Goal: Task Accomplishment & Management: Manage account settings

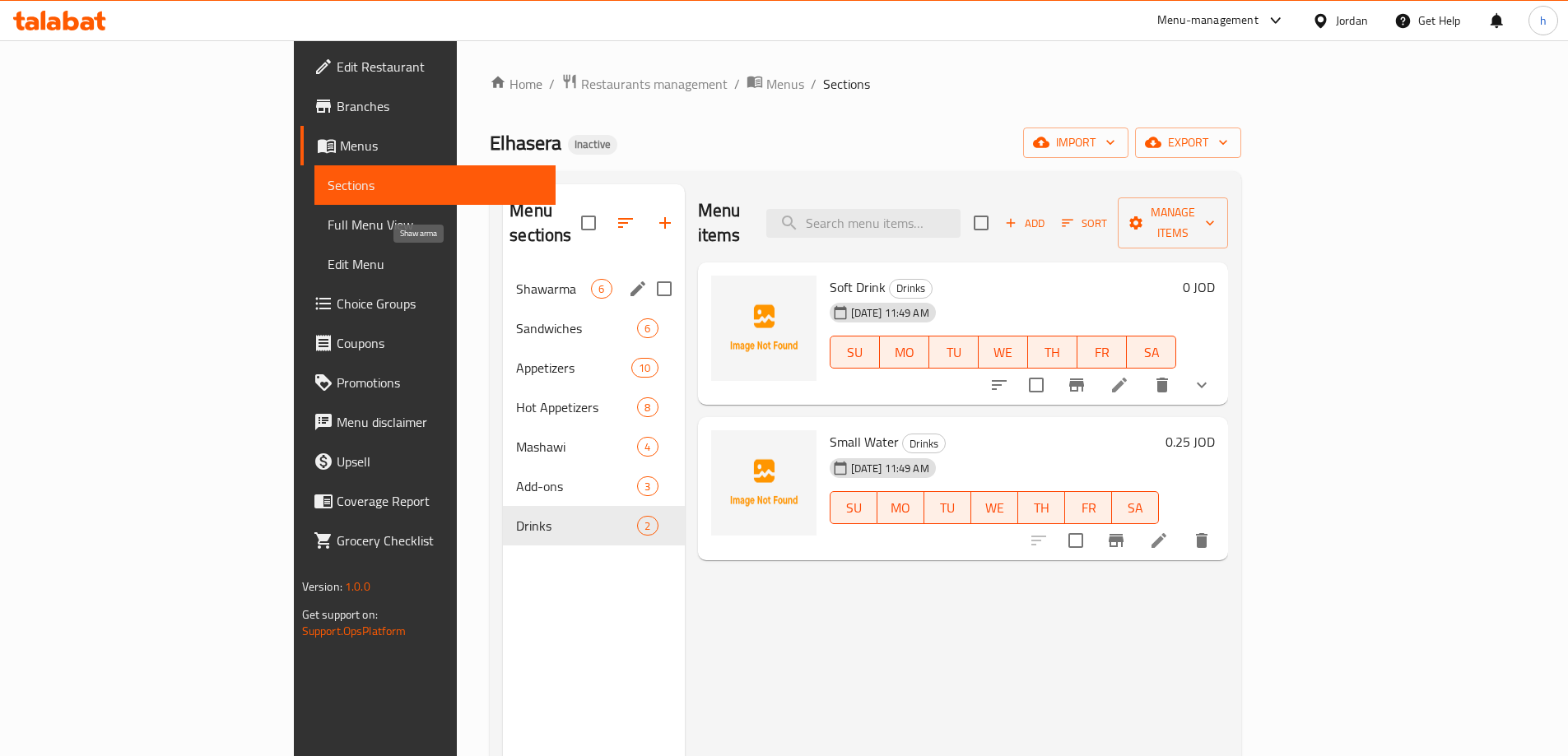
click at [516, 279] on span "Shawarma" at bounding box center [553, 288] width 75 height 20
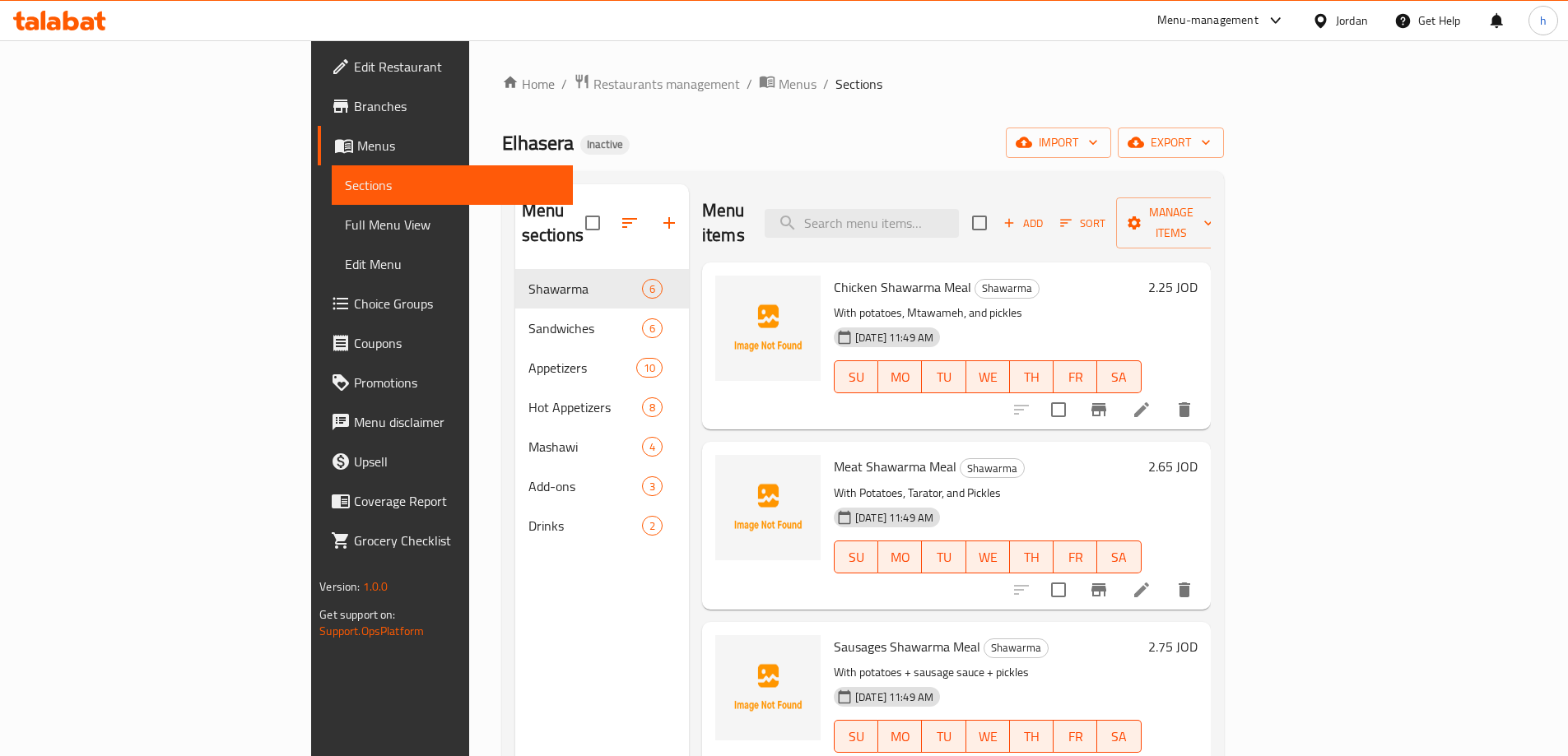
click at [345, 223] on span "Full Menu View" at bounding box center [452, 225] width 215 height 20
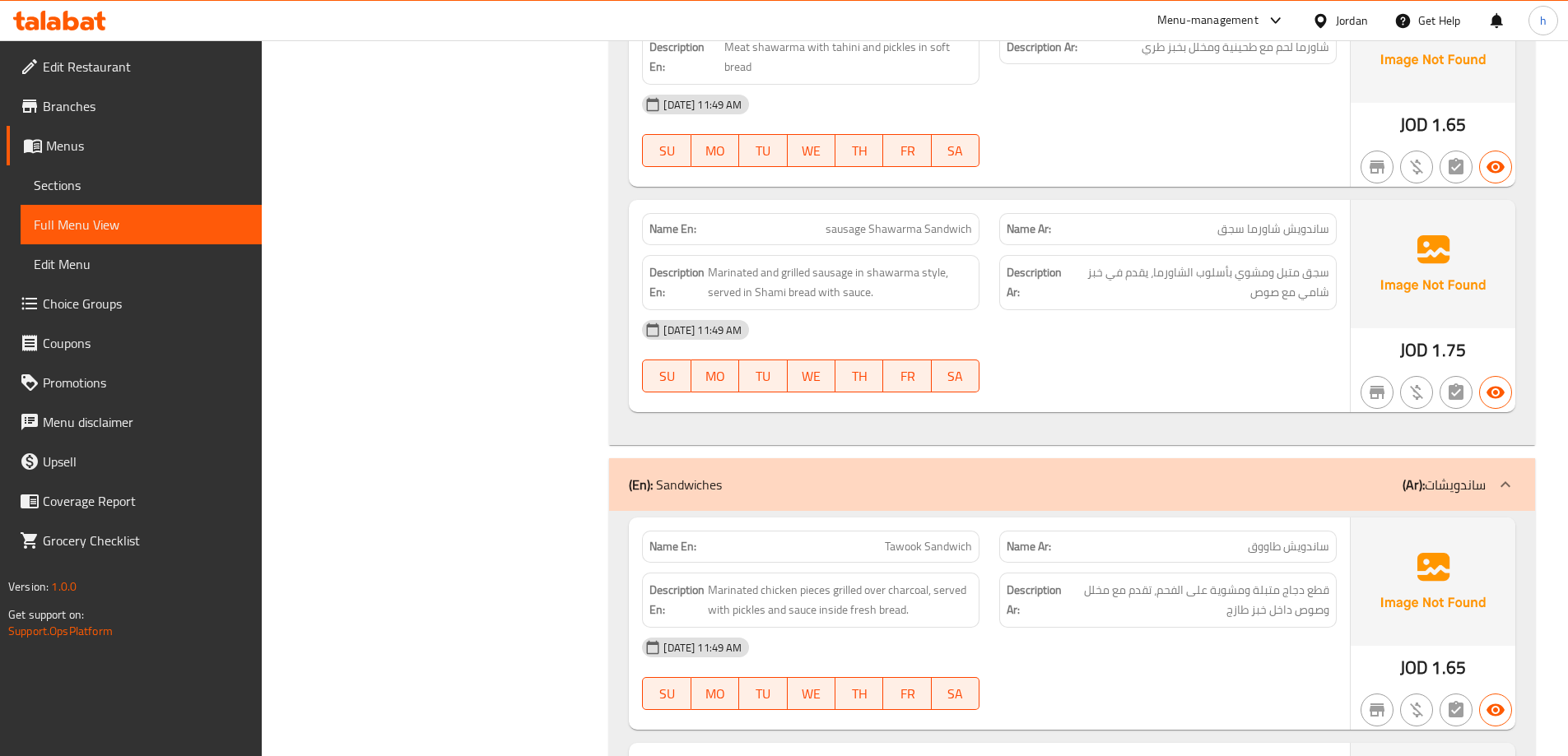
scroll to position [1152, 0]
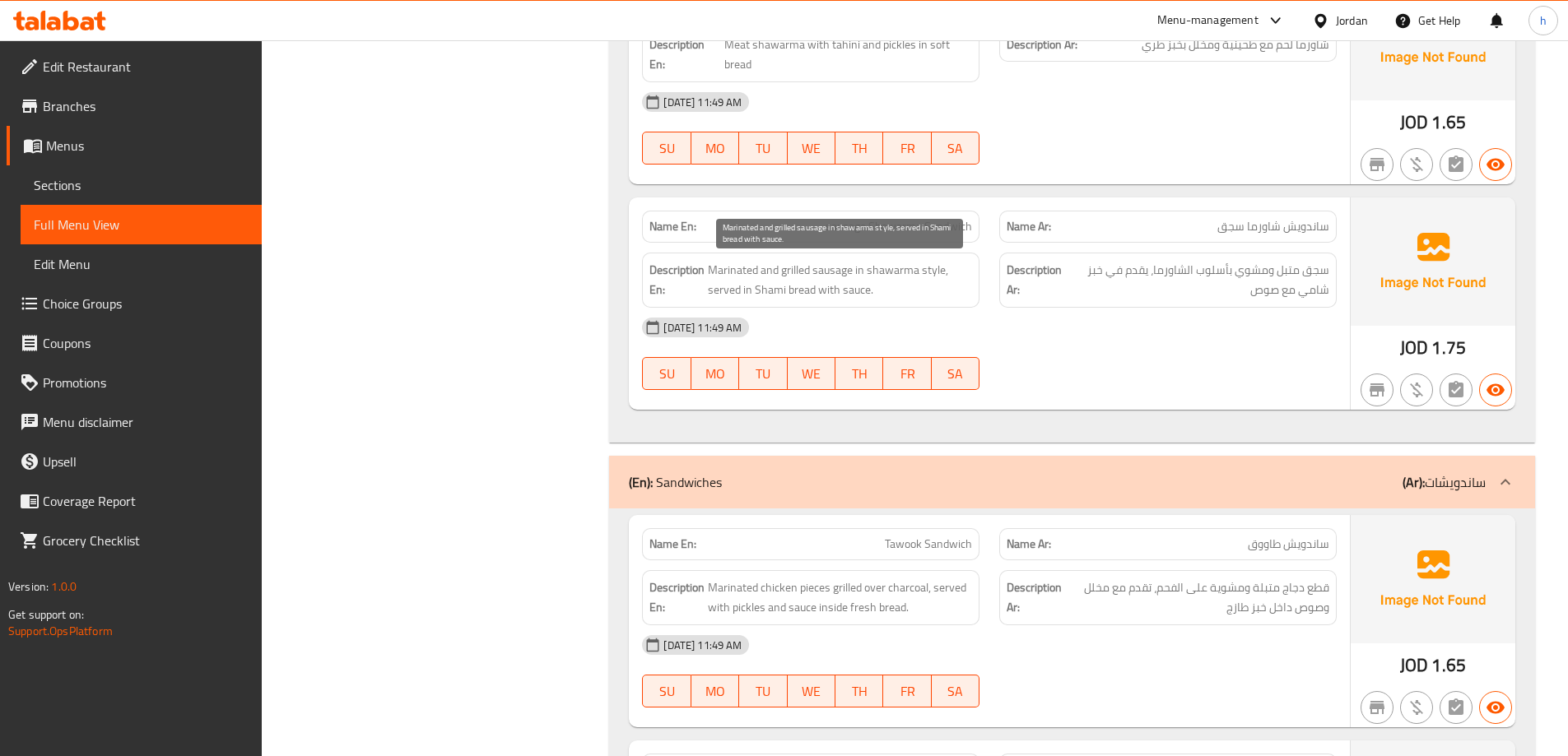
click at [778, 272] on span "Marinated and grilled sausage in shawarma style, served in Shami bread with sau…" at bounding box center [840, 279] width 264 height 40
click at [837, 273] on span "Marinated and grilled sausage in shawarma style, served in Shami bread with sau…" at bounding box center [840, 279] width 264 height 40
click at [895, 278] on span "Marinated and grilled sausage in shawarma style, served in Shami bread with sau…" at bounding box center [840, 279] width 264 height 40
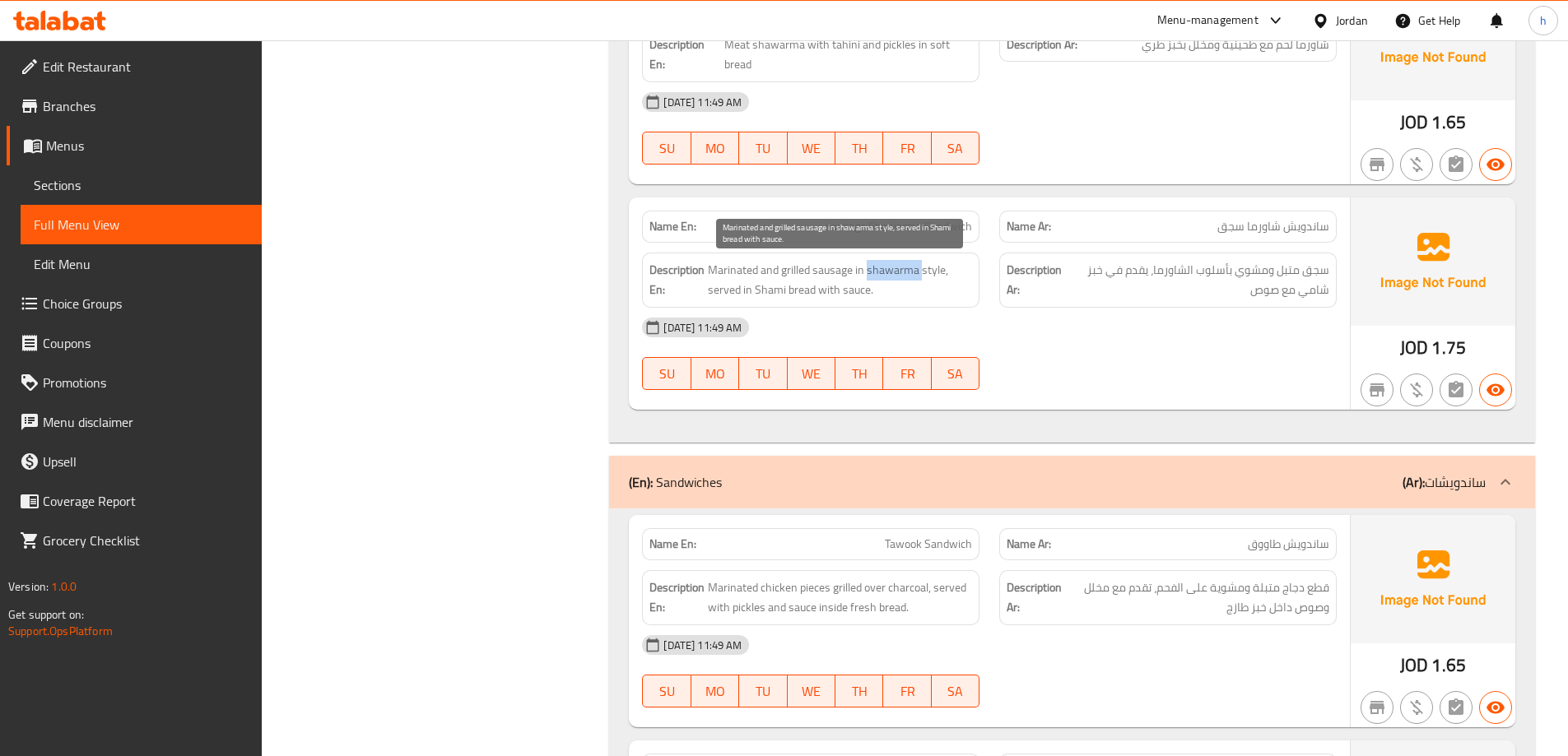
click at [895, 278] on span "Marinated and grilled sausage in shawarma style, served in Shami bread with sau…" at bounding box center [840, 279] width 264 height 40
click at [934, 273] on span "Marinated and grilled sausage in shawarma style, served in Shami bread with sau…" at bounding box center [840, 279] width 264 height 40
click at [913, 277] on span "Marinated and grilled sausage in shawarma style, served in Shami bread with sau…" at bounding box center [840, 279] width 264 height 40
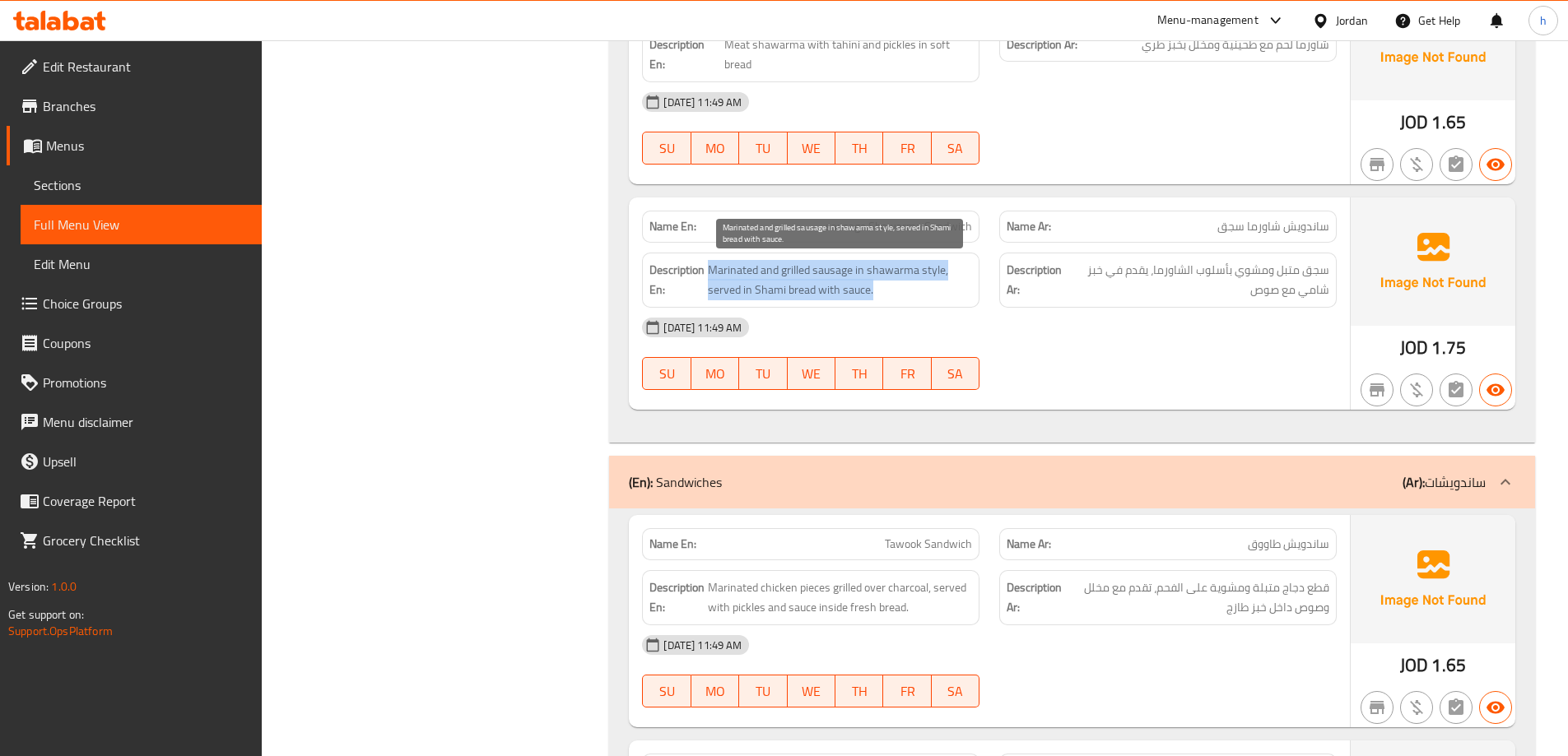
drag, startPoint x: 699, startPoint y: 291, endPoint x: 893, endPoint y: 289, distance: 194.0
click at [893, 289] on h6 "Description En: Marinated and grilled sausage in shawarma style, served in Sham…" at bounding box center [810, 279] width 322 height 40
click at [885, 284] on span "Marinated and grilled sausage in shawarma style, served in Shami bread with sau…" at bounding box center [840, 279] width 264 height 40
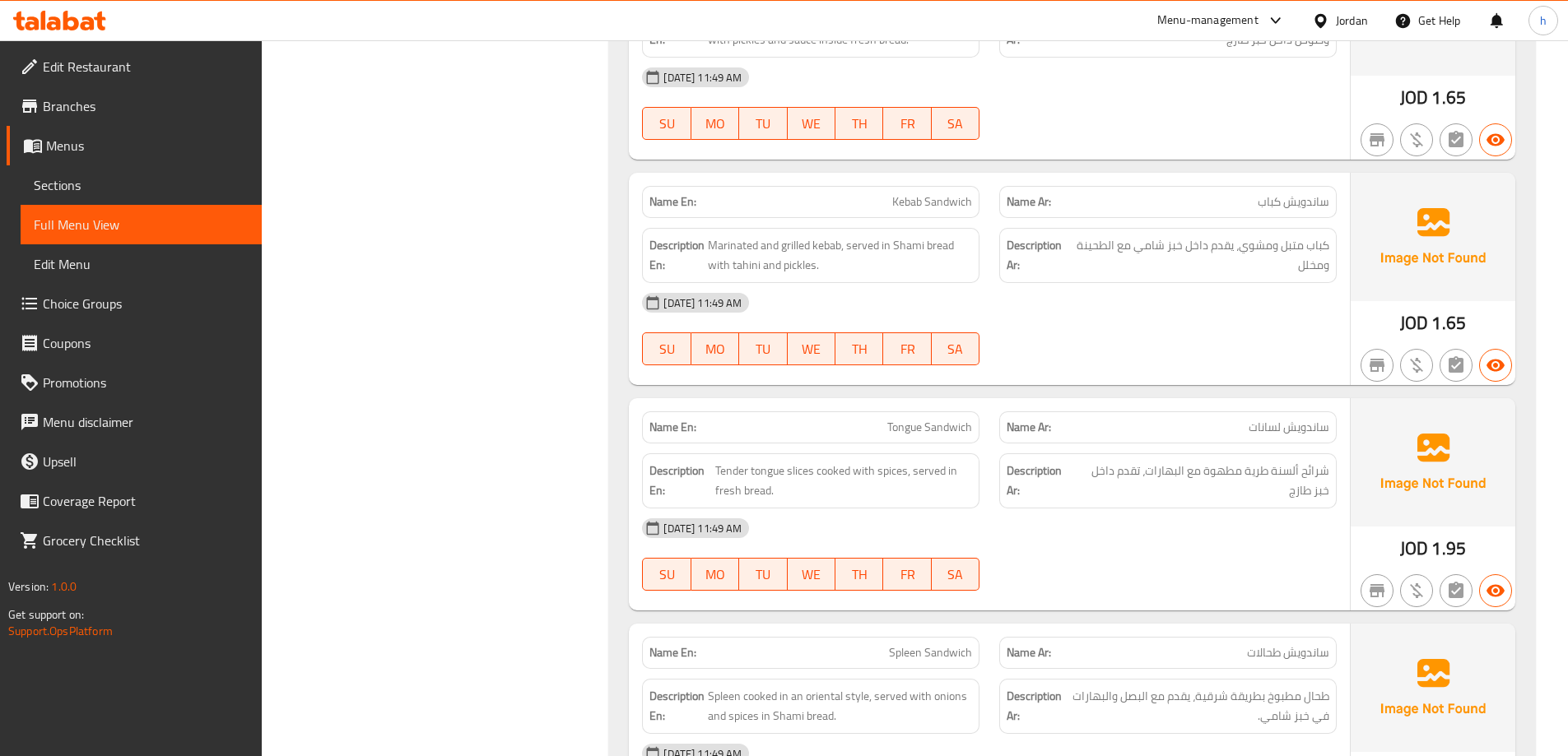
scroll to position [1728, 0]
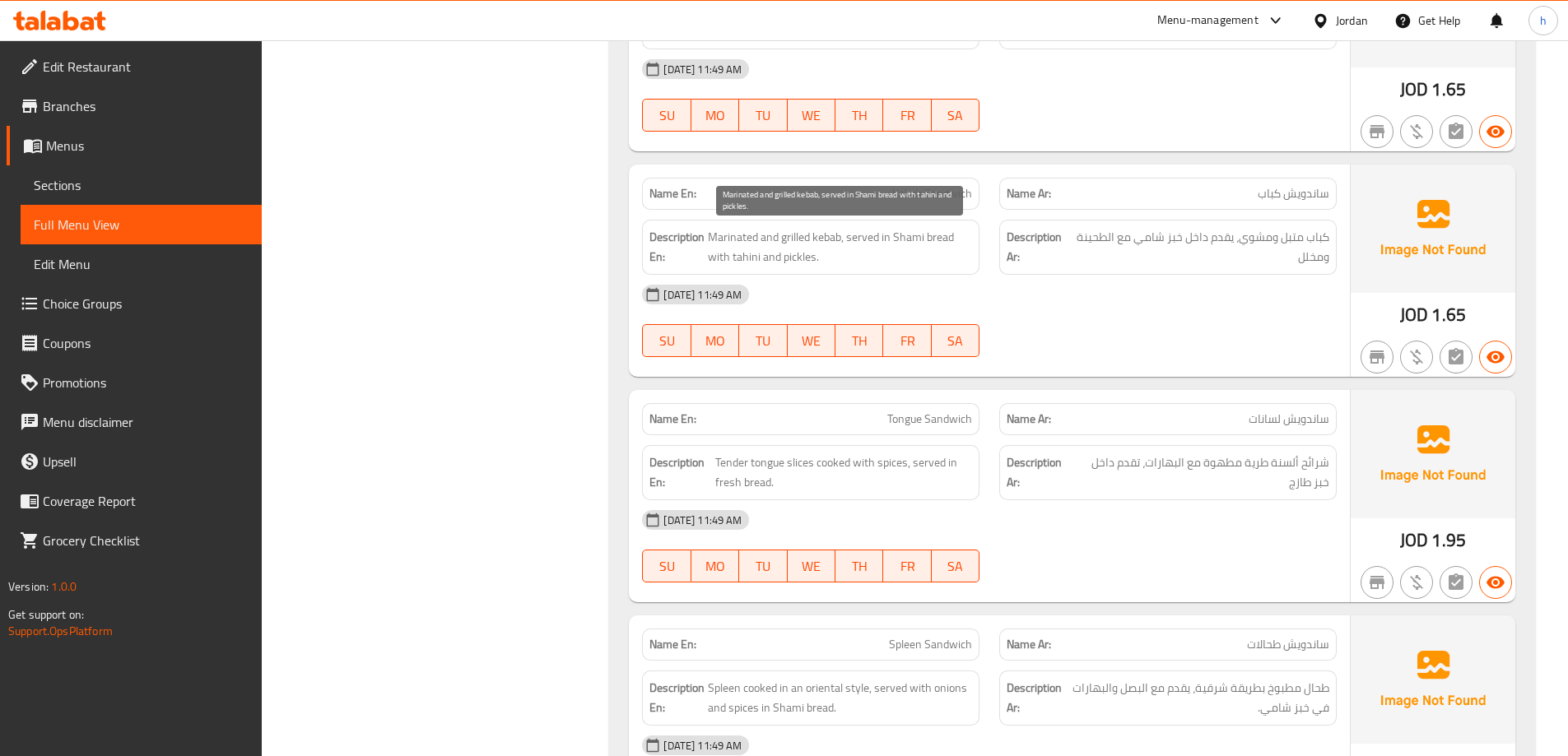
click at [842, 240] on span "Marinated and grilled kebab, served in Shami bread with tahini and pickles." at bounding box center [840, 247] width 264 height 40
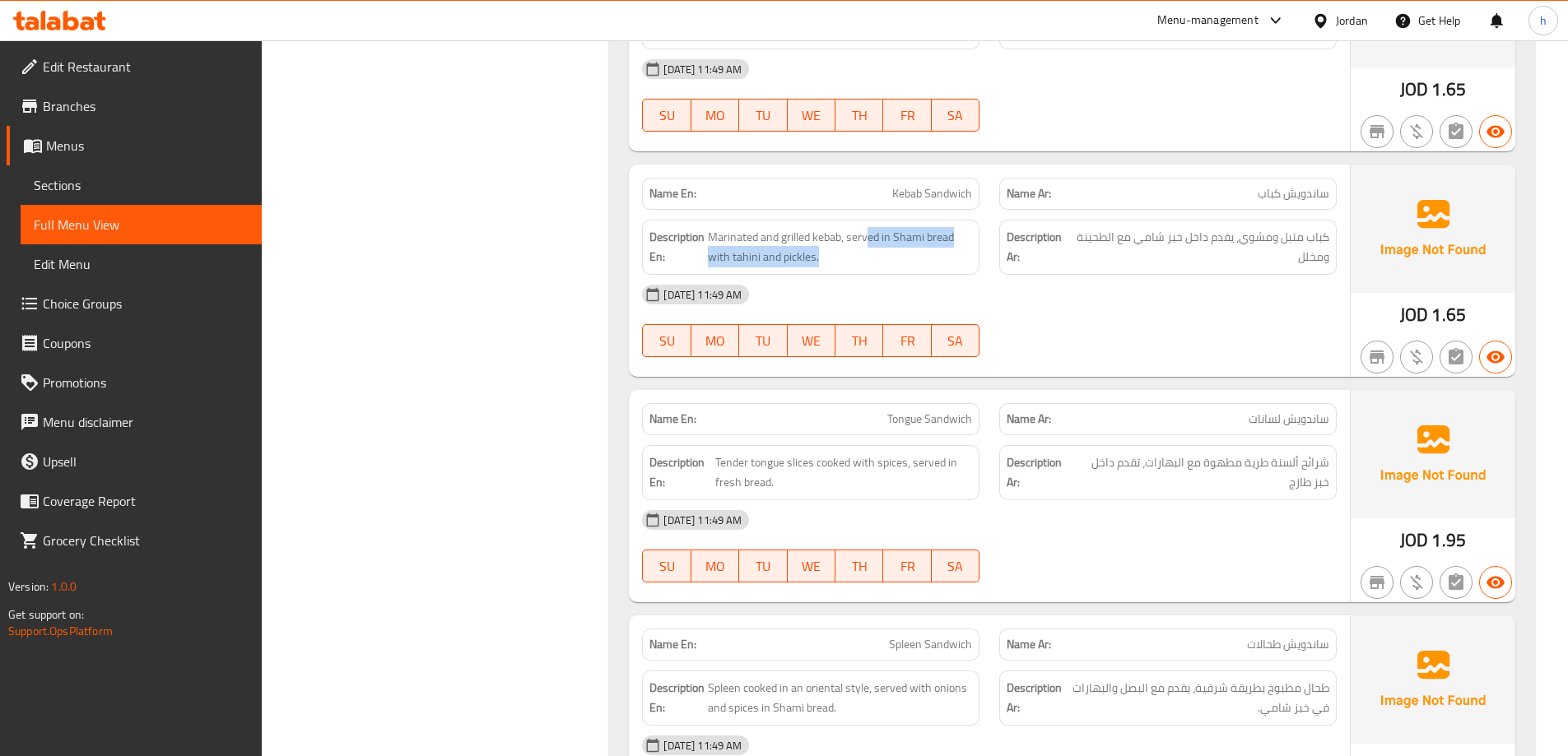
drag, startPoint x: 870, startPoint y: 237, endPoint x: 975, endPoint y: 258, distance: 107.1
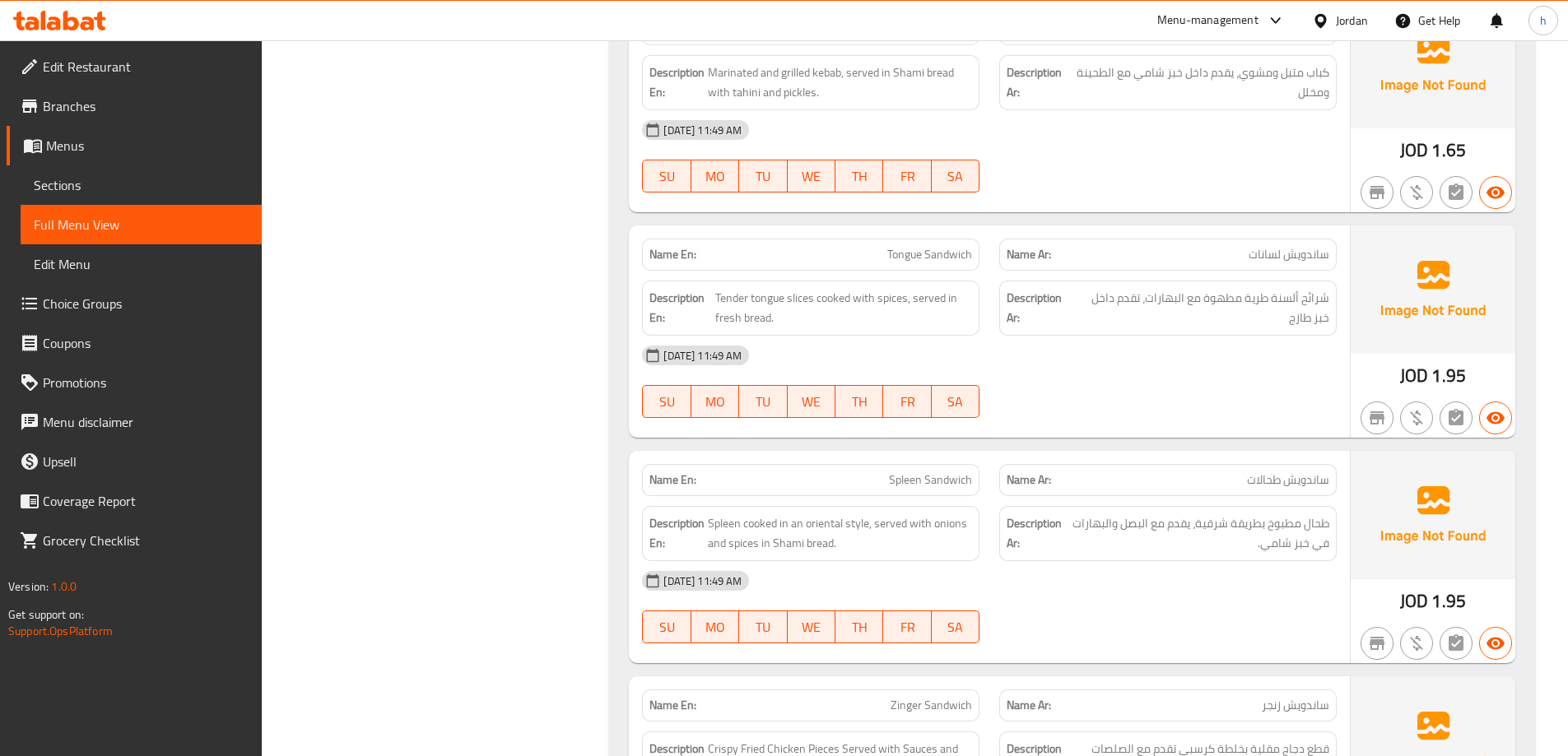
scroll to position [1975, 0]
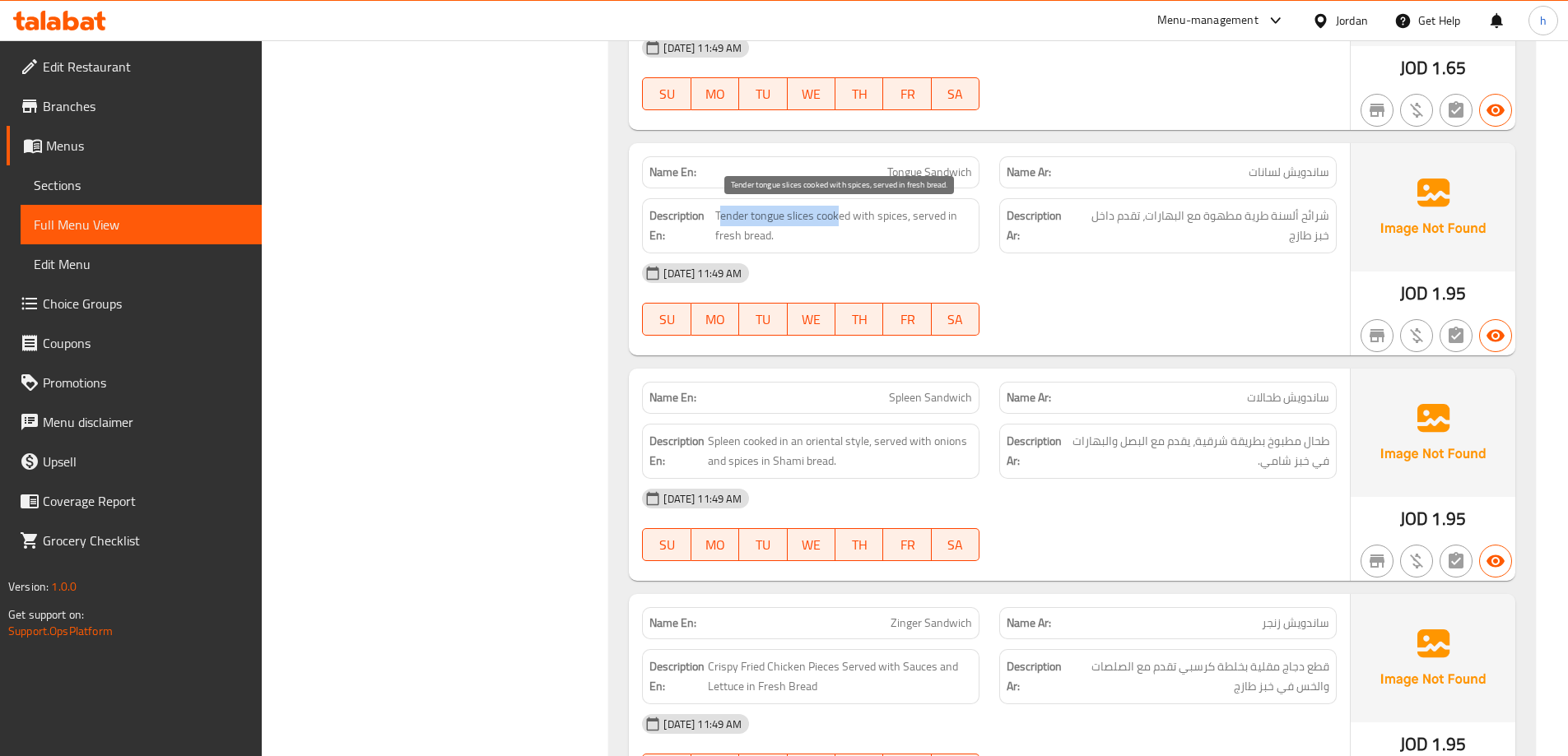
drag, startPoint x: 718, startPoint y: 215, endPoint x: 841, endPoint y: 216, distance: 123.0
click at [841, 216] on span "Tender tongue slices cooked with spices, served in fresh bread." at bounding box center [844, 225] width 257 height 40
click at [790, 217] on span "Tender tongue slices cooked with spices, served in fresh bread." at bounding box center [844, 225] width 257 height 40
click at [768, 216] on span "Tender tongue slices cooked with spices, served in fresh bread." at bounding box center [844, 225] width 257 height 40
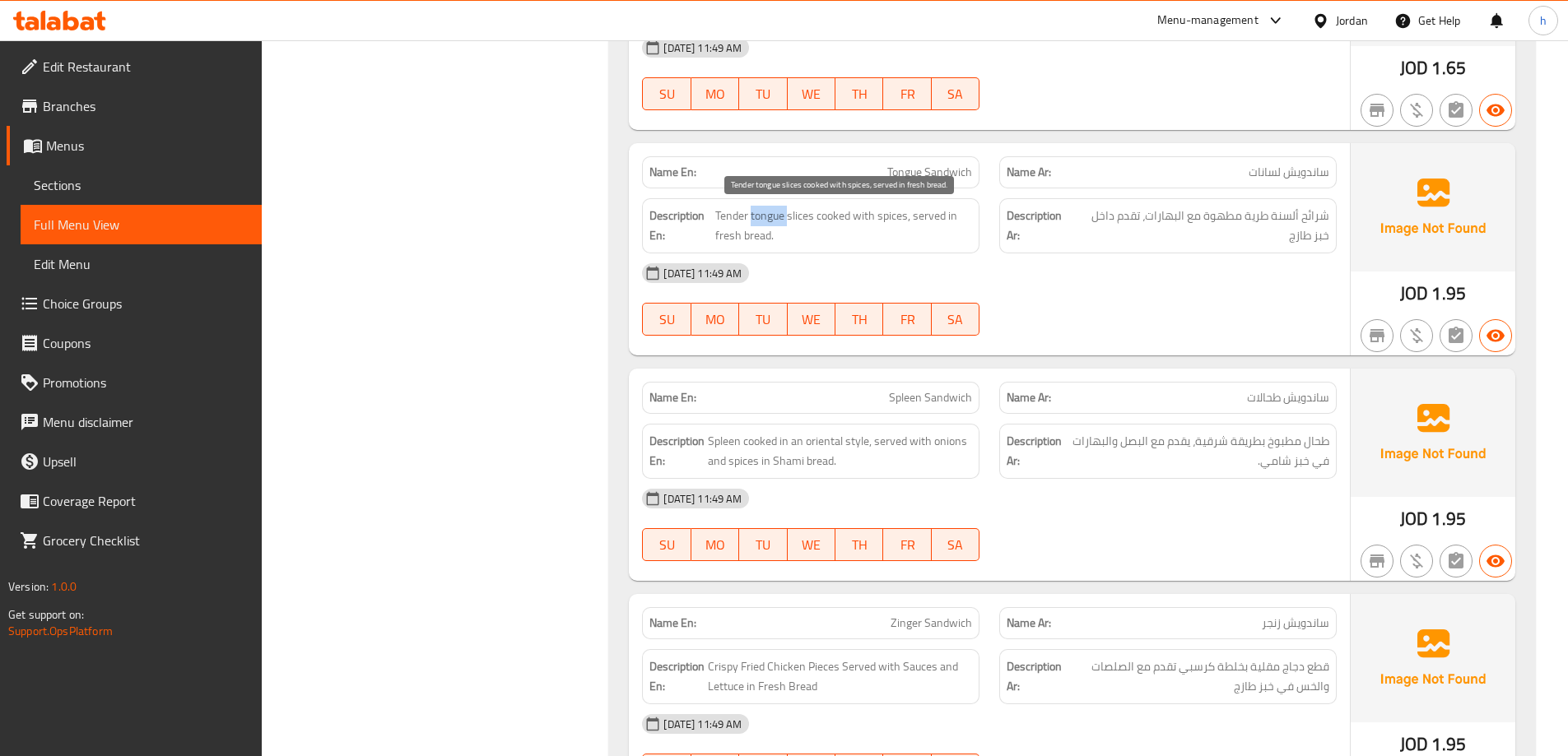
click at [768, 216] on span "Tender tongue slices cooked with spices, served in fresh bread." at bounding box center [844, 225] width 257 height 40
click at [795, 216] on span "Tender tongue slices cooked with spices, served in fresh bread." at bounding box center [844, 225] width 257 height 40
click at [782, 216] on span "Tender tongue slices cooked with spices, served in fresh bread." at bounding box center [844, 225] width 257 height 40
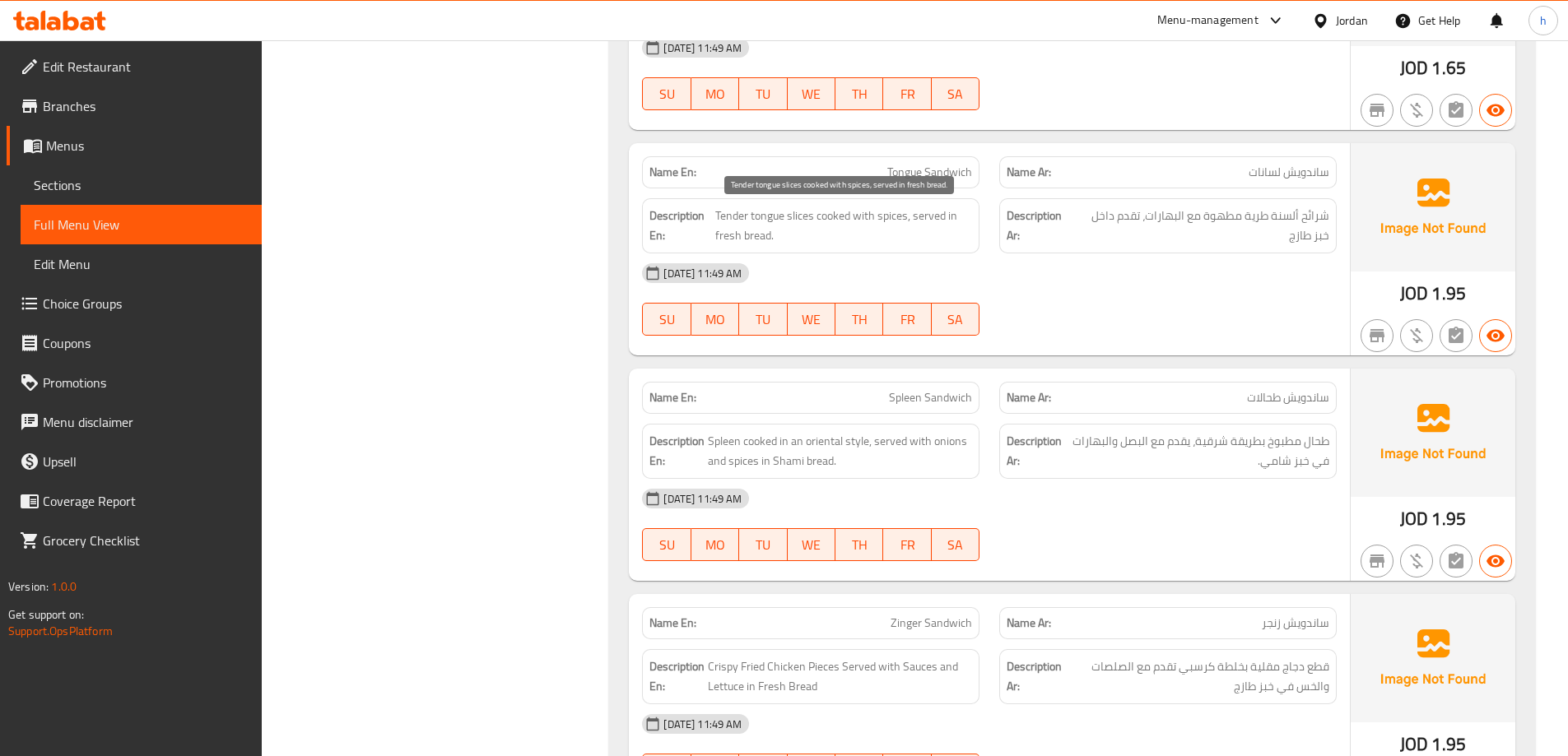
click at [750, 213] on span "Tender tongue slices cooked with spices, served in fresh bread." at bounding box center [844, 225] width 257 height 40
click at [791, 213] on span "Tender tongue slices cooked with spices, served in fresh bread." at bounding box center [844, 225] width 257 height 40
click at [895, 215] on span "Tender tongue slices cooked with spices, served in fresh bread." at bounding box center [844, 225] width 257 height 40
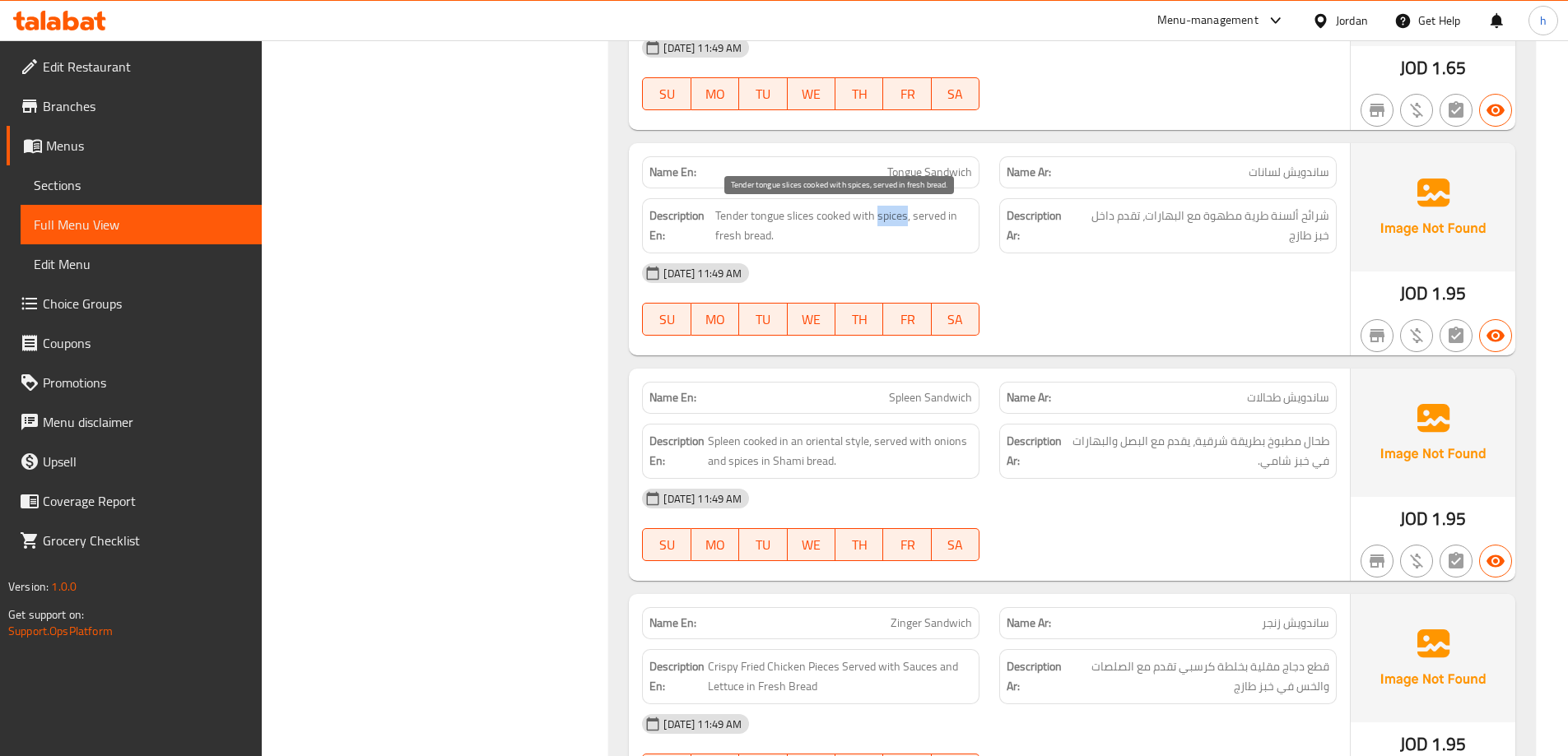
click at [898, 216] on span "Tender tongue slices cooked with spices, served in fresh bread." at bounding box center [844, 225] width 257 height 40
click at [930, 218] on span "Tender tongue slices cooked with spices, served in fresh bread." at bounding box center [844, 225] width 257 height 40
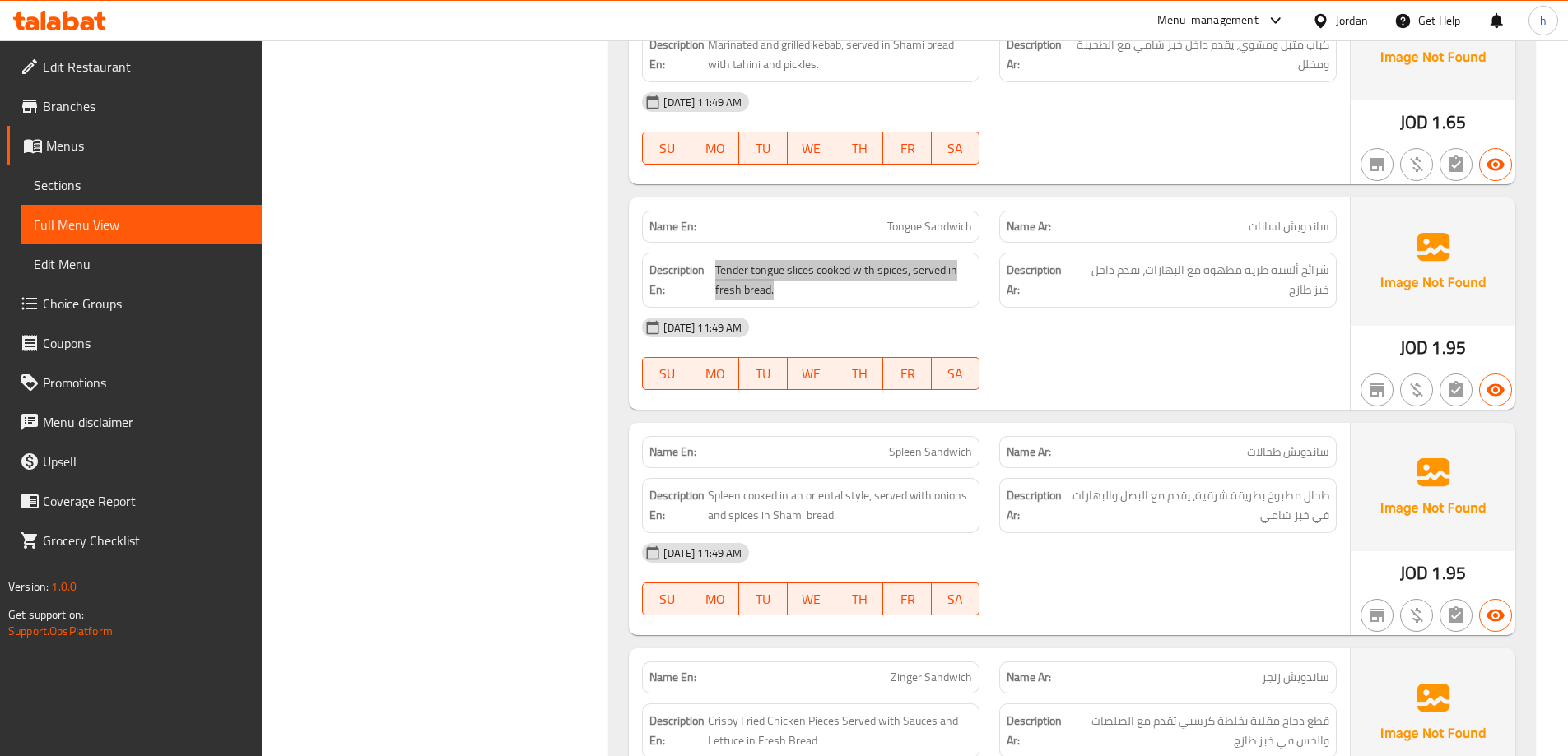
scroll to position [1893, 0]
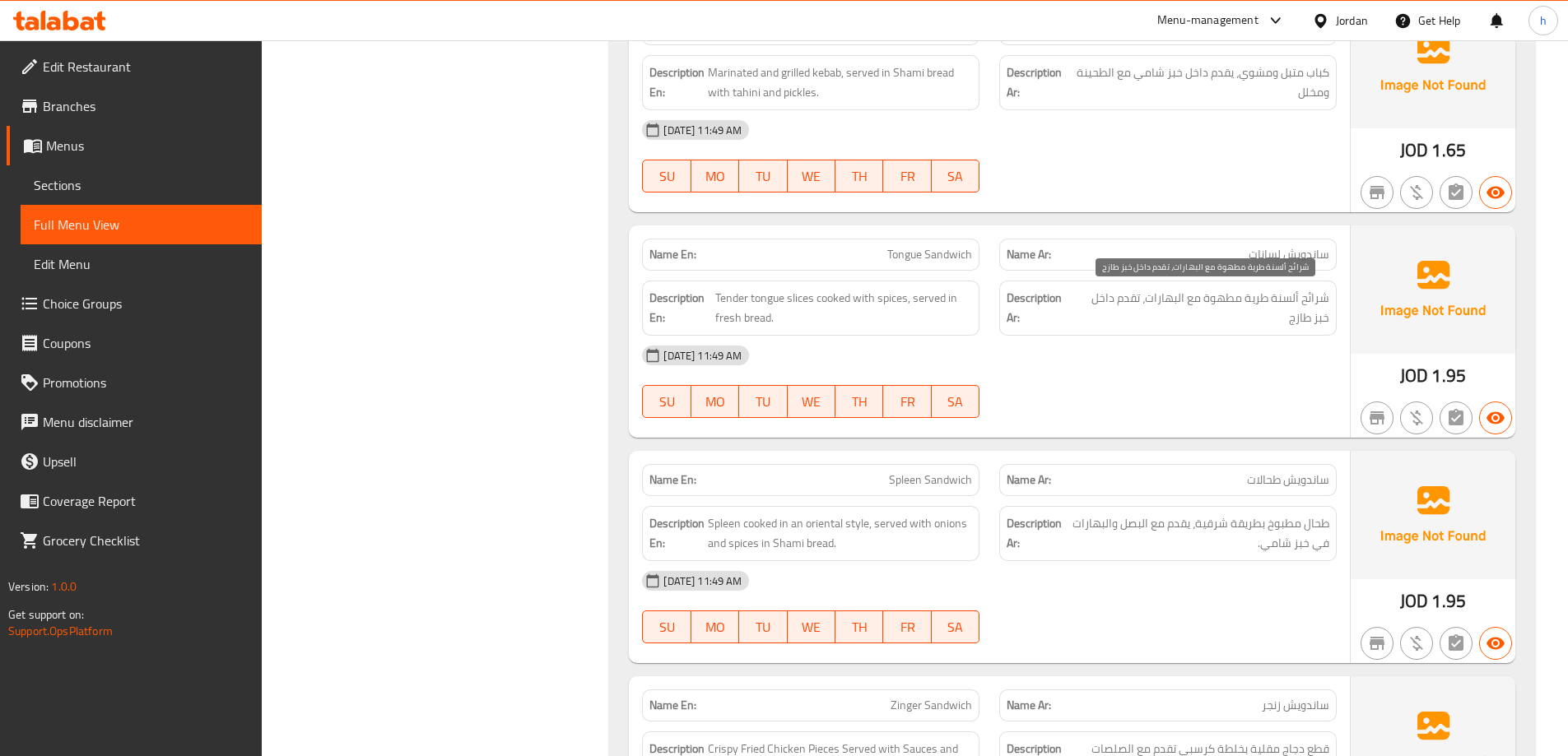
click at [1183, 303] on span "شرائح ألسنة طرية مطهوة مع البهارات، تقدم داخل خبز طازج" at bounding box center [1202, 308] width 255 height 40
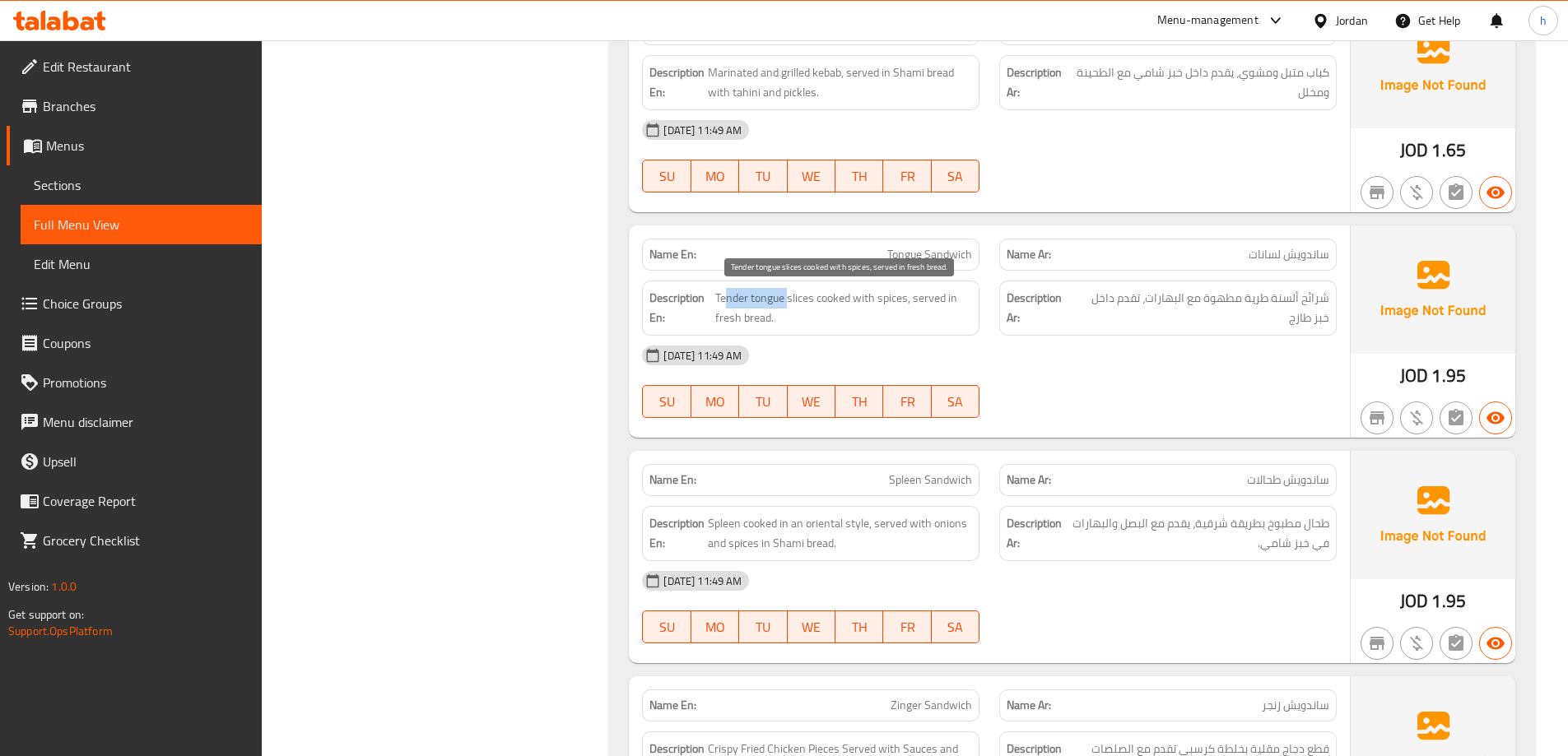
drag, startPoint x: 726, startPoint y: 299, endPoint x: 790, endPoint y: 303, distance: 64.1
click at [790, 303] on span "Tender tongue slices cooked with spices, served in fresh bread." at bounding box center [844, 308] width 257 height 40
click at [770, 298] on span "Tender tongue slices cooked with spices, served in fresh bread." at bounding box center [844, 308] width 257 height 40
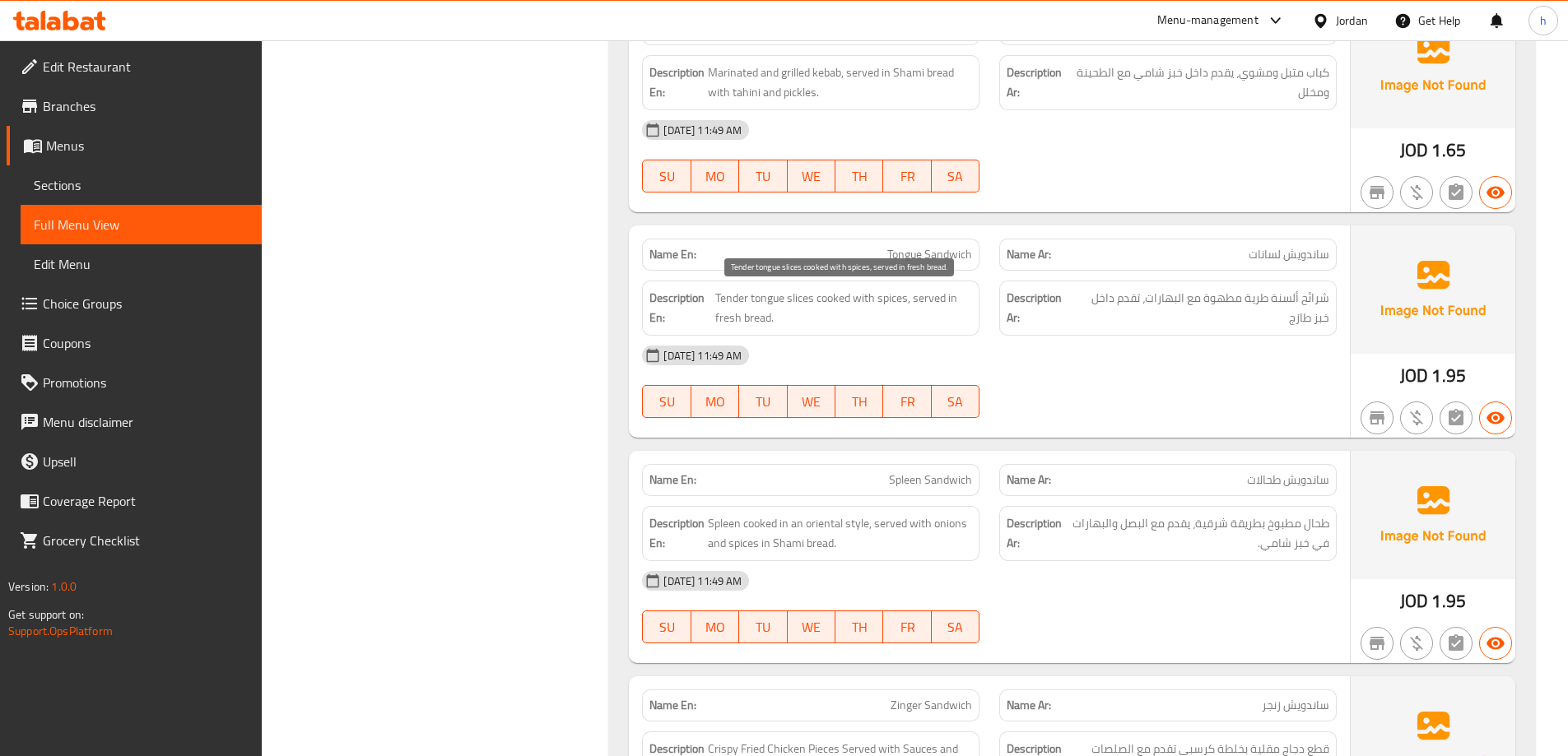
click at [792, 297] on span "Tender tongue slices cooked with spices, served in fresh bread." at bounding box center [844, 308] width 257 height 40
click at [826, 298] on span "Tender tongue slices cooked with spices, served in fresh bread." at bounding box center [844, 308] width 257 height 40
click at [877, 299] on span "Tender tongue slices cooked with spices, served in fresh bread." at bounding box center [844, 308] width 257 height 40
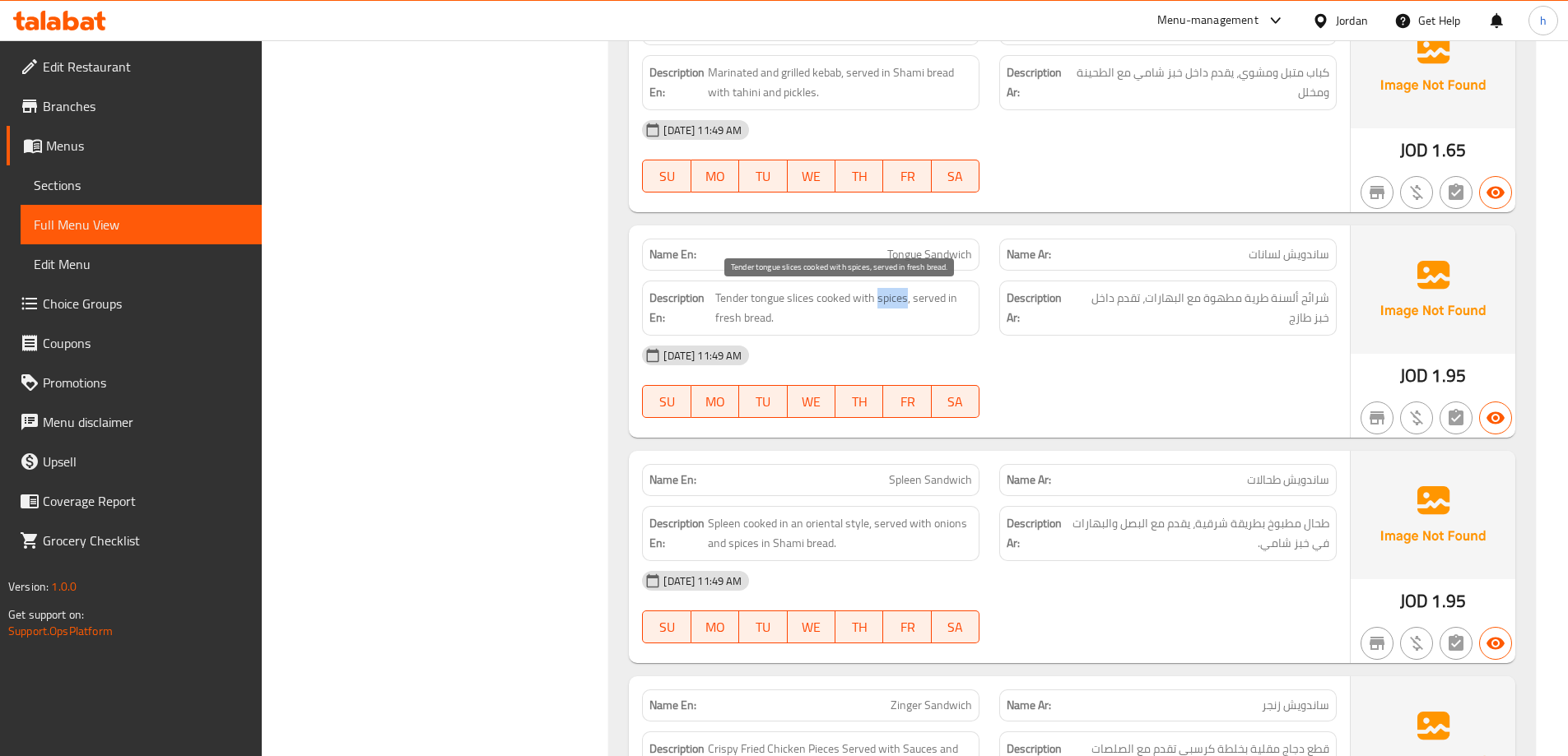
click at [877, 299] on span "Tender tongue slices cooked with spices, served in fresh bread." at bounding box center [844, 308] width 257 height 40
click at [906, 298] on span "Tender tongue slices cooked with spices, served in fresh bread." at bounding box center [844, 308] width 257 height 40
click at [928, 300] on span "Tender tongue slices cooked with spices, served in fresh bread." at bounding box center [844, 308] width 257 height 40
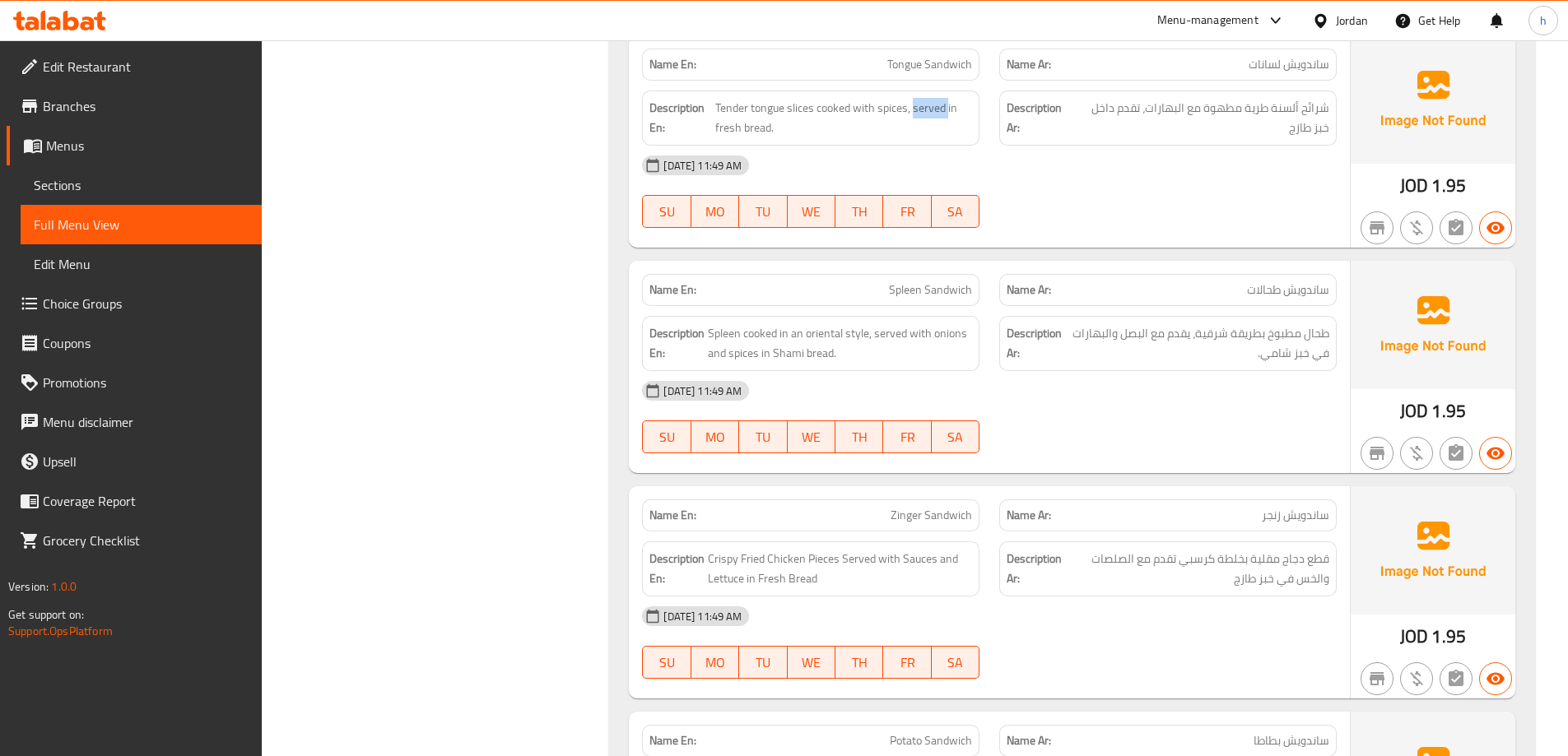
scroll to position [2057, 0]
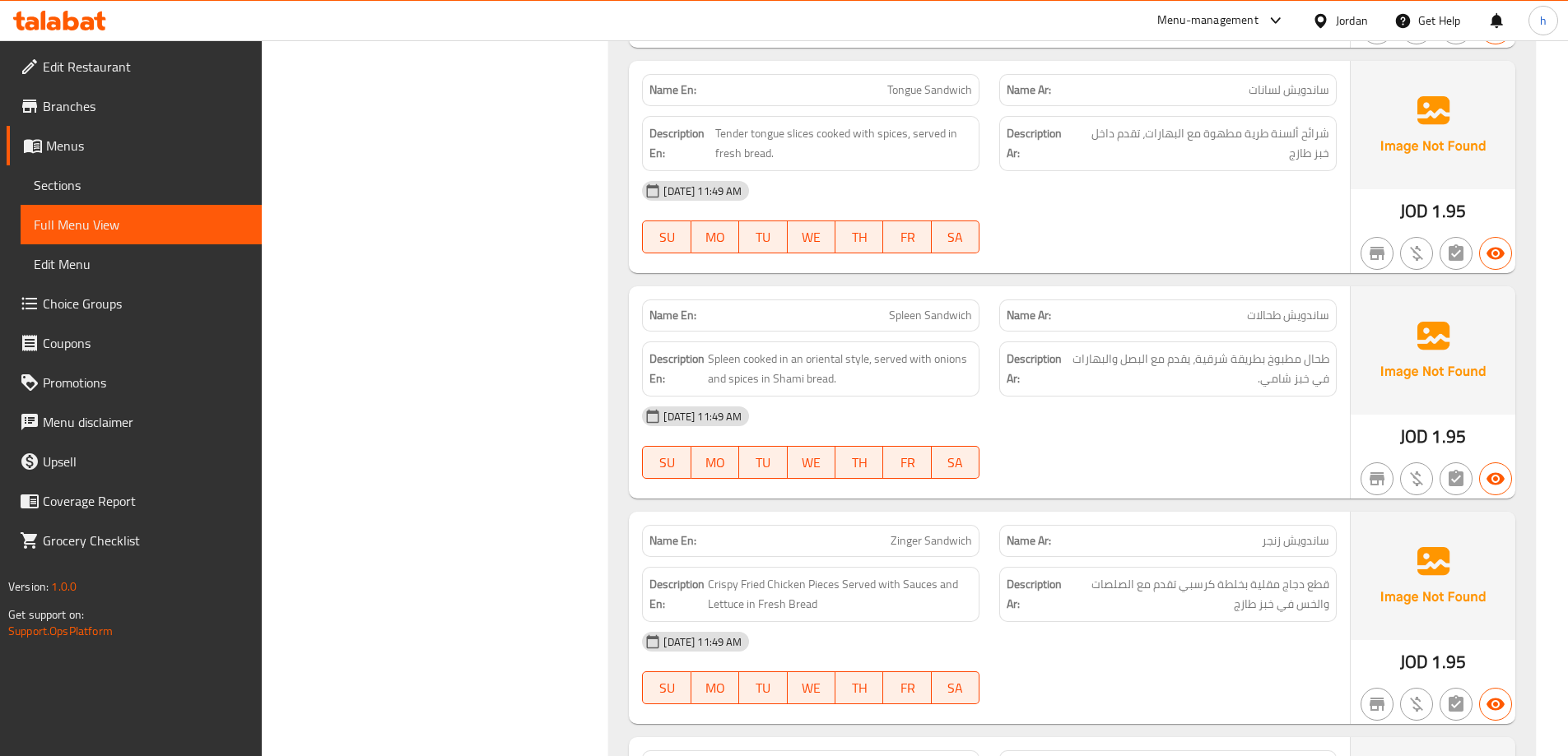
copy span "Spleen"
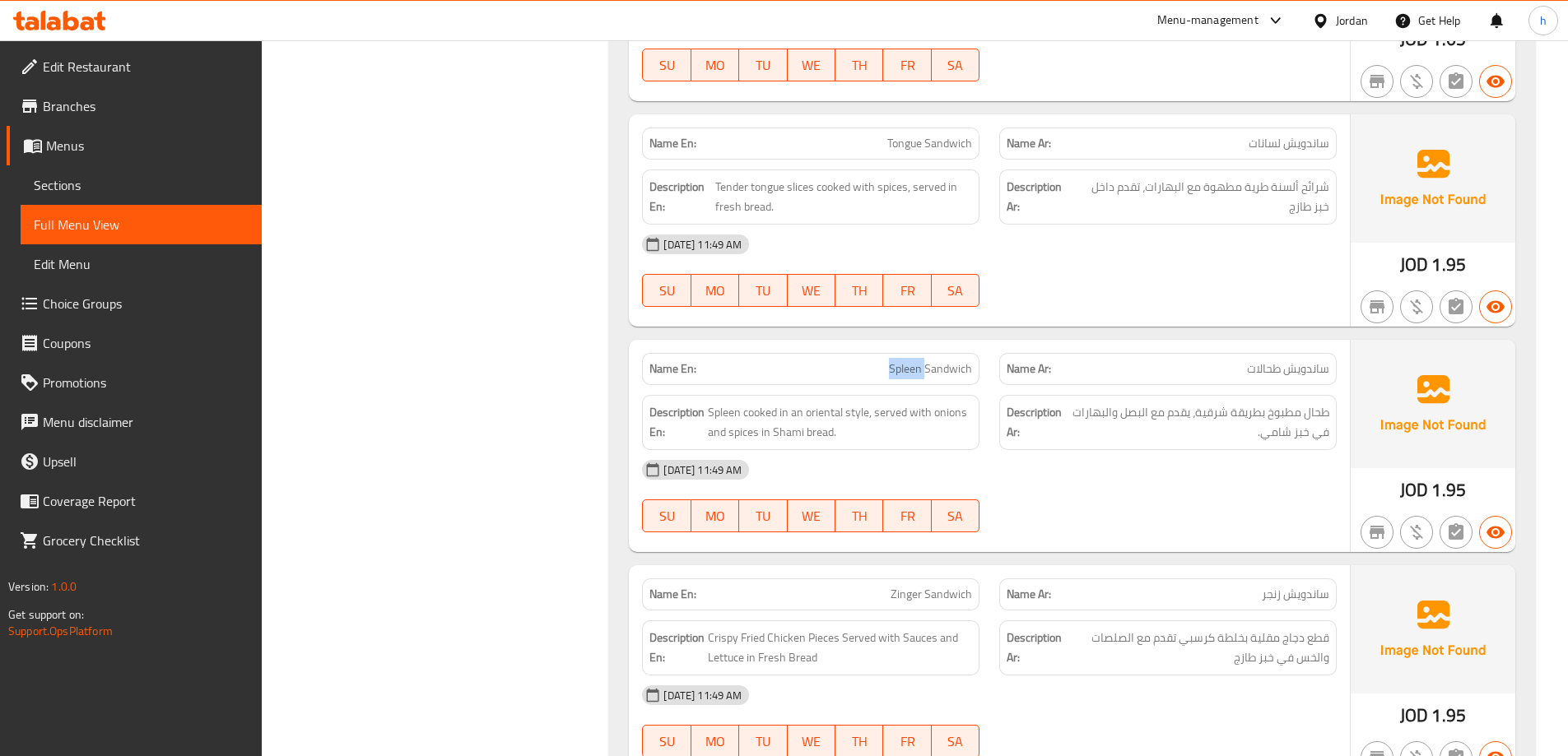
scroll to position [1975, 0]
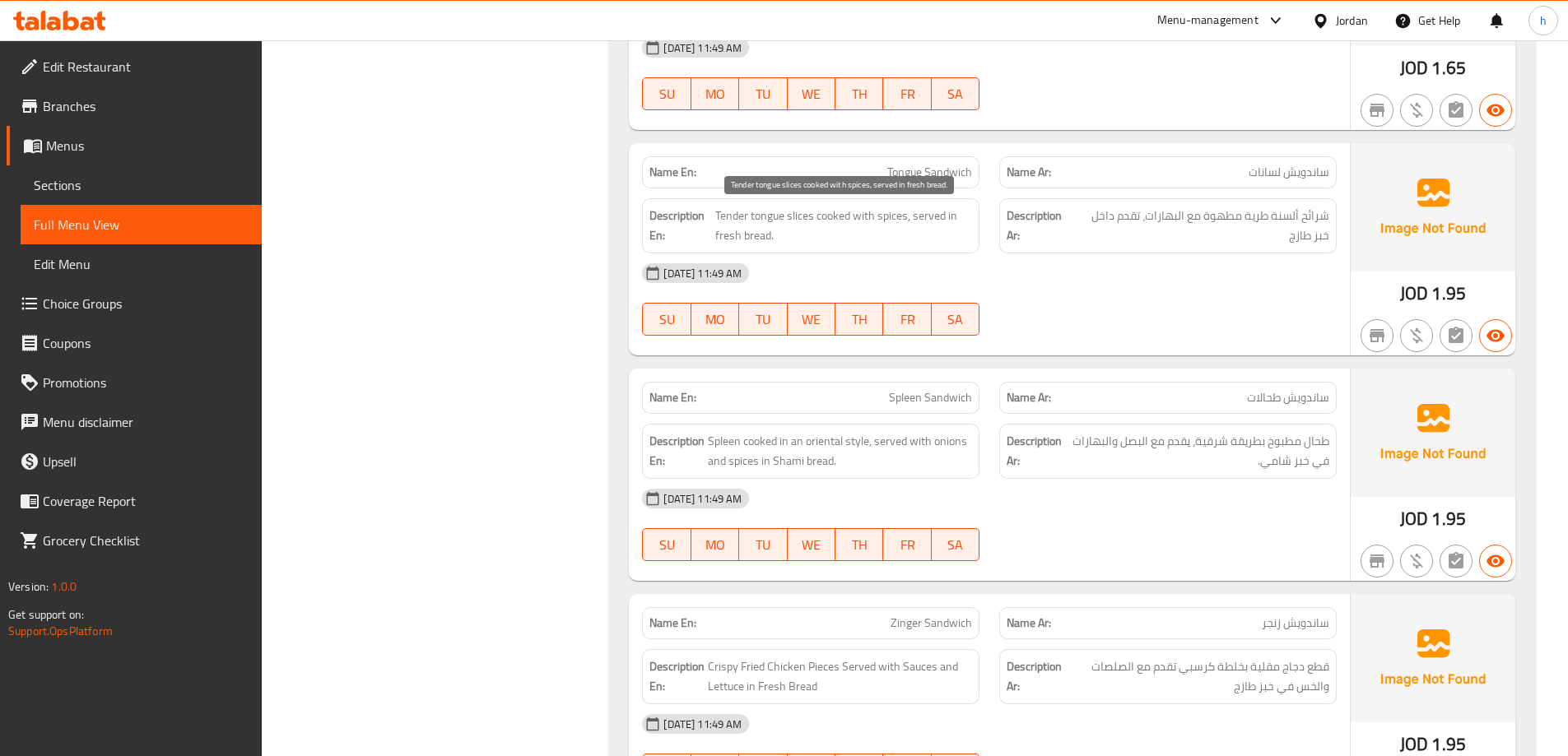
click at [806, 214] on span "Tender tongue slices cooked with spices, served in fresh bread." at bounding box center [844, 225] width 257 height 40
click at [763, 208] on span "Tender tongue slices cooked with spices, served in fresh bread." at bounding box center [844, 225] width 257 height 40
click at [740, 208] on span "Tender tongue slices cooked with spices, served in fresh bread." at bounding box center [844, 225] width 257 height 40
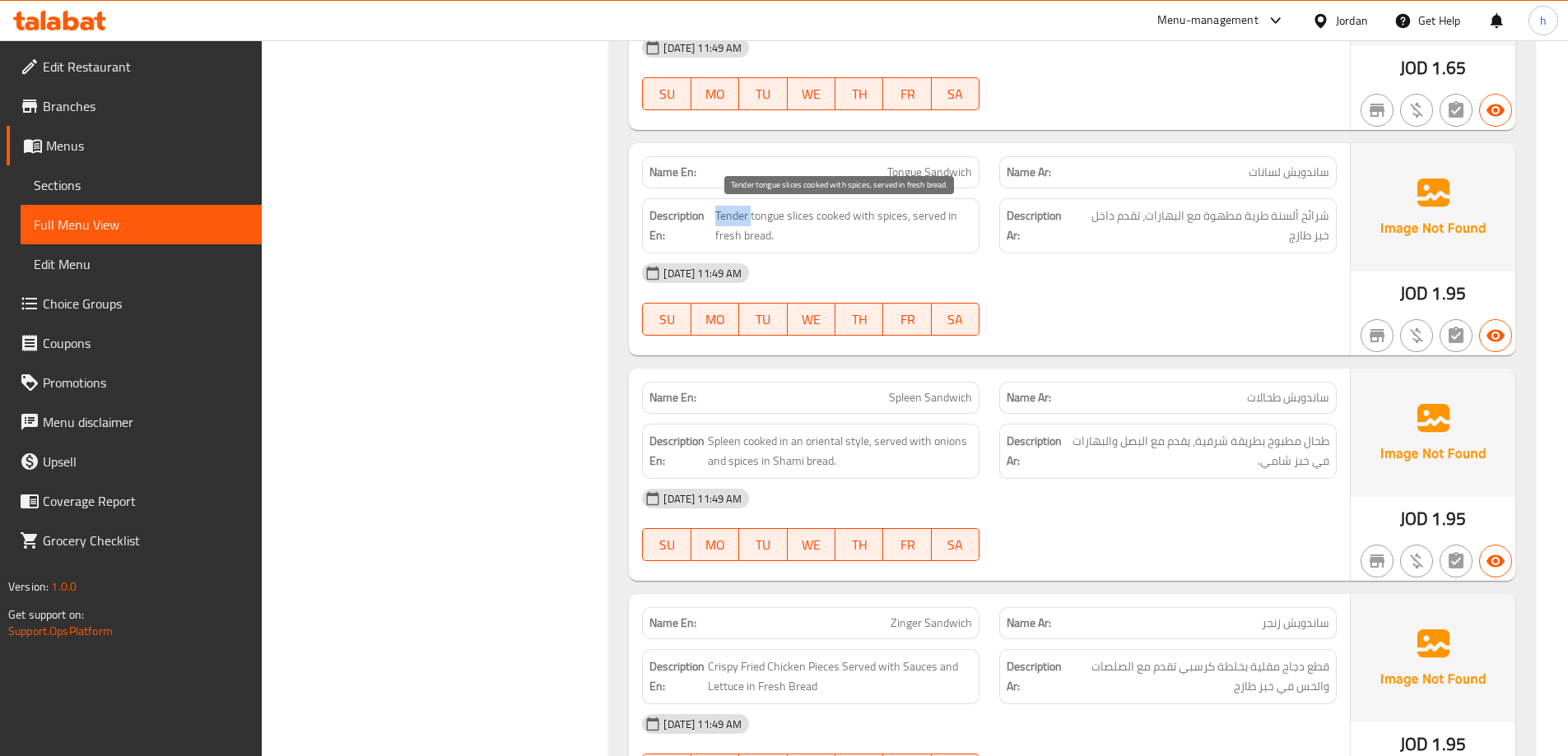
click at [828, 212] on span "Tender tongue slices cooked with spices, served in fresh bread." at bounding box center [844, 225] width 257 height 40
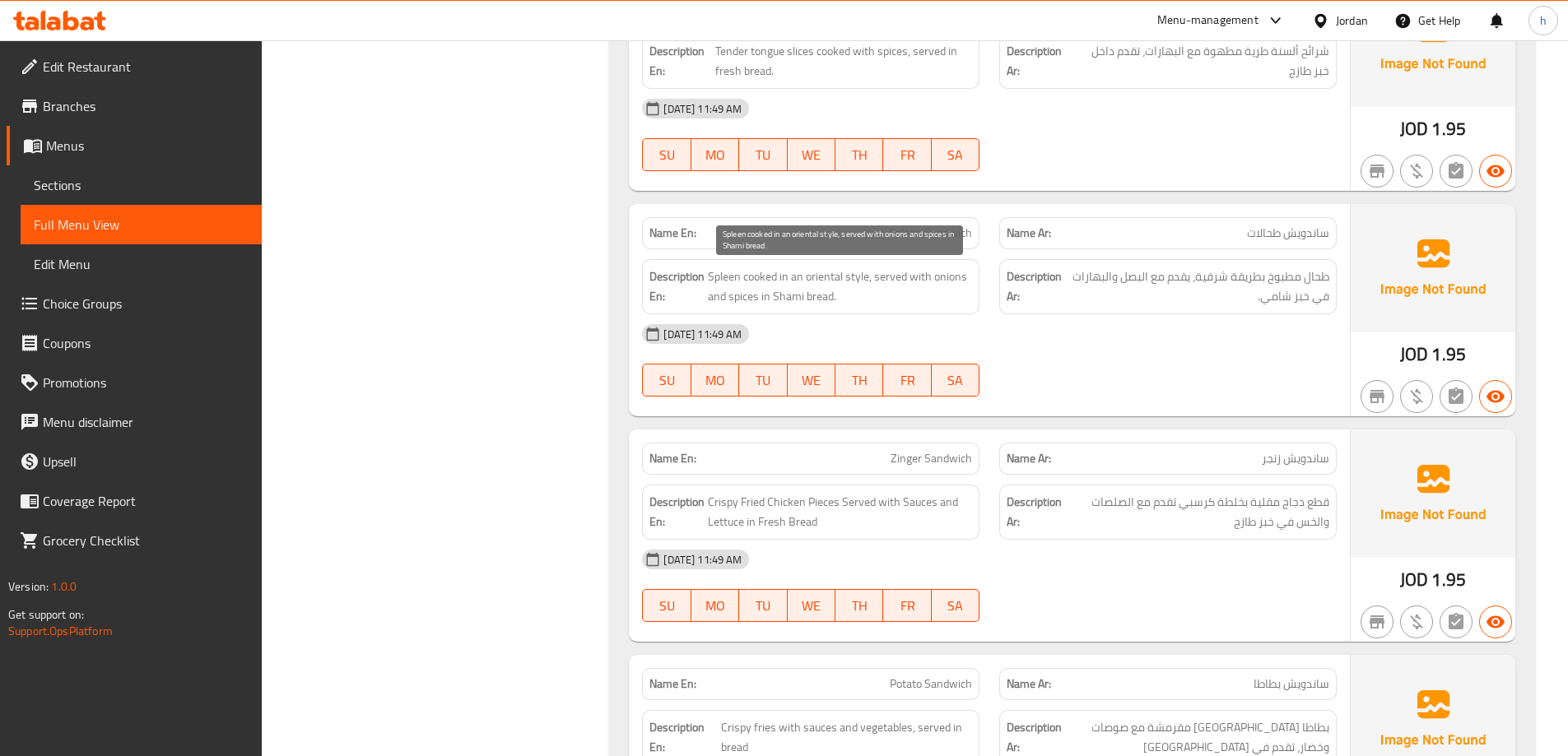
click at [724, 274] on span "Spleen cooked in an oriental style, served with onions and spices in Shami brea…" at bounding box center [840, 286] width 264 height 40
click at [725, 274] on span "Spleen cooked in an oriental style, served with onions and spices in Shami brea…" at bounding box center [840, 286] width 264 height 40
click at [757, 273] on span "Spleen cooked in an oriental style, served with onions and spices in Shami brea…" at bounding box center [840, 286] width 264 height 40
click at [792, 270] on span "Spleen cooked in an oriental style, served with onions and spices in Shami brea…" at bounding box center [840, 286] width 264 height 40
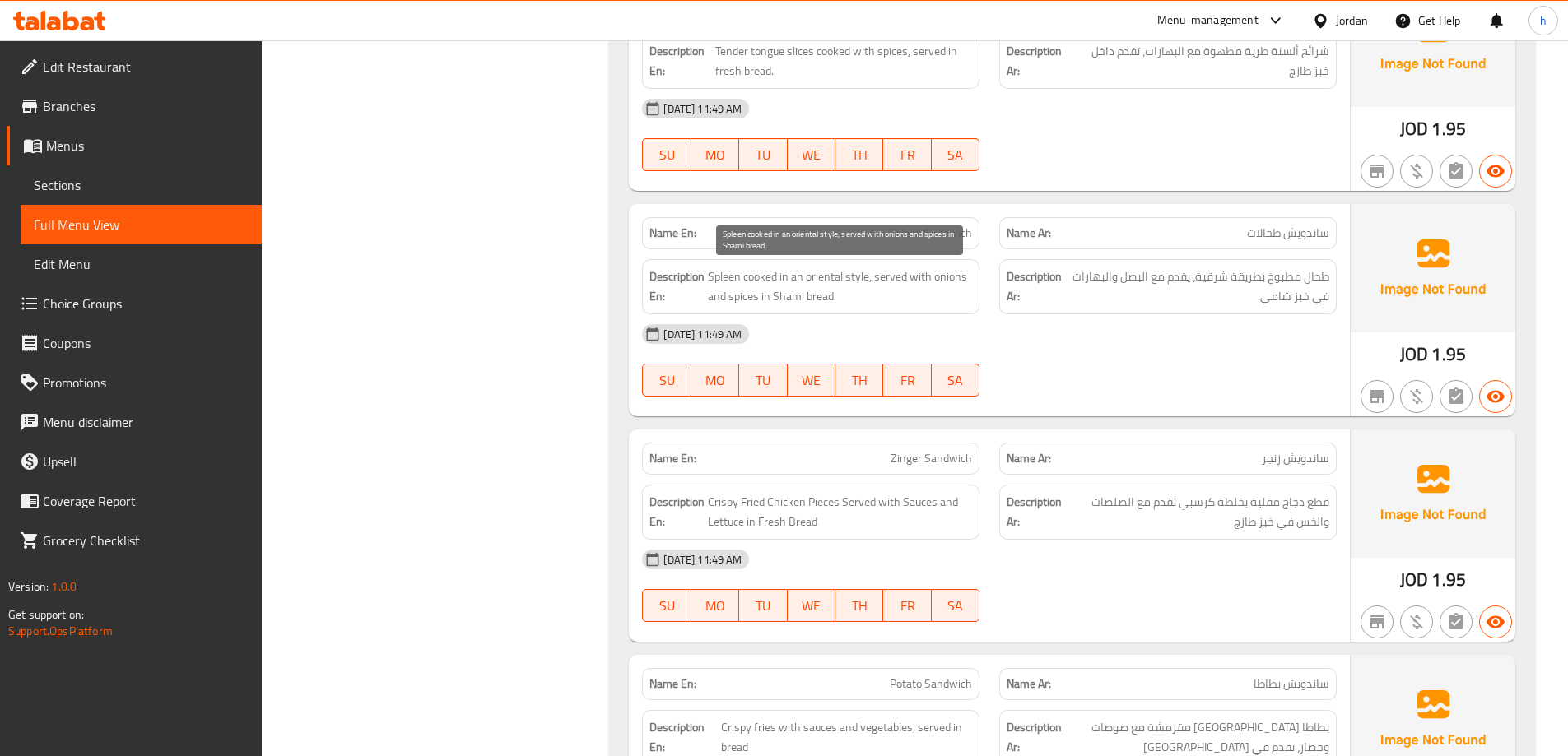
click at [870, 276] on span "Spleen cooked in an oriental style, served with onions and spices in Shami brea…" at bounding box center [840, 286] width 264 height 40
click at [871, 278] on span "Spleen cooked in an oriental style, served with onions and spices in Shami brea…" at bounding box center [840, 286] width 264 height 40
click at [895, 273] on span "Spleen cooked in an oriental style, served with onions and spices in Shami brea…" at bounding box center [840, 286] width 264 height 40
click at [897, 273] on span "Spleen cooked in an oriental style, served with onions and spices in Shami brea…" at bounding box center [840, 286] width 264 height 40
click at [933, 273] on span "Spleen cooked in an oriental style, served with onions and spices in Shami brea…" at bounding box center [840, 286] width 264 height 40
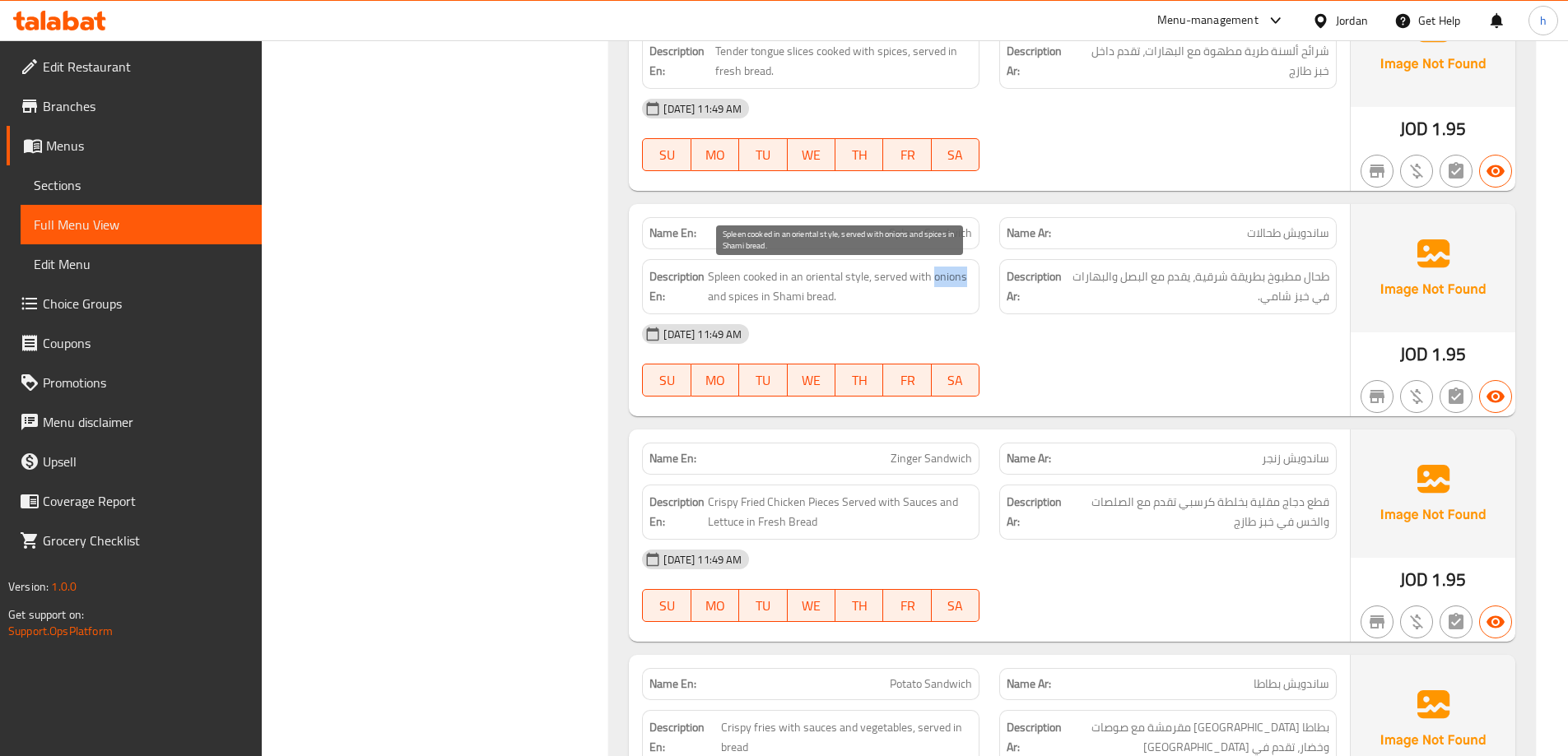
click at [933, 273] on span "Spleen cooked in an oriental style, served with onions and spices in Shami brea…" at bounding box center [840, 286] width 264 height 40
click at [955, 276] on span "Spleen cooked in an oriental style, served with onions and spices in Shami brea…" at bounding box center [840, 286] width 264 height 40
click at [890, 275] on span "Spleen cooked in an oriental style, served with onions and spices in Shami brea…" at bounding box center [840, 286] width 264 height 40
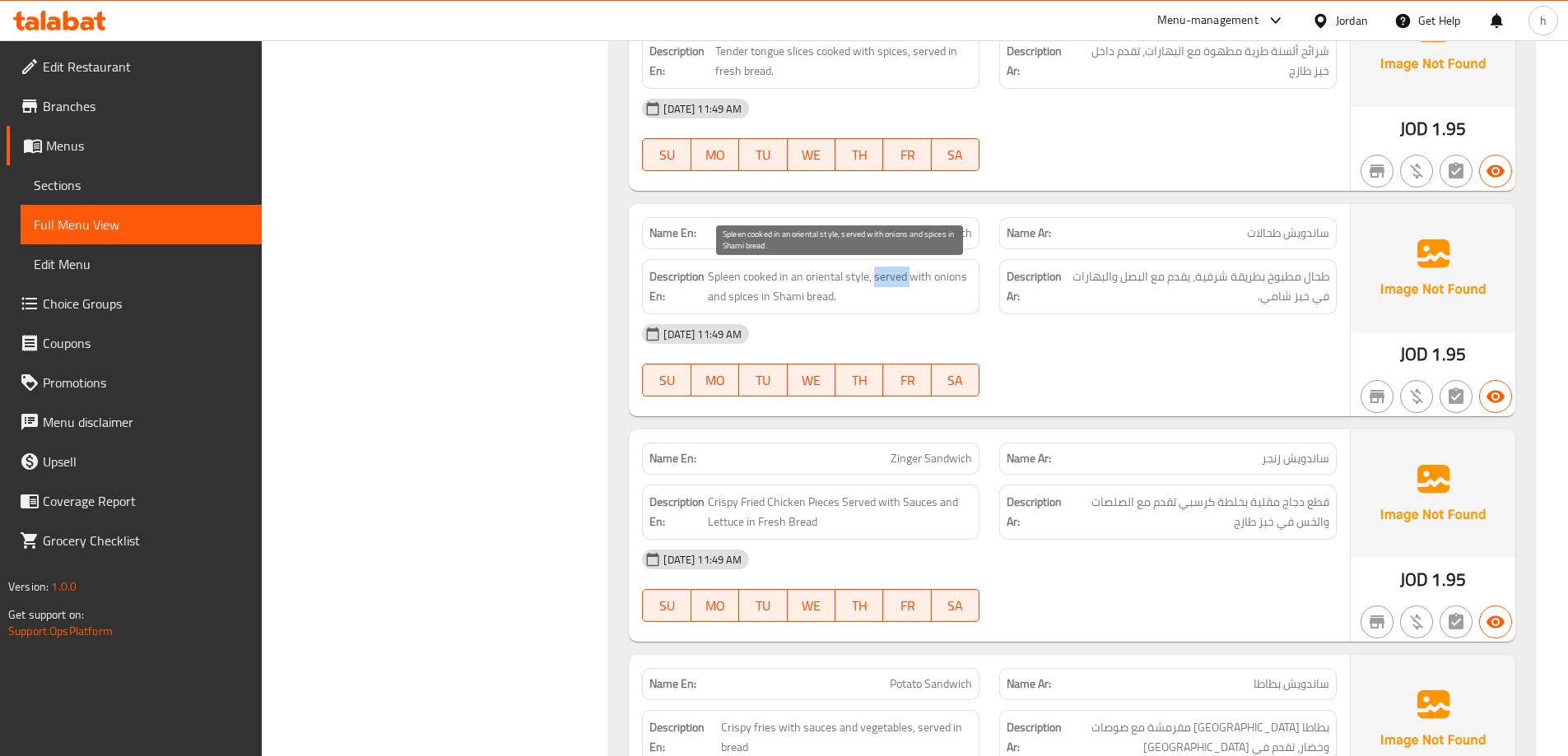
click at [910, 274] on span "Spleen cooked in an oriental style, served with onions and spices in Shami brea…" at bounding box center [840, 286] width 264 height 40
click at [945, 274] on span "Spleen cooked in an oriental style, served with onions and spices in Shami brea…" at bounding box center [840, 286] width 264 height 40
click at [753, 290] on span "Spleen cooked in an oriental style, served with onions and spices in Shami brea…" at bounding box center [840, 286] width 264 height 40
click at [792, 295] on span "Spleen cooked in an oriental style, served with onions and spices in Shami brea…" at bounding box center [840, 286] width 264 height 40
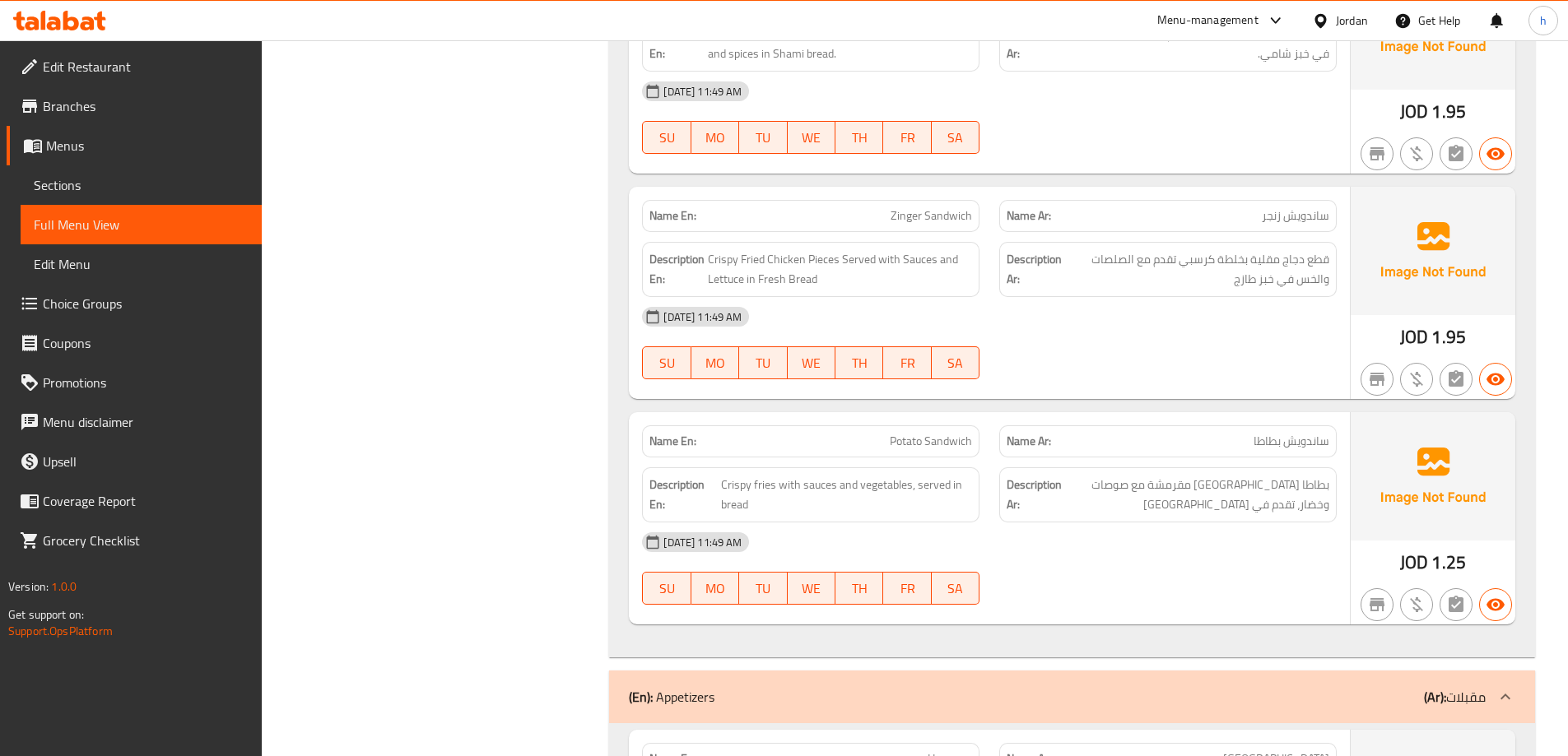
scroll to position [2386, 0]
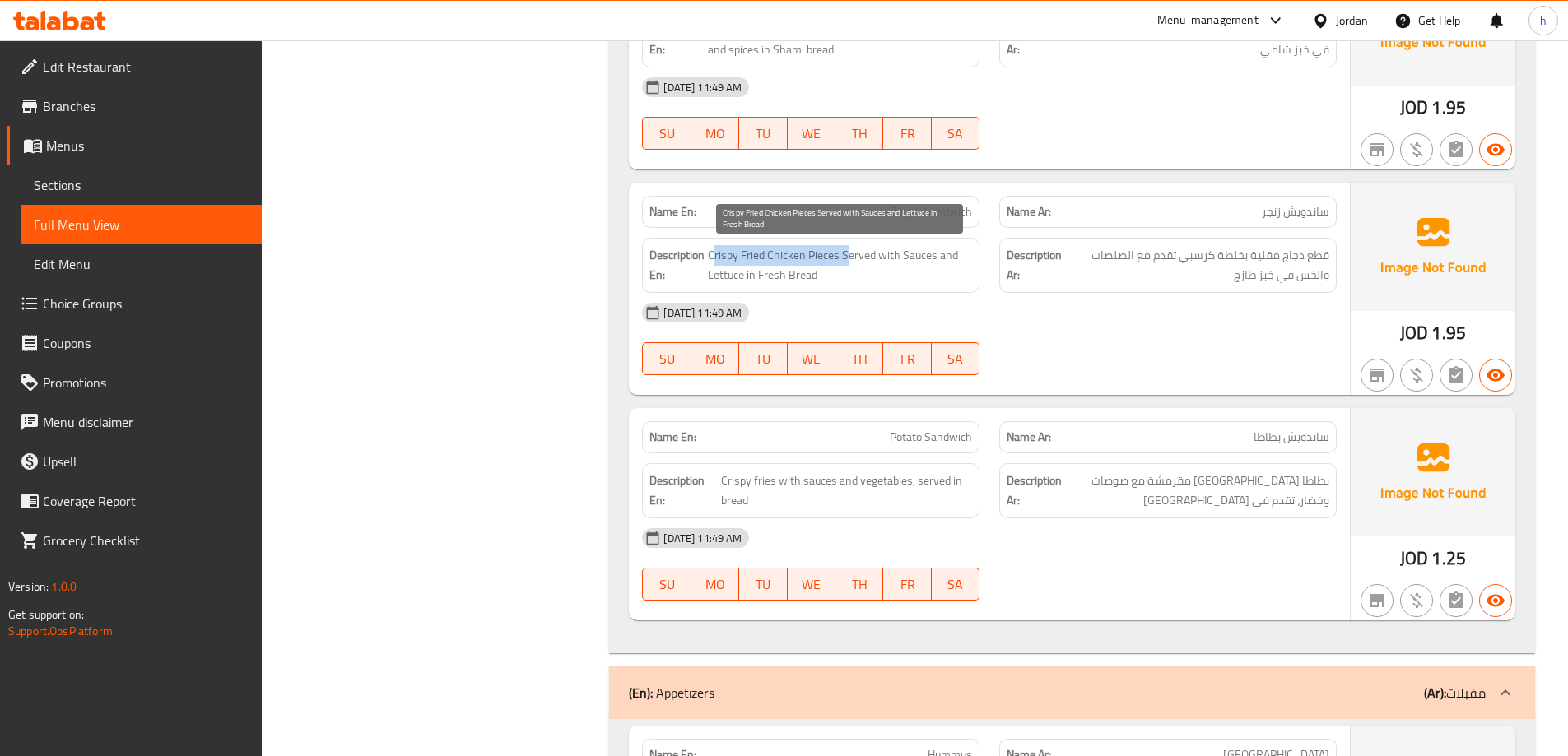
drag, startPoint x: 712, startPoint y: 256, endPoint x: 844, endPoint y: 255, distance: 132.0
click at [844, 255] on span "Crispy Fried Chicken Pieces Served with Sauces and Lettuce in Fresh Bread" at bounding box center [840, 265] width 264 height 40
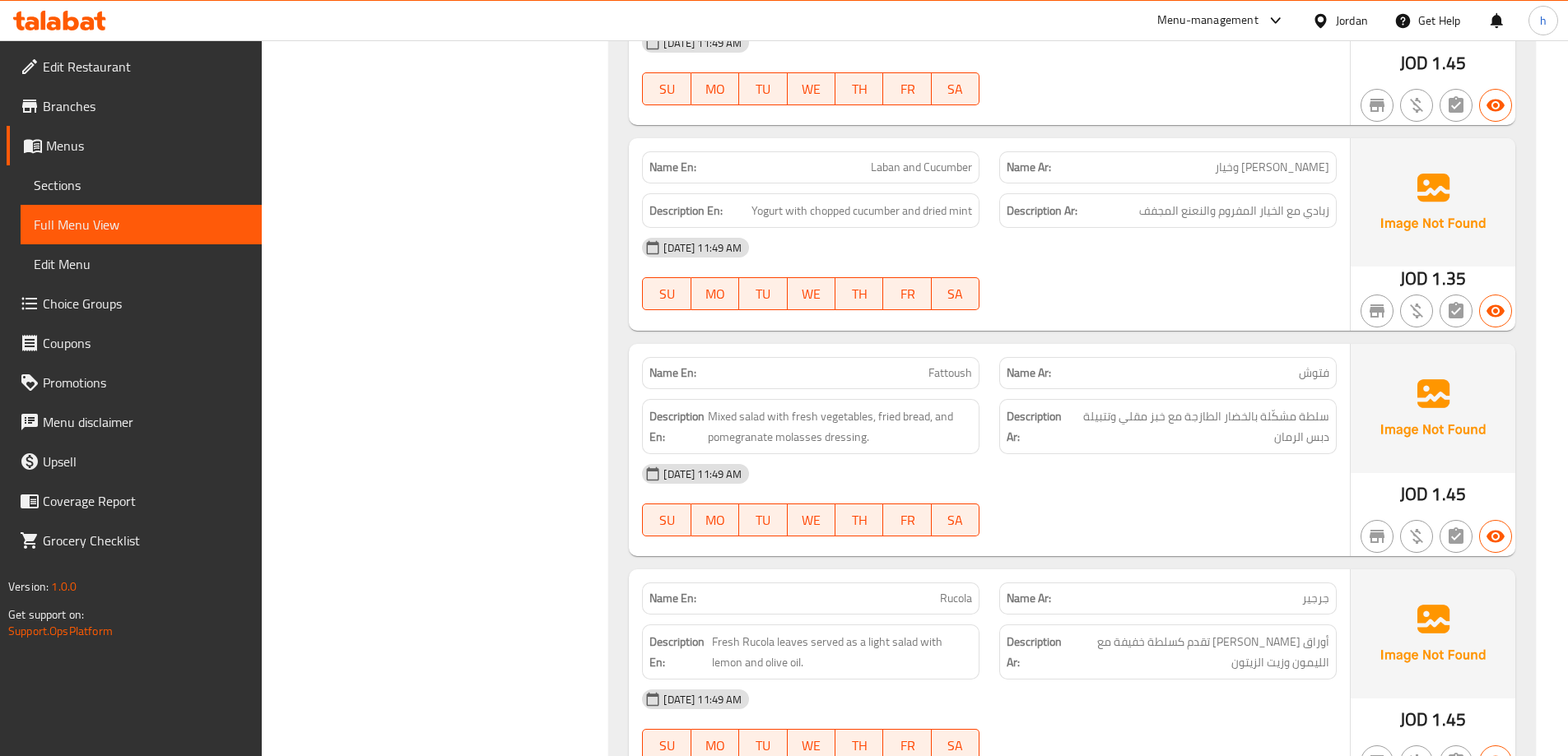
scroll to position [4114, 0]
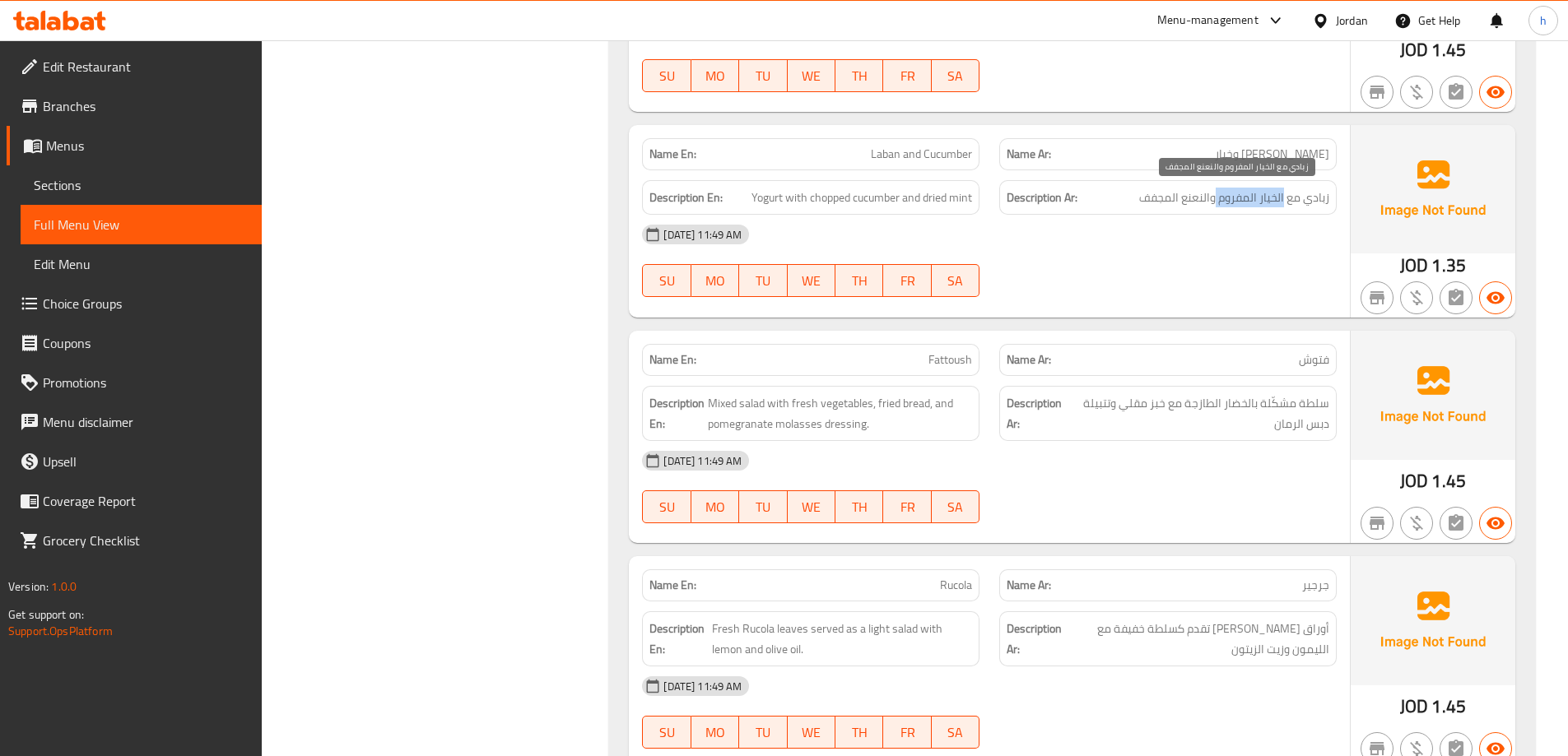
drag, startPoint x: 1214, startPoint y: 195, endPoint x: 1283, endPoint y: 201, distance: 69.3
click at [1283, 201] on span "زبادي مع الخيار المفروم والنعنع المجفف" at bounding box center [1235, 198] width 190 height 21
copy span "الخيار المفروم"
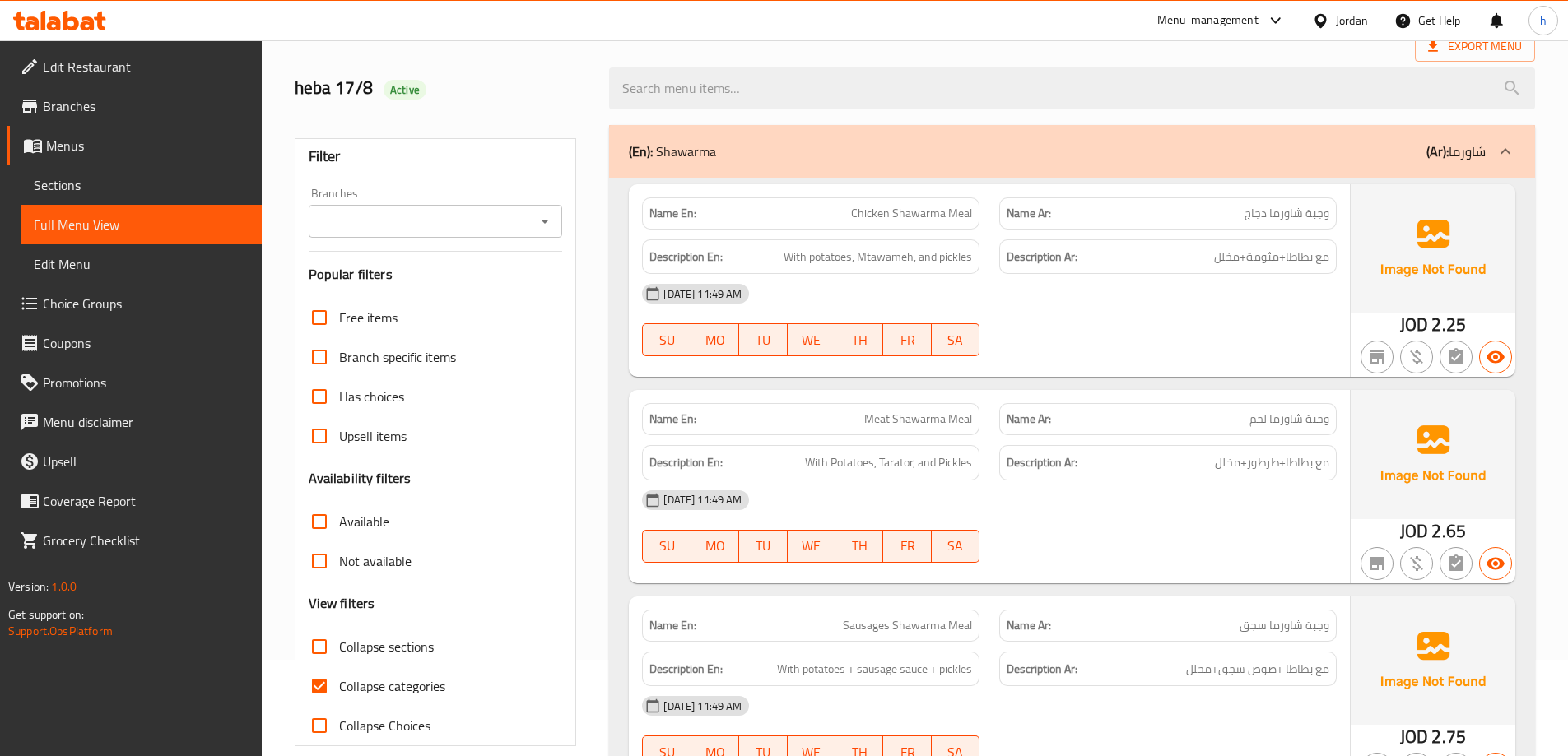
scroll to position [126, 0]
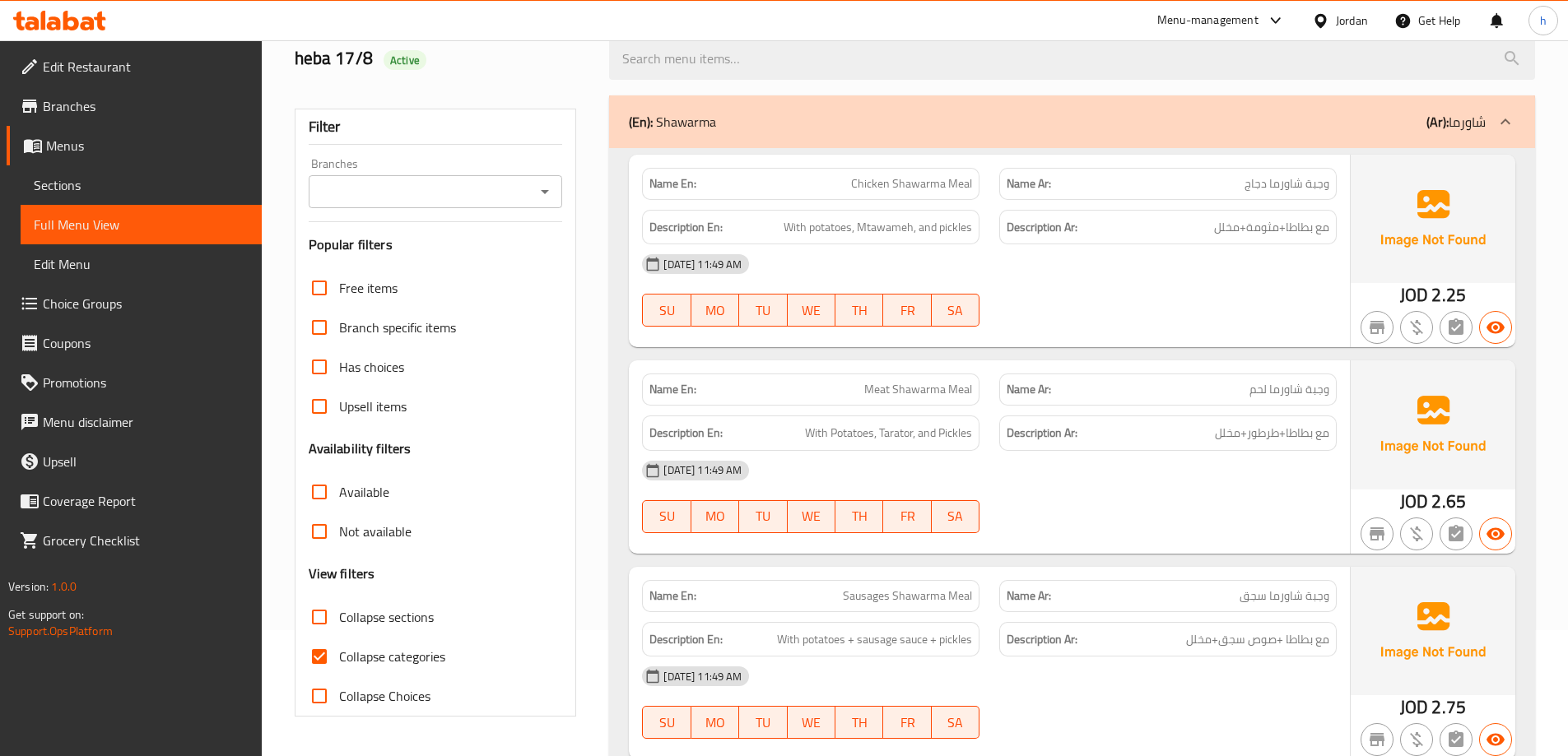
click at [312, 656] on input "Collapse categories" at bounding box center [319, 657] width 39 height 39
checkbox input "false"
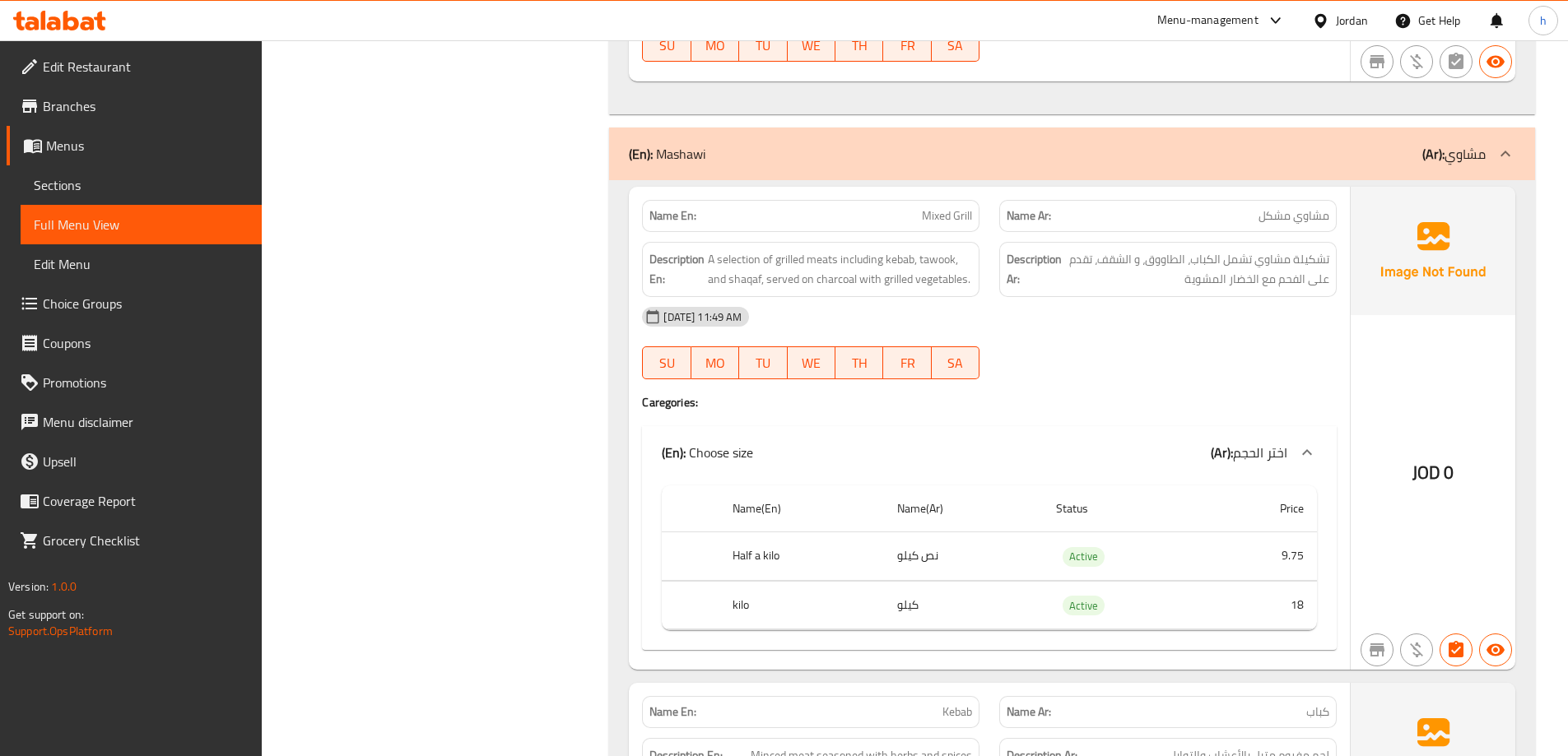
scroll to position [7641, 0]
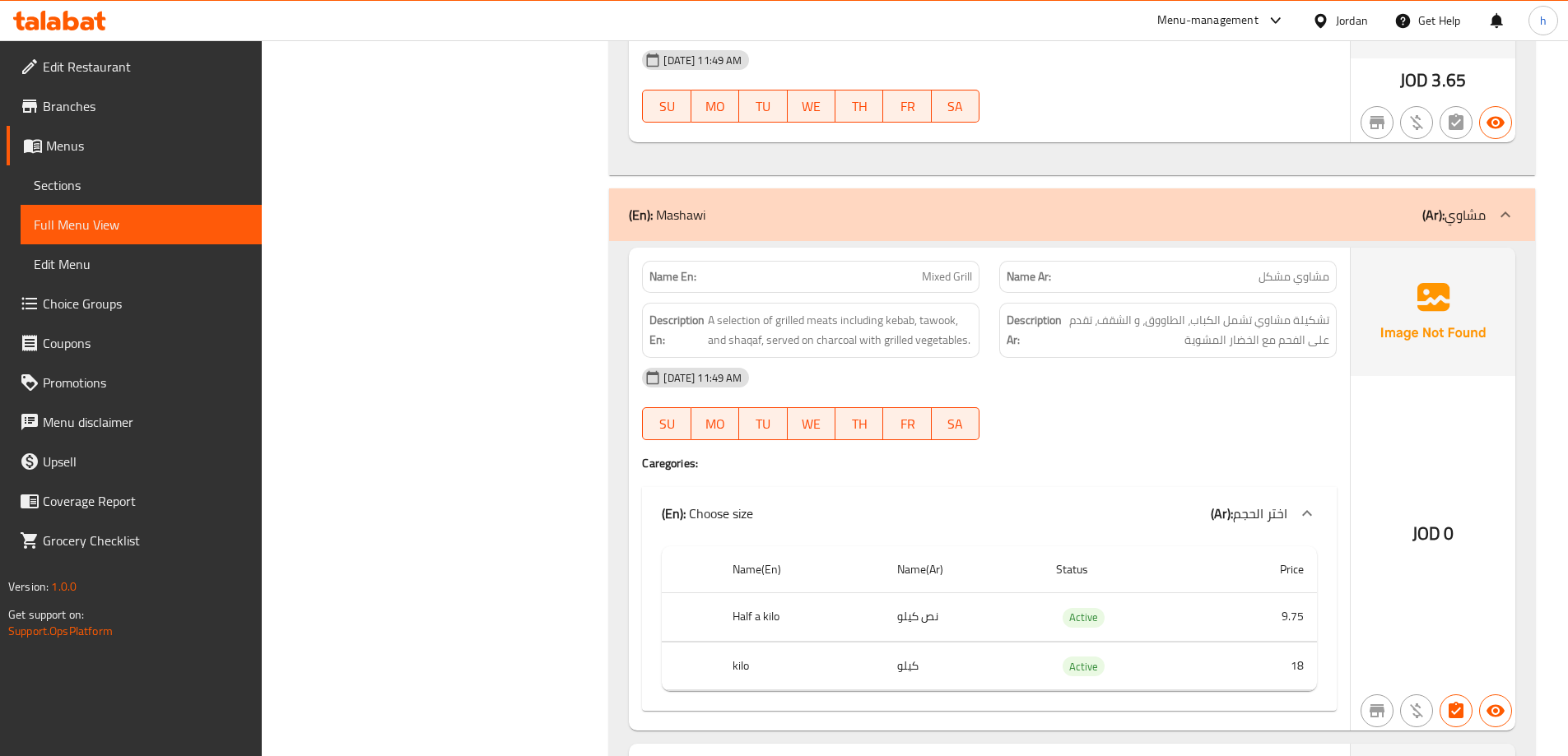
scroll to position [7653, 0]
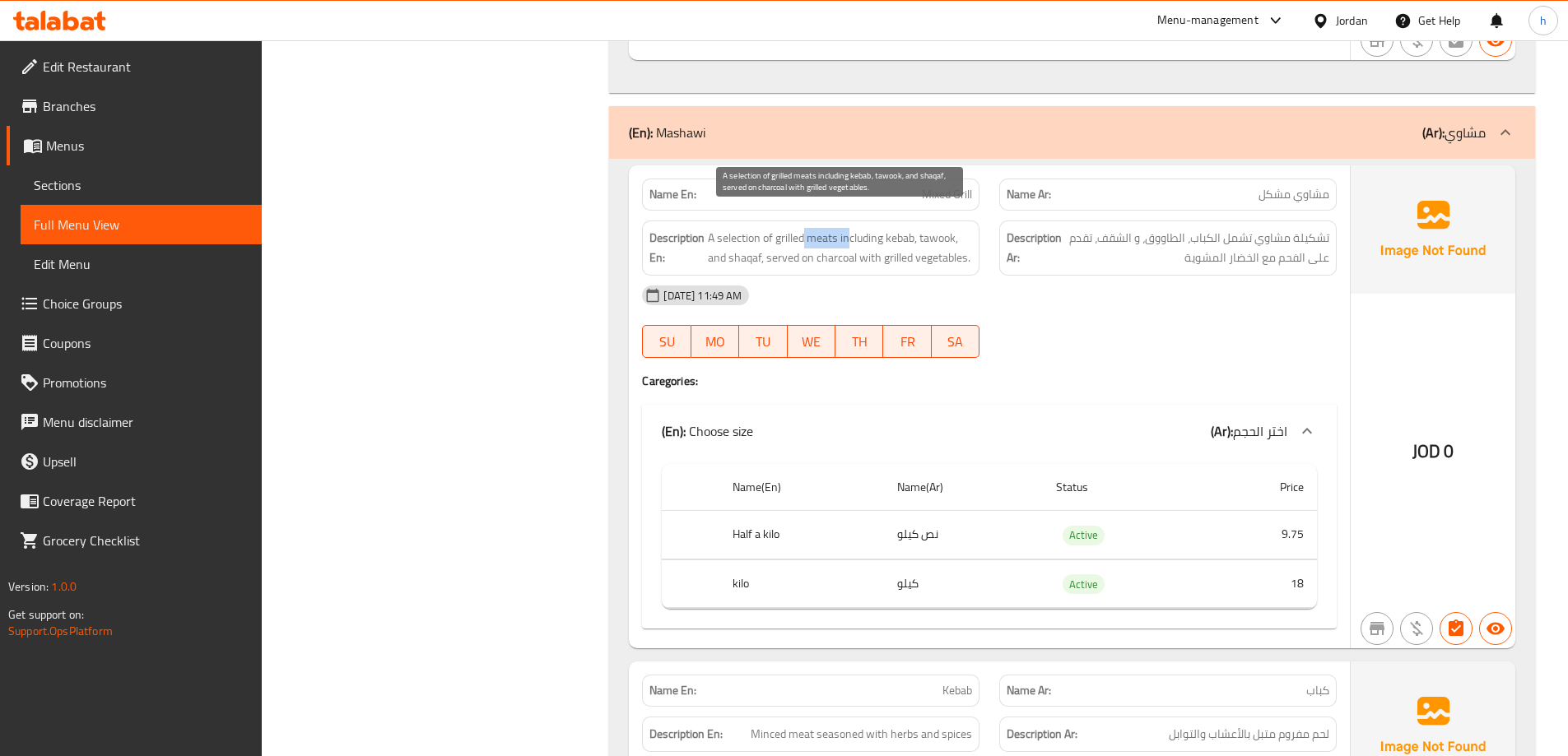
drag, startPoint x: 805, startPoint y: 218, endPoint x: 850, endPoint y: 221, distance: 45.1
click at [850, 228] on span "A selection of grilled meats including kebab, tawook, and shaqaf, served on cha…" at bounding box center [840, 248] width 264 height 40
click at [828, 228] on span "A selection of grilled meats including kebab, tawook, and shaqaf, served on cha…" at bounding box center [840, 248] width 264 height 40
click at [813, 228] on span "A selection of grilled meats including kebab, tawook, and shaqaf, served on cha…" at bounding box center [840, 248] width 264 height 40
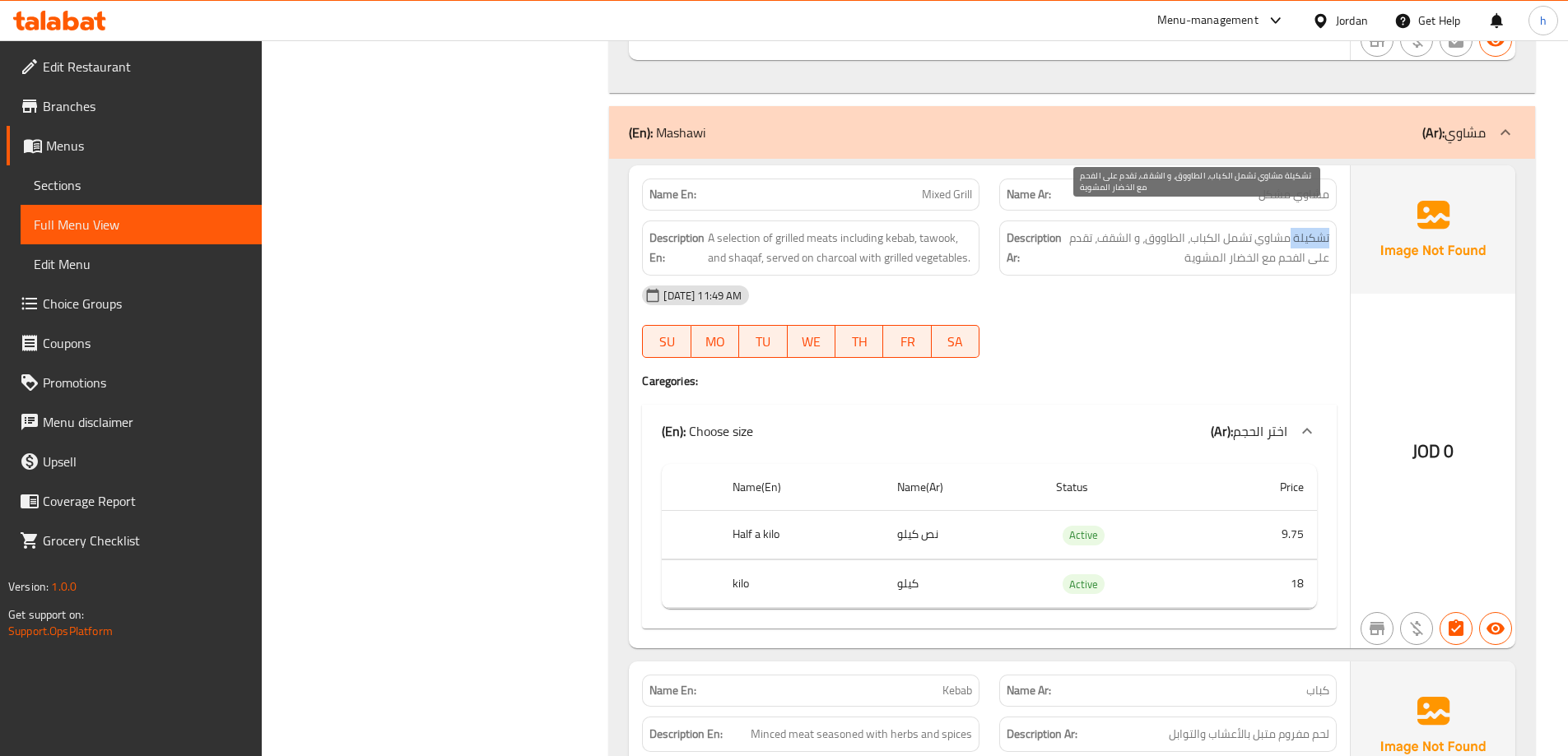
drag, startPoint x: 1331, startPoint y: 216, endPoint x: 1290, endPoint y: 216, distance: 41.0
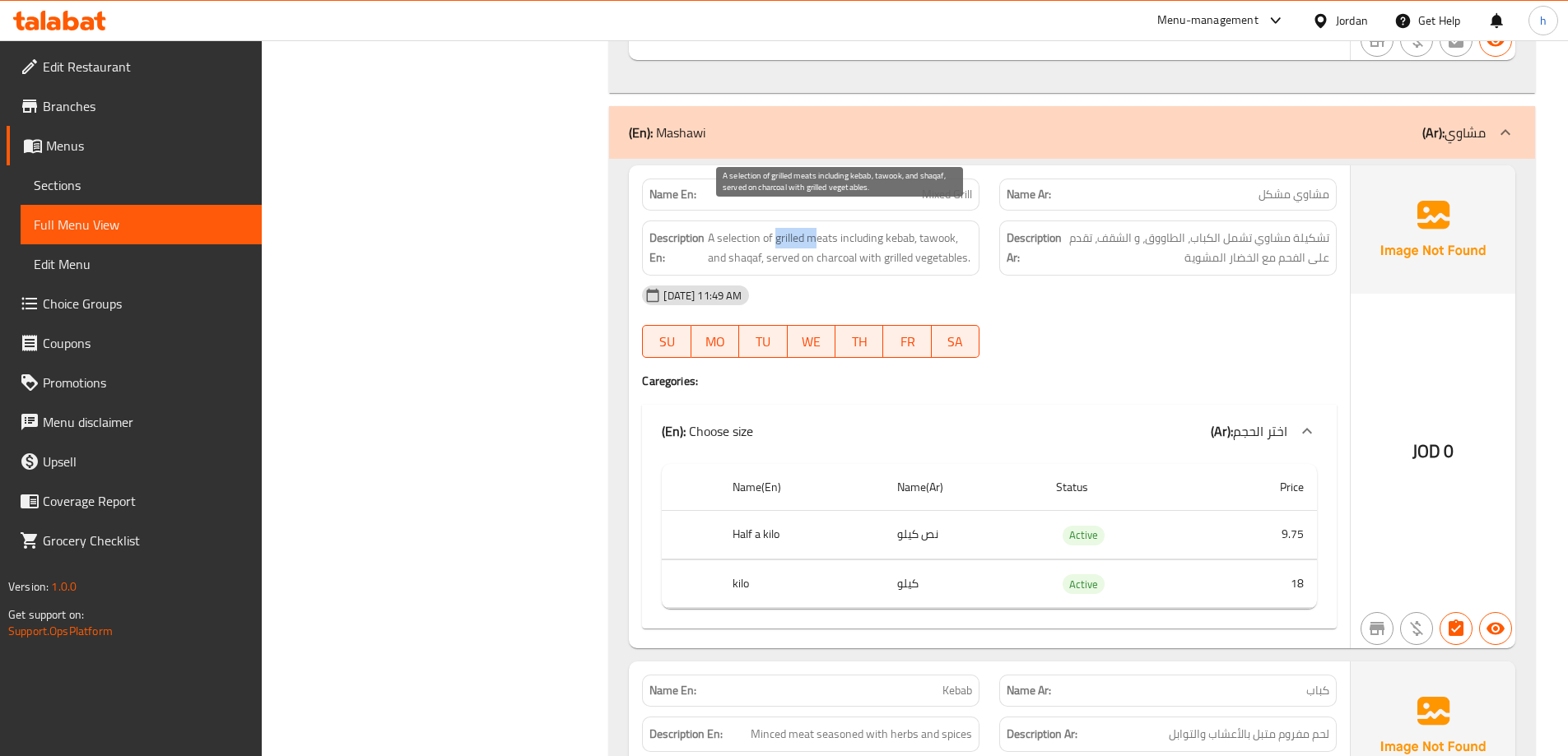
drag, startPoint x: 778, startPoint y: 217, endPoint x: 815, endPoint y: 216, distance: 37.0
click at [815, 228] on span "A selection of grilled meats including kebab, tawook, and shaqaf, served on cha…" at bounding box center [840, 248] width 264 height 40
drag, startPoint x: 849, startPoint y: 216, endPoint x: 904, endPoint y: 220, distance: 55.1
click at [904, 228] on span "A selection of grilled meats including kebab, tawook, and shaqaf, served on cha…" at bounding box center [840, 248] width 264 height 40
click at [803, 228] on span "A selection of grilled meats including kebab, tawook, and shaqaf, served on cha…" at bounding box center [840, 248] width 264 height 40
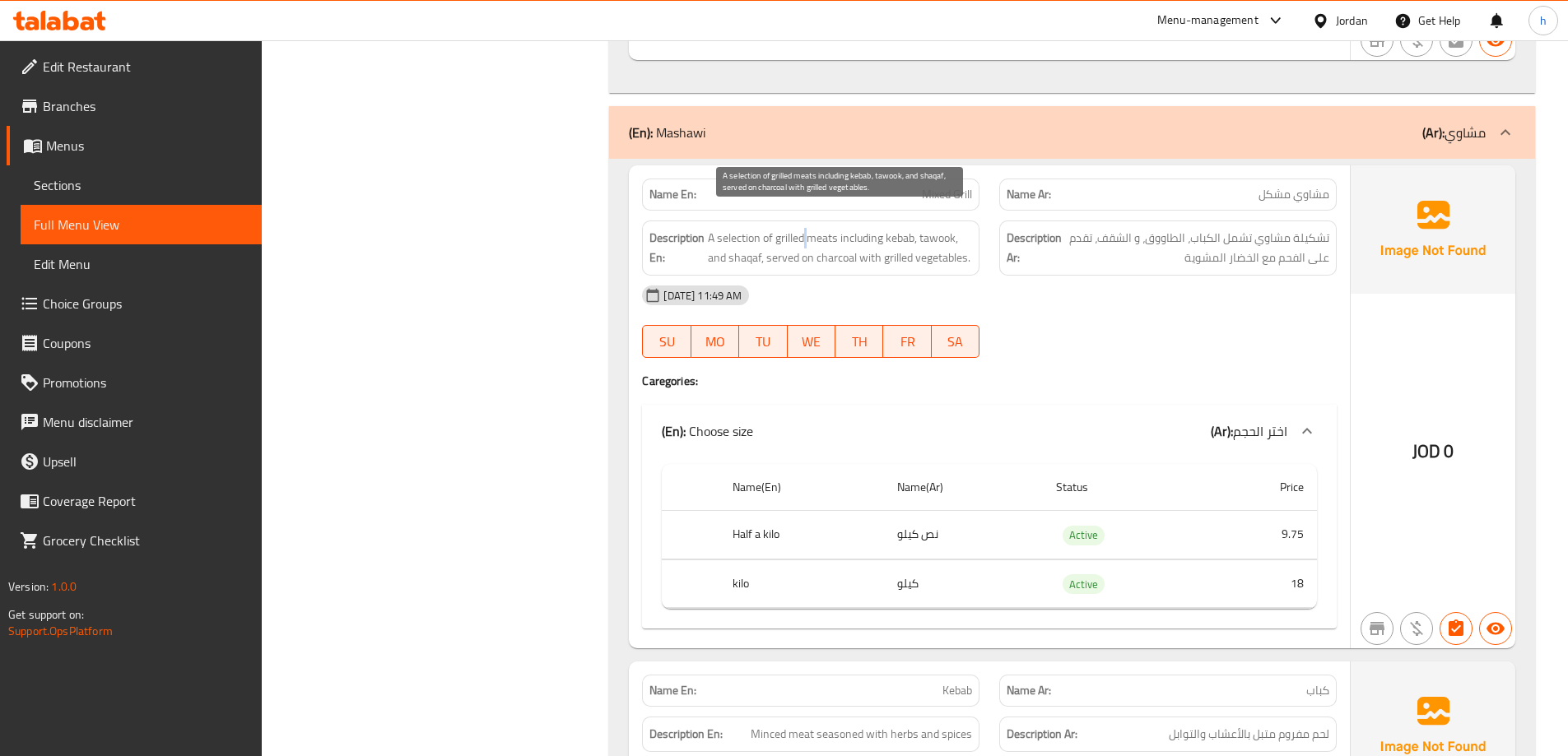
click at [803, 228] on span "A selection of grilled meats including kebab, tawook, and shaqaf, served on cha…" at bounding box center [840, 248] width 264 height 40
click at [830, 228] on span "A selection of grilled meats including kebab, tawook, and shaqaf, served on cha…" at bounding box center [840, 248] width 264 height 40
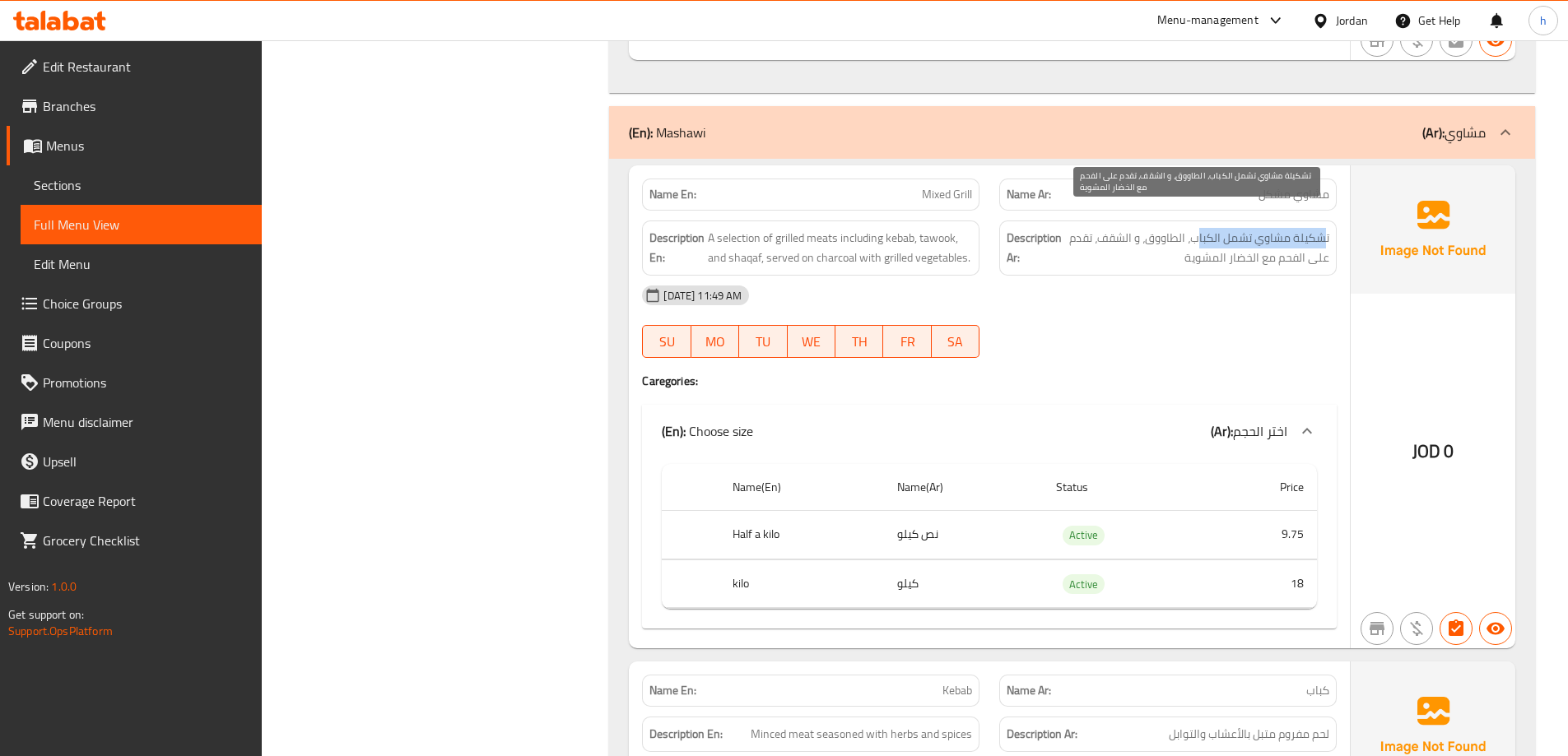
drag, startPoint x: 1327, startPoint y: 216, endPoint x: 1197, endPoint y: 214, distance: 130.0
click at [1197, 228] on span "تشكيلة مشاوي تشمل الكباب، الطاووق، و الشقف، تقدم على الفحم مع الخضار المشوية" at bounding box center [1197, 248] width 264 height 40
click at [1318, 228] on span "تشكيلة مشاوي تشمل الكباب، الطاووق، و الشقف، تقدم على الفحم مع الخضار المشوية" at bounding box center [1197, 248] width 264 height 40
drag, startPoint x: 1330, startPoint y: 215, endPoint x: 1196, endPoint y: 214, distance: 134.0
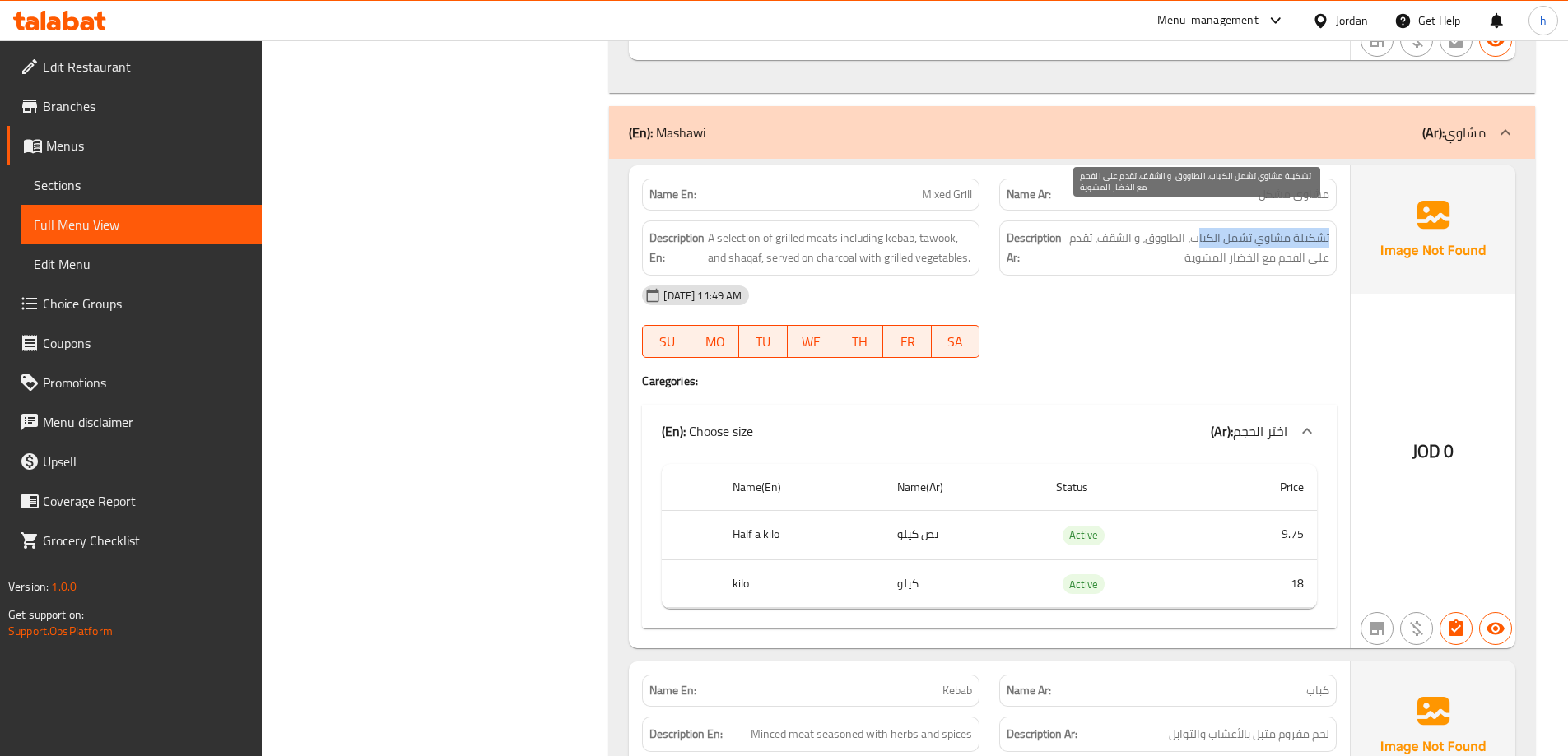
click at [1196, 228] on span "تشكيلة مشاوي تشمل الكباب، الطاووق، و الشقف، تقدم على الفحم مع الخضار المشوية" at bounding box center [1197, 248] width 264 height 40
drag, startPoint x: 1328, startPoint y: 218, endPoint x: 1194, endPoint y: 219, distance: 134.0
click at [1194, 228] on span "تشكيلة مشاوي تشمل الكباب، الطاووق، و الشقف، تقدم على الفحم مع الخضار المشوية" at bounding box center [1197, 248] width 264 height 40
copy span "تشكيلة مشاوي تشمل الكباب"
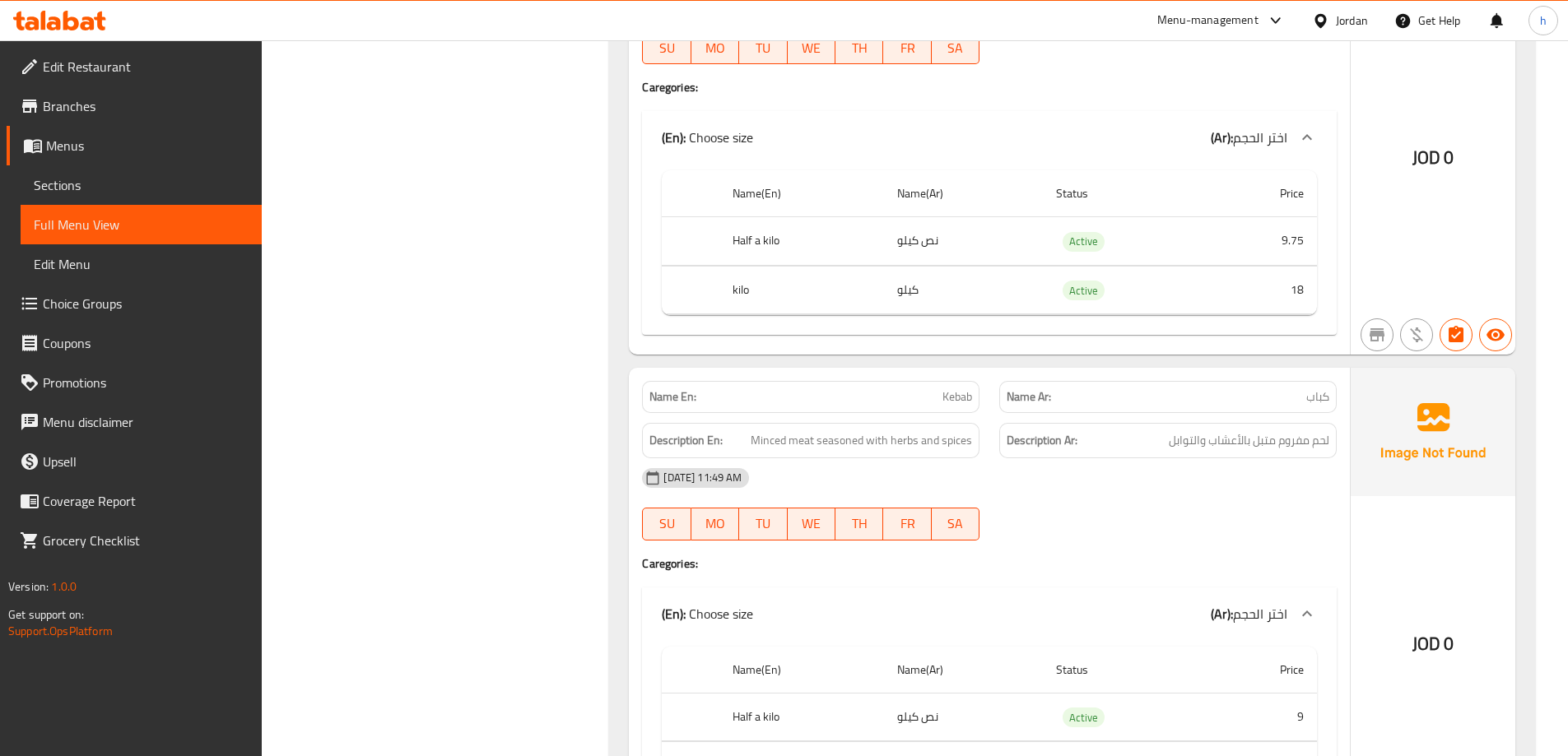
scroll to position [7982, 0]
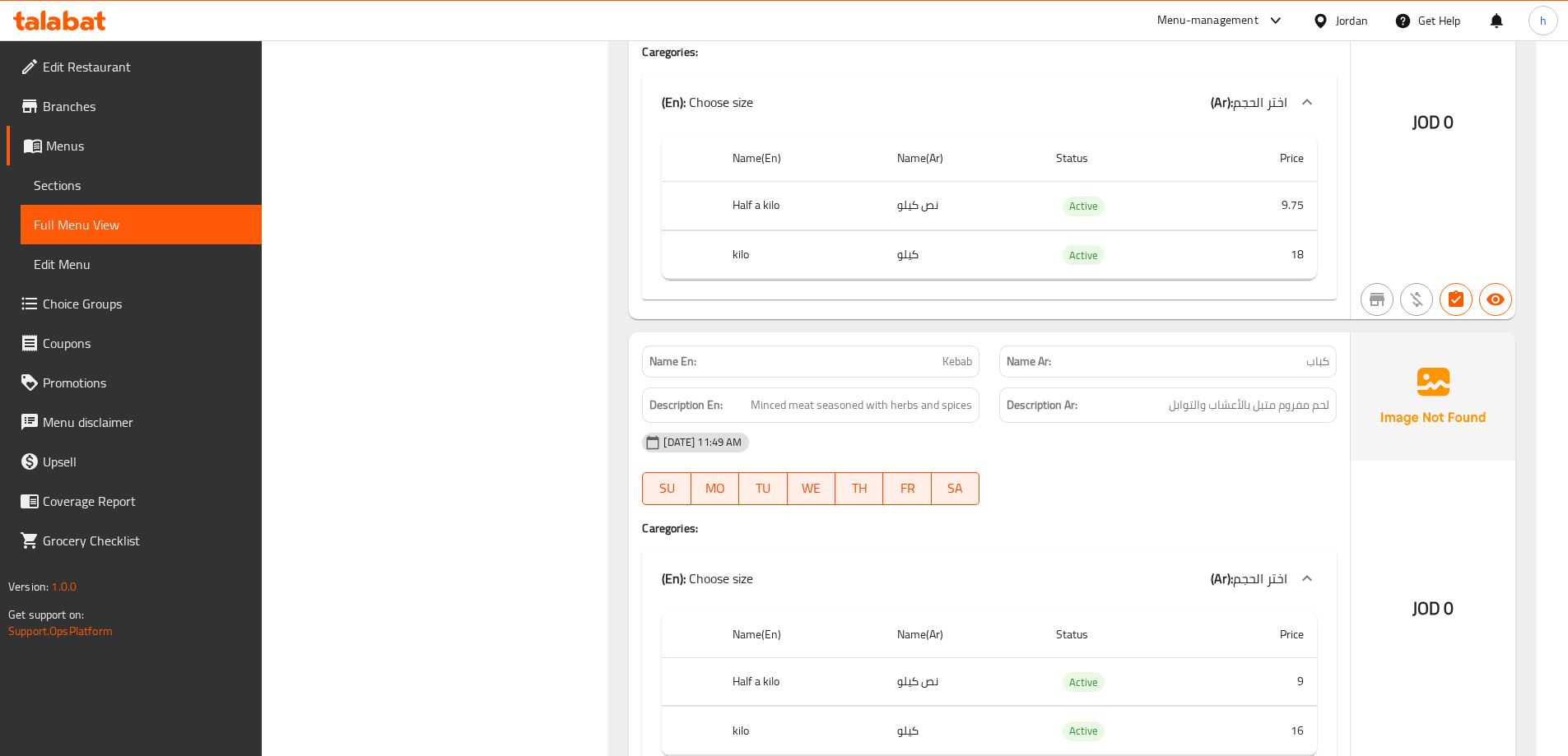
click at [849, 395] on span "Minced meat seasoned with herbs and spices" at bounding box center [862, 405] width 221 height 21
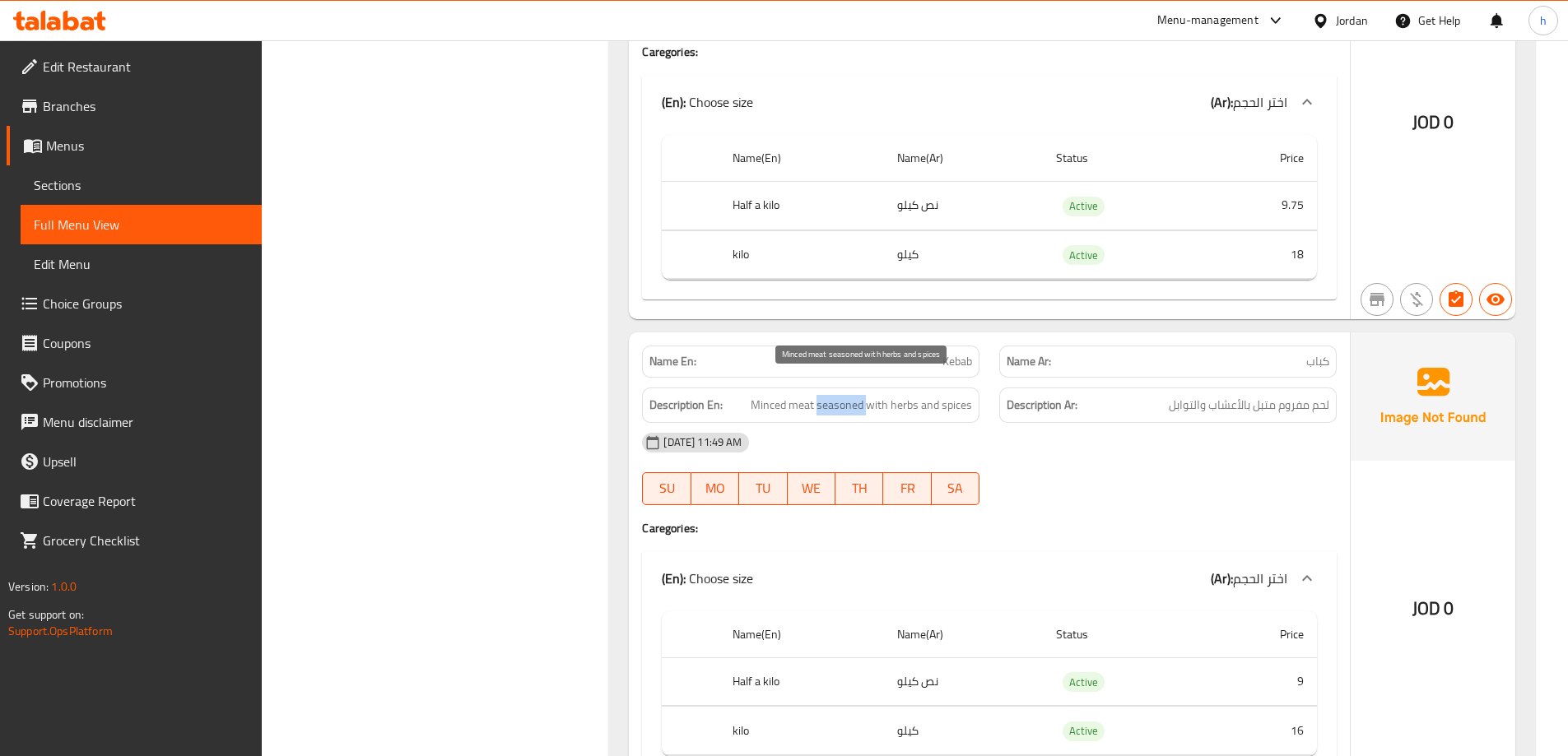
click at [849, 395] on span "Minced meat seasoned with herbs and spices" at bounding box center [862, 405] width 221 height 21
click at [916, 395] on span "Minced meat seasoned with herbs and spices" at bounding box center [862, 405] width 221 height 21
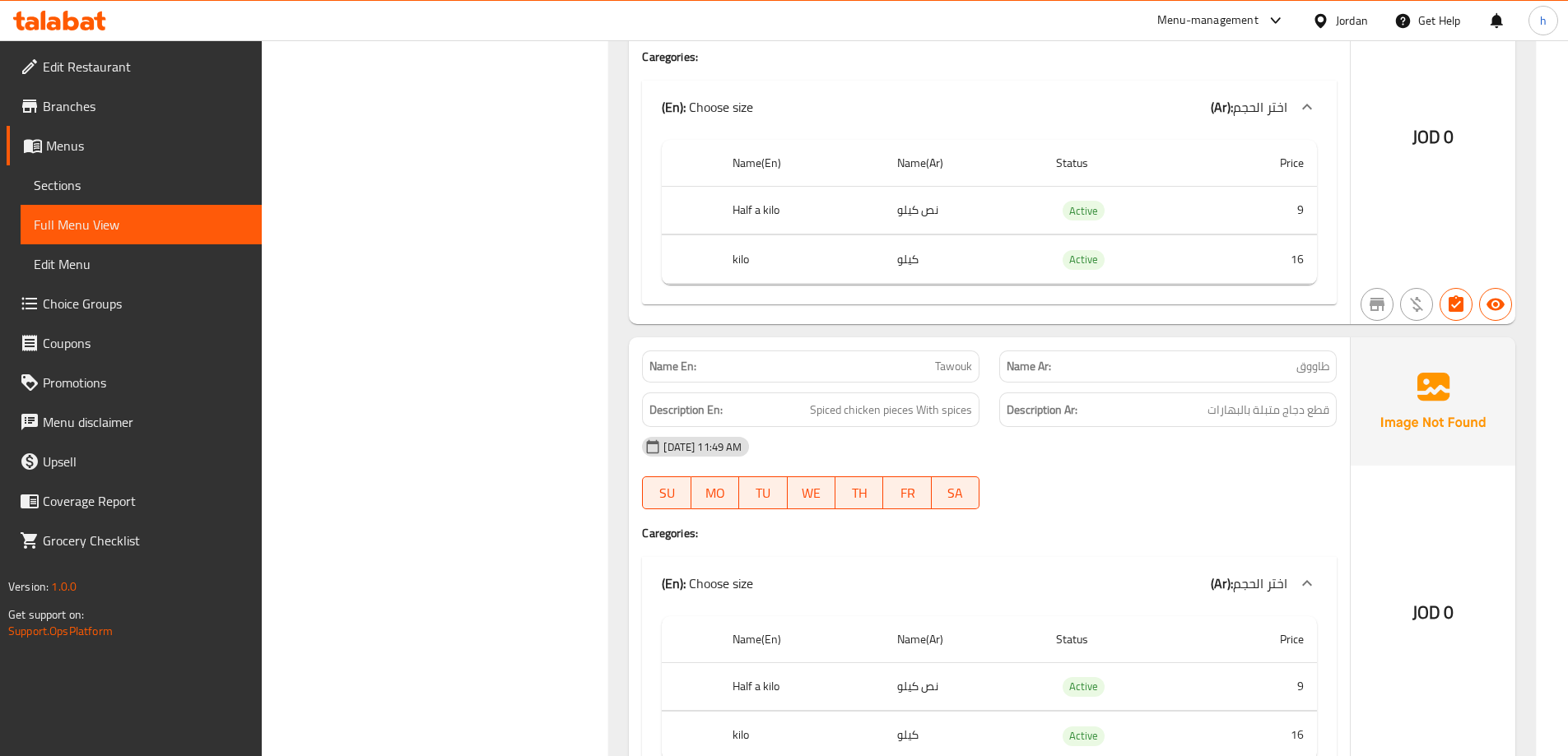
scroll to position [8475, 0]
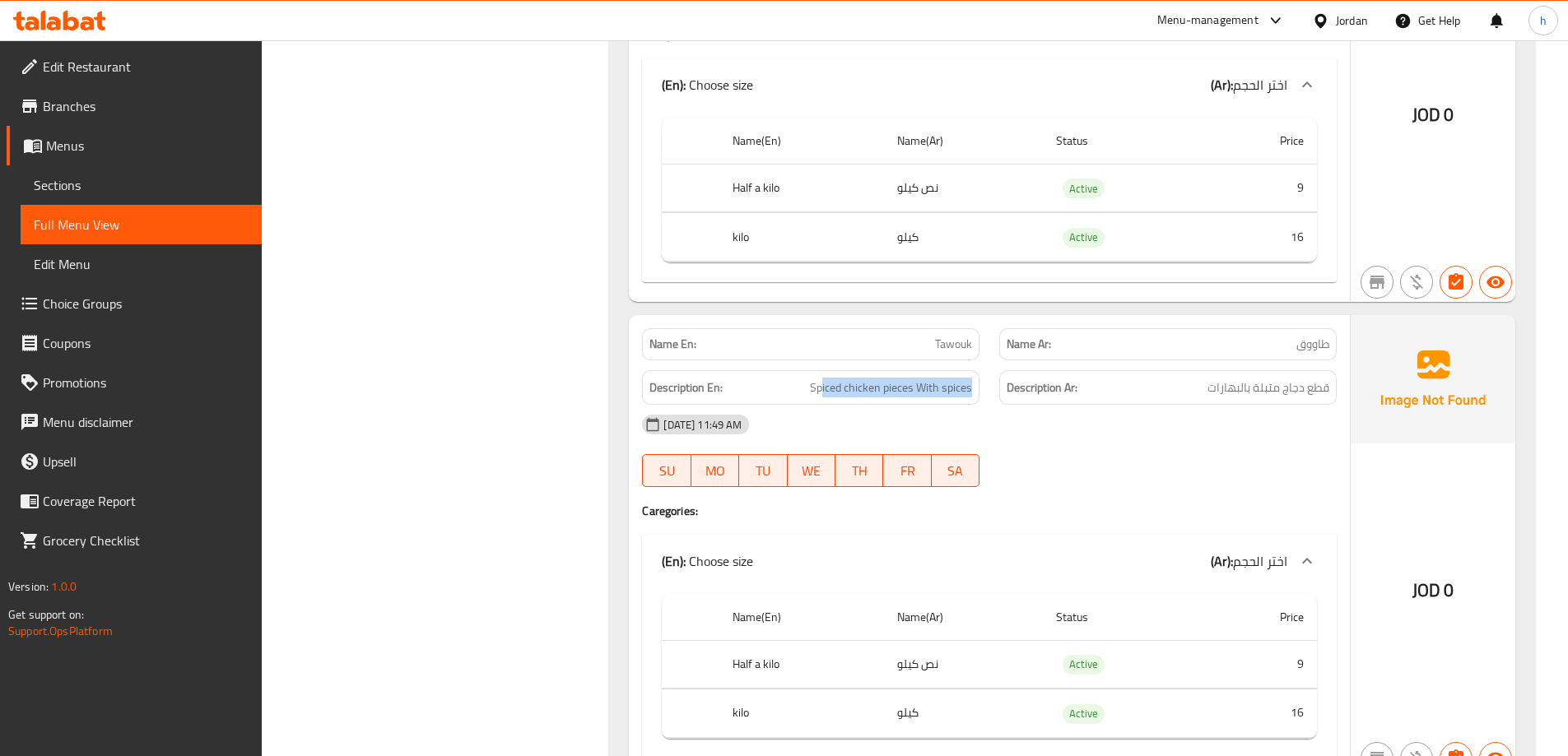
drag, startPoint x: 823, startPoint y: 372, endPoint x: 984, endPoint y: 370, distance: 161.0
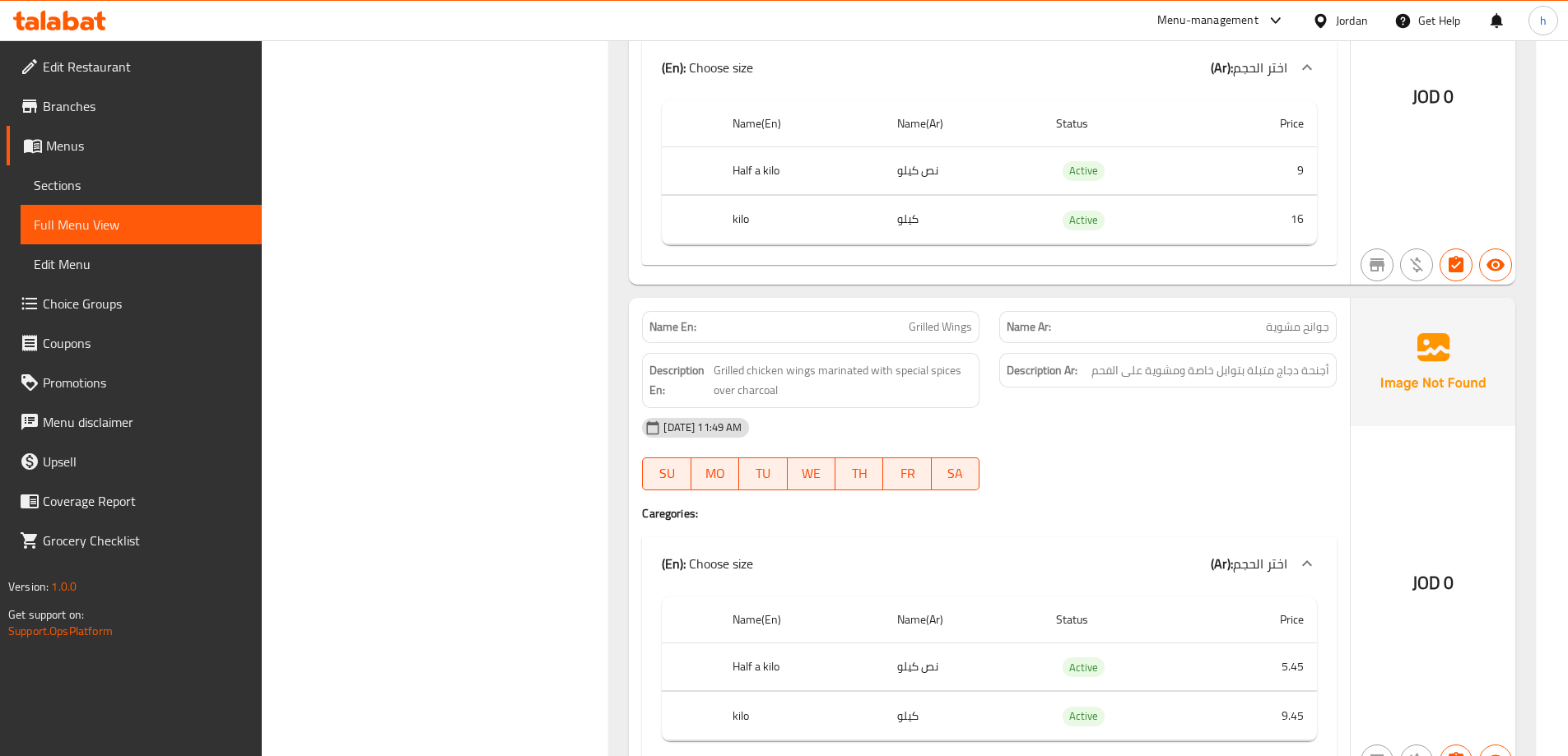
scroll to position [9051, 0]
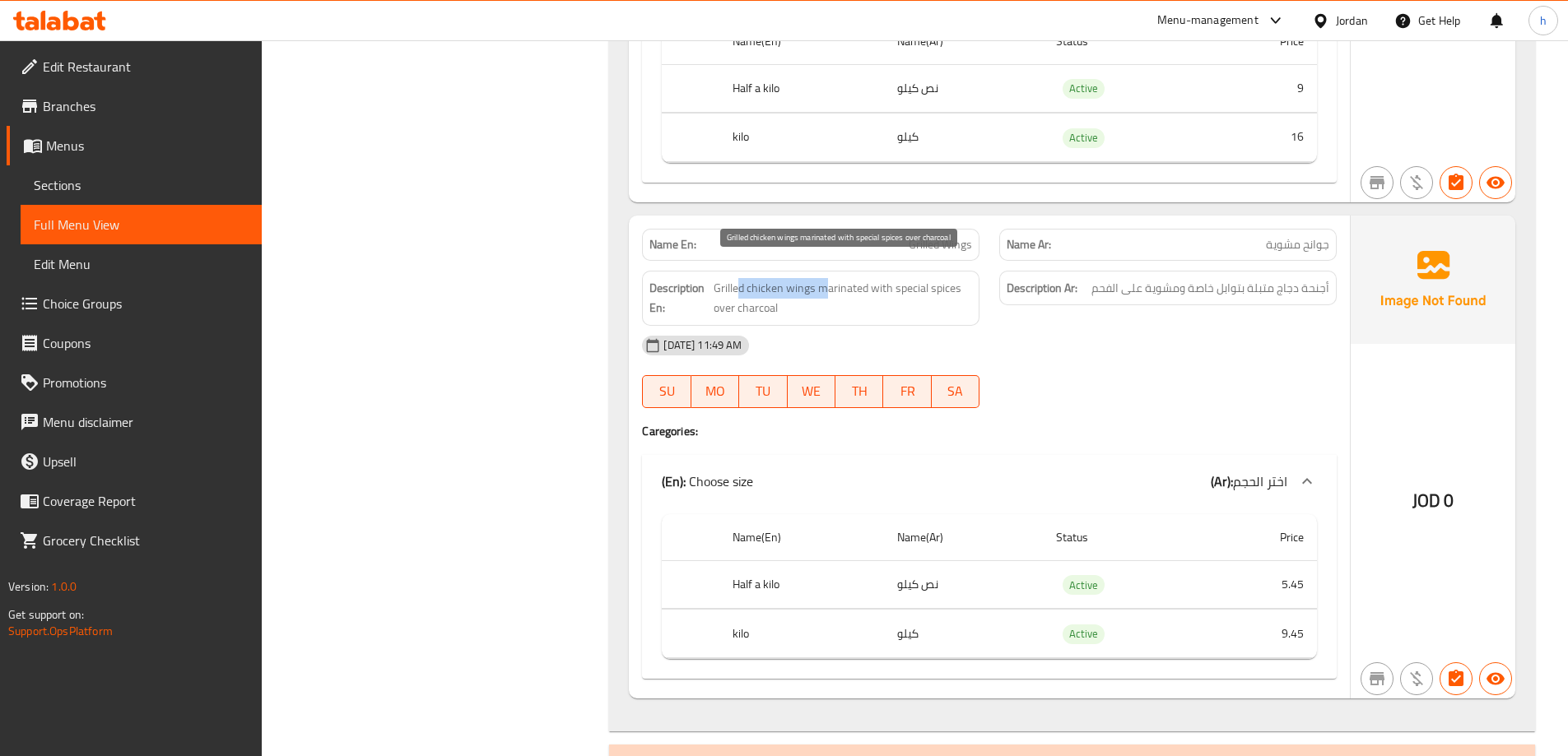
drag, startPoint x: 738, startPoint y: 263, endPoint x: 822, endPoint y: 264, distance: 84.0
click at [822, 278] on span "Grilled chicken wings marinated with special spices over charcoal" at bounding box center [843, 297] width 259 height 40
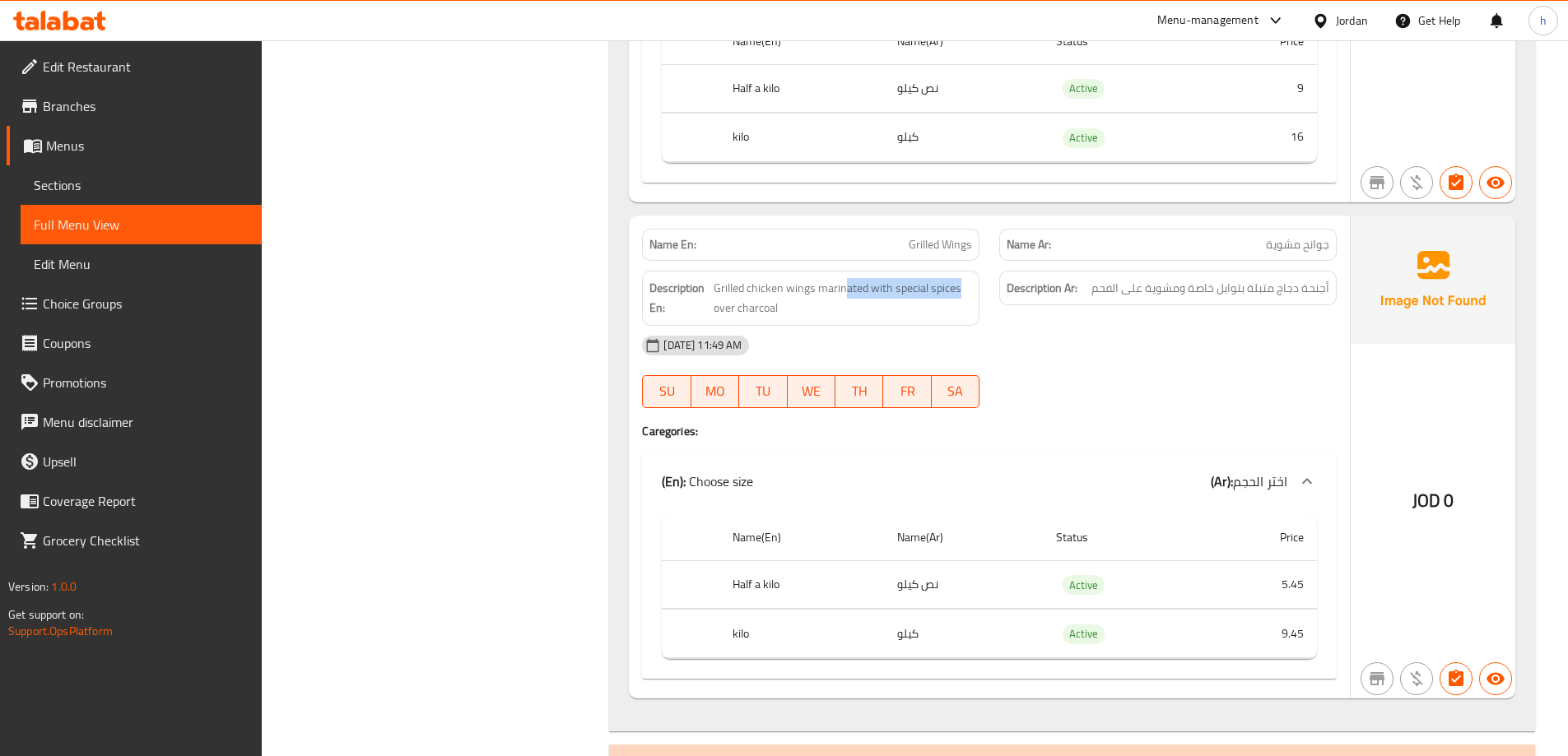
drag, startPoint x: 846, startPoint y: 265, endPoint x: 973, endPoint y: 267, distance: 127.0
click at [816, 278] on span "Grilled chicken wings marinated with special spices over charcoal" at bounding box center [843, 297] width 259 height 40
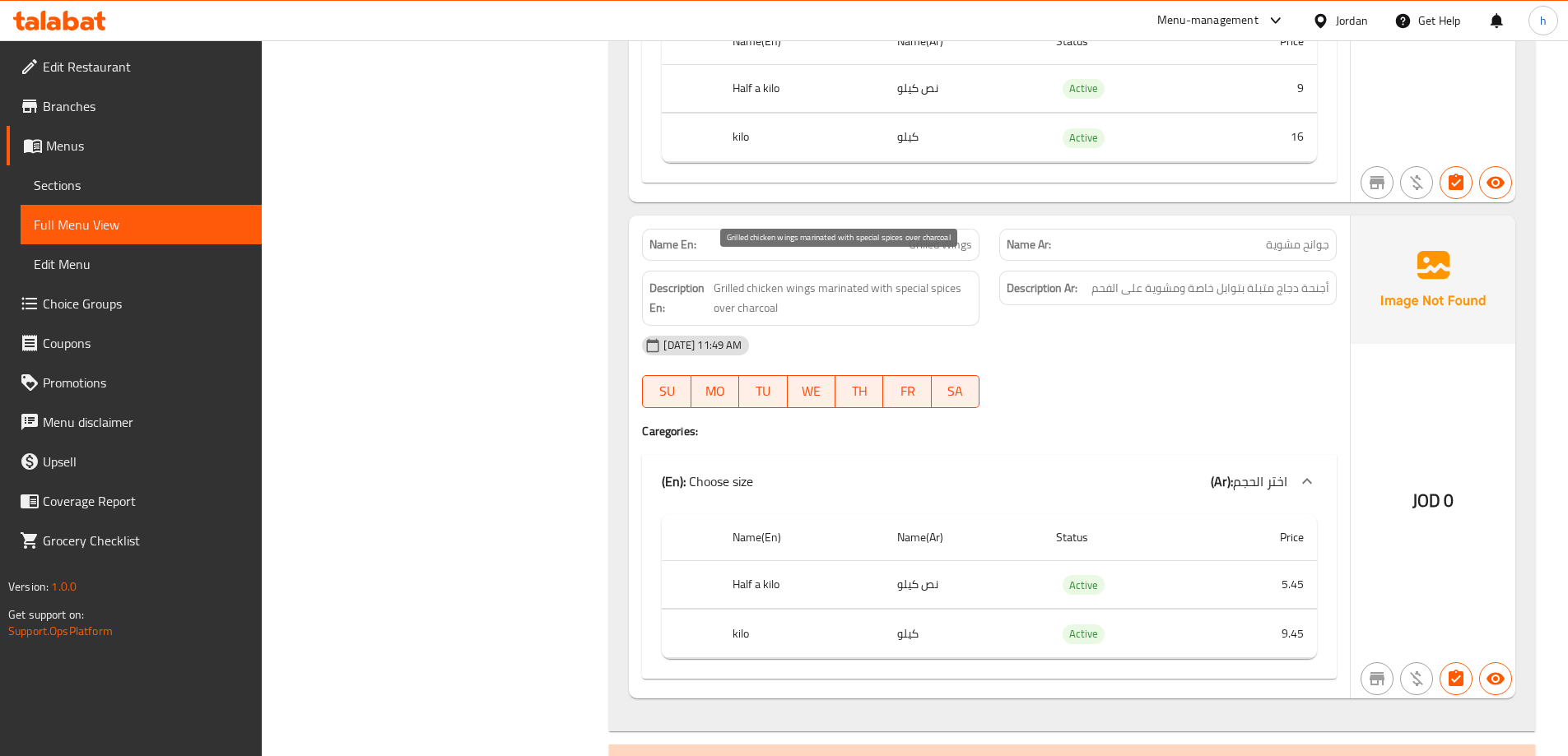
click at [816, 278] on span "Grilled chicken wings marinated with special spices over charcoal" at bounding box center [843, 297] width 259 height 40
click at [813, 294] on span "Grilled chicken wings marinated with special spices over charcoal" at bounding box center [843, 297] width 259 height 40
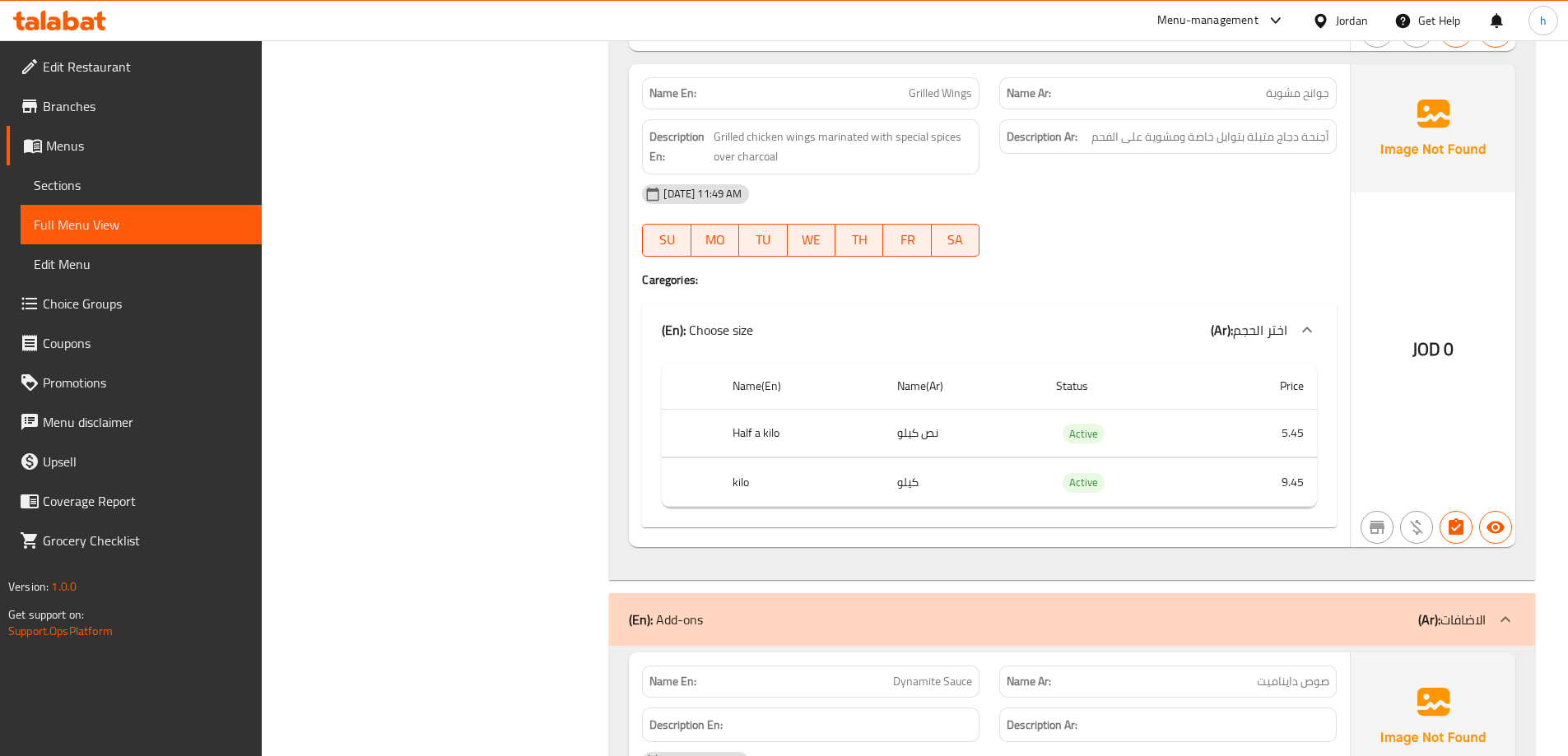
scroll to position [9216, 0]
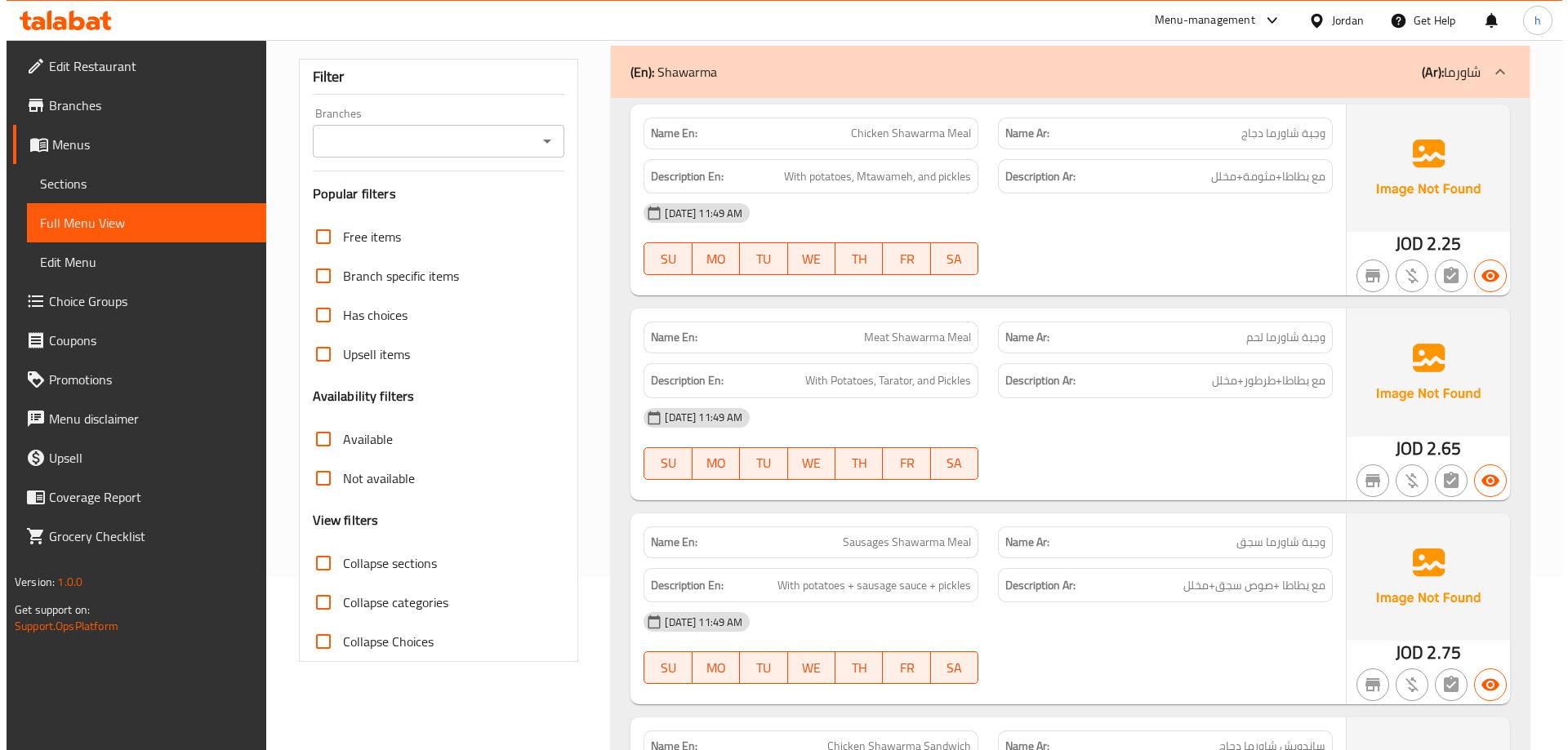
scroll to position [0, 0]
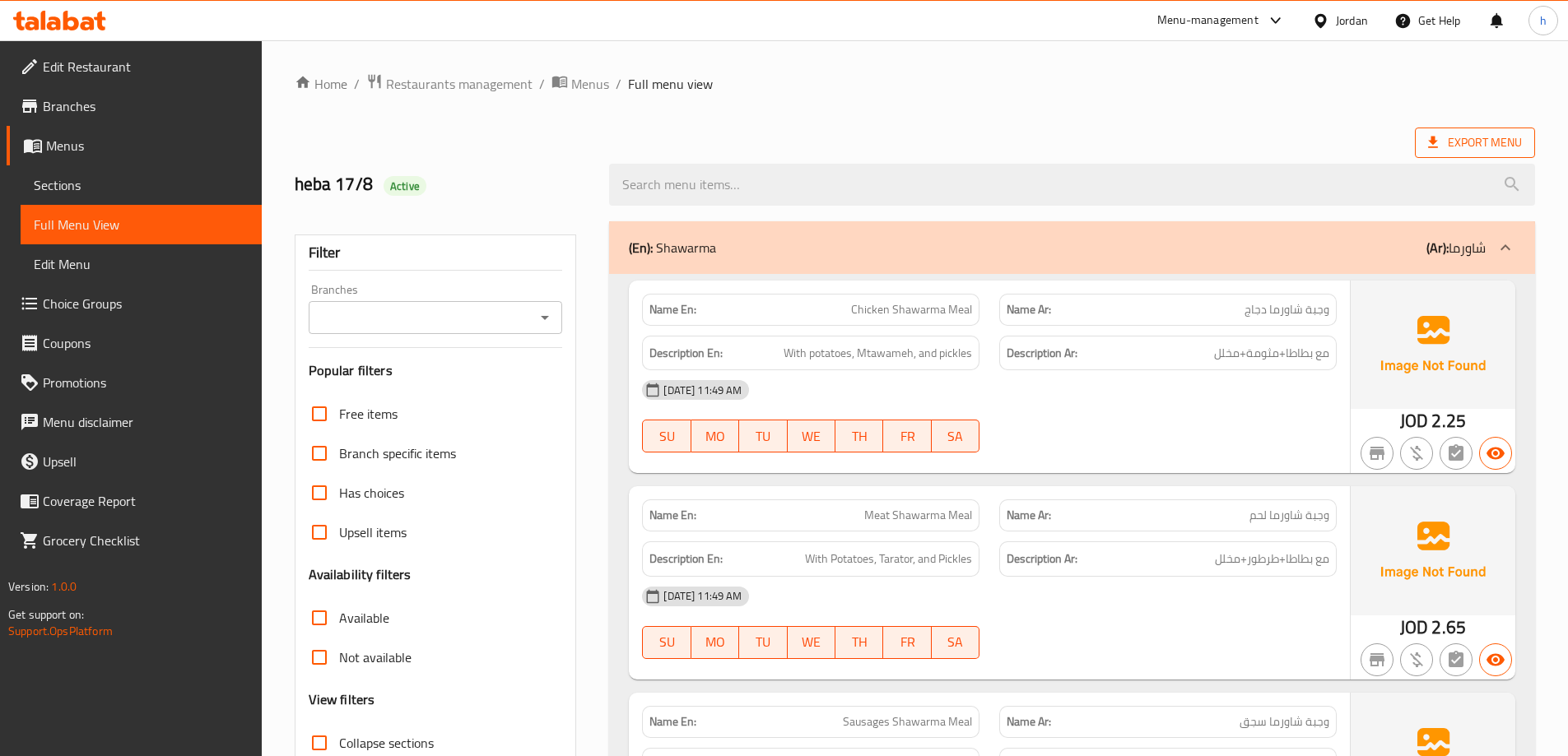
click at [1470, 151] on span "Export Menu" at bounding box center [1475, 143] width 93 height 21
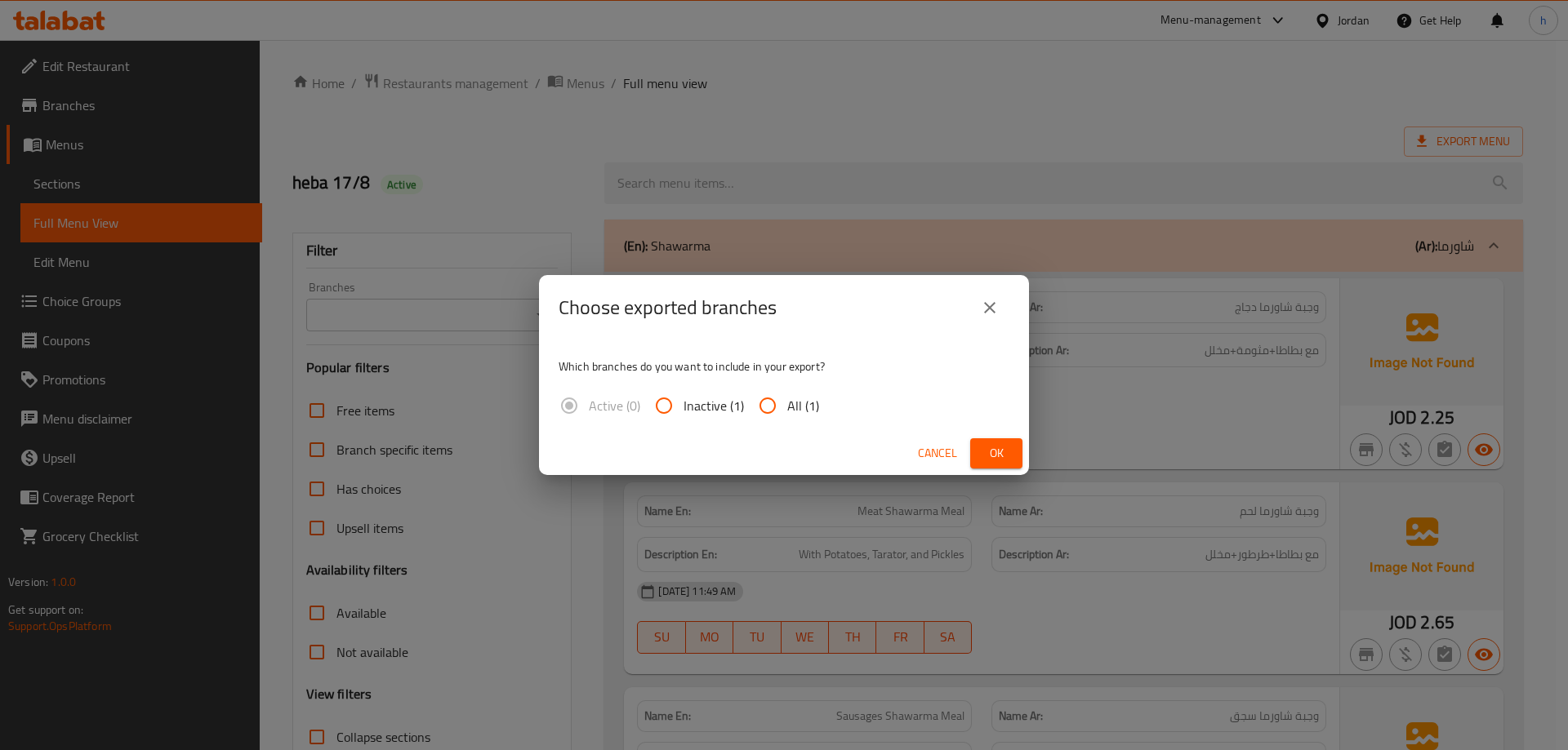
click at [766, 402] on input "All (1)" at bounding box center [767, 406] width 39 height 39
radio input "true"
click at [978, 447] on button "Ok" at bounding box center [995, 454] width 52 height 31
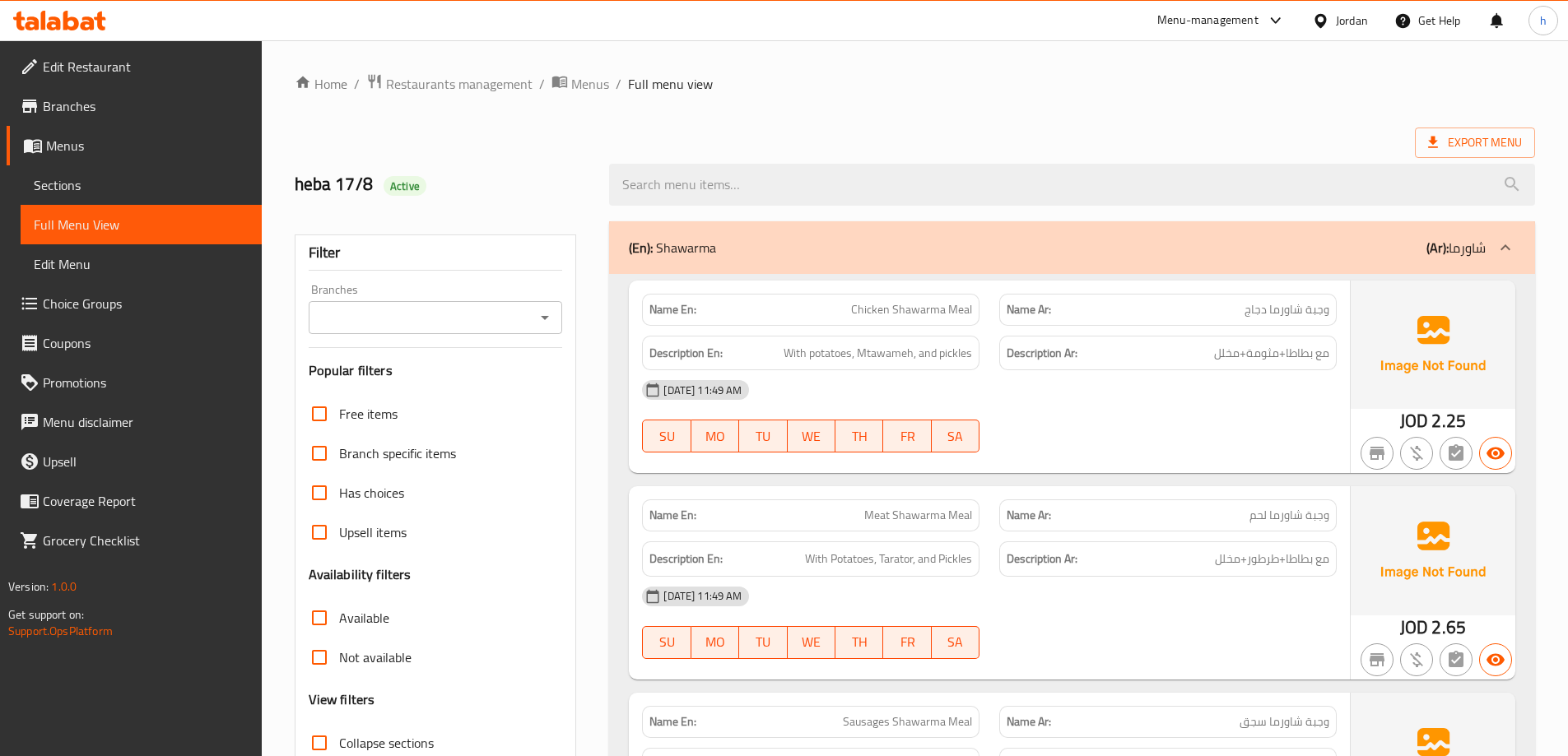
click at [1075, 82] on ol "Home / Restaurants management / Menus / Full menu view" at bounding box center [915, 83] width 1241 height 21
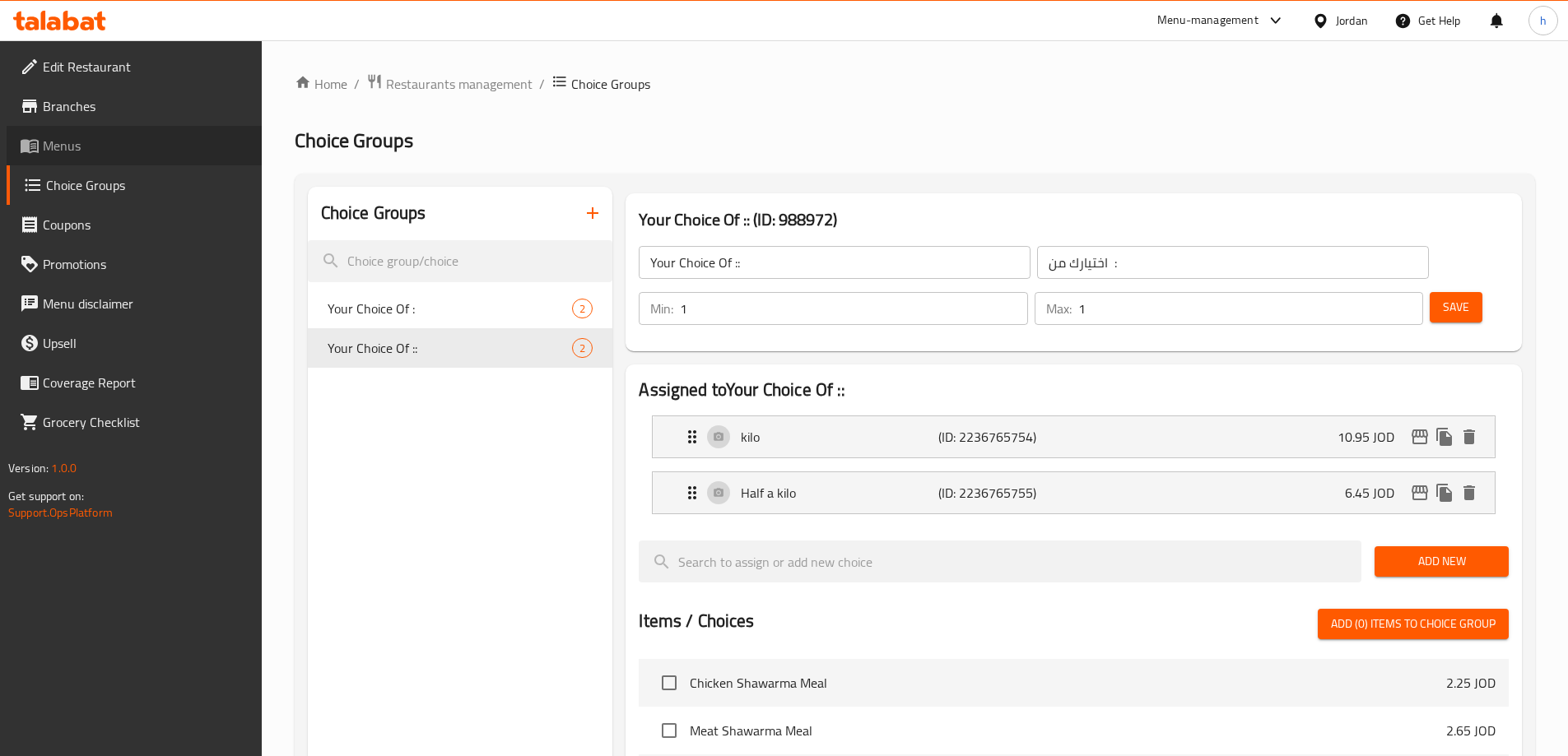
click at [142, 135] on link "Menus" at bounding box center [135, 146] width 255 height 39
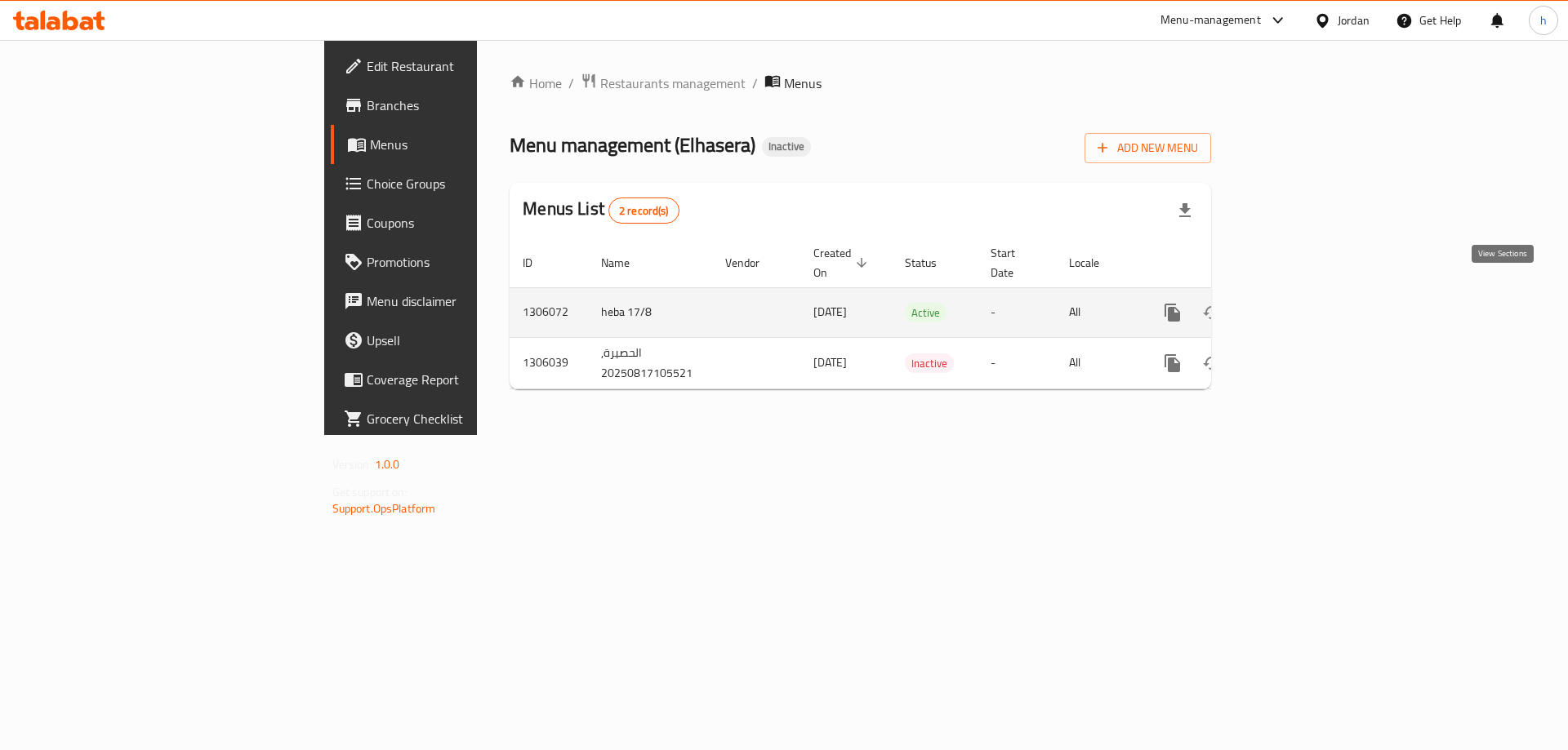
click at [1300, 303] on icon "enhanced table" at bounding box center [1290, 312] width 20 height 20
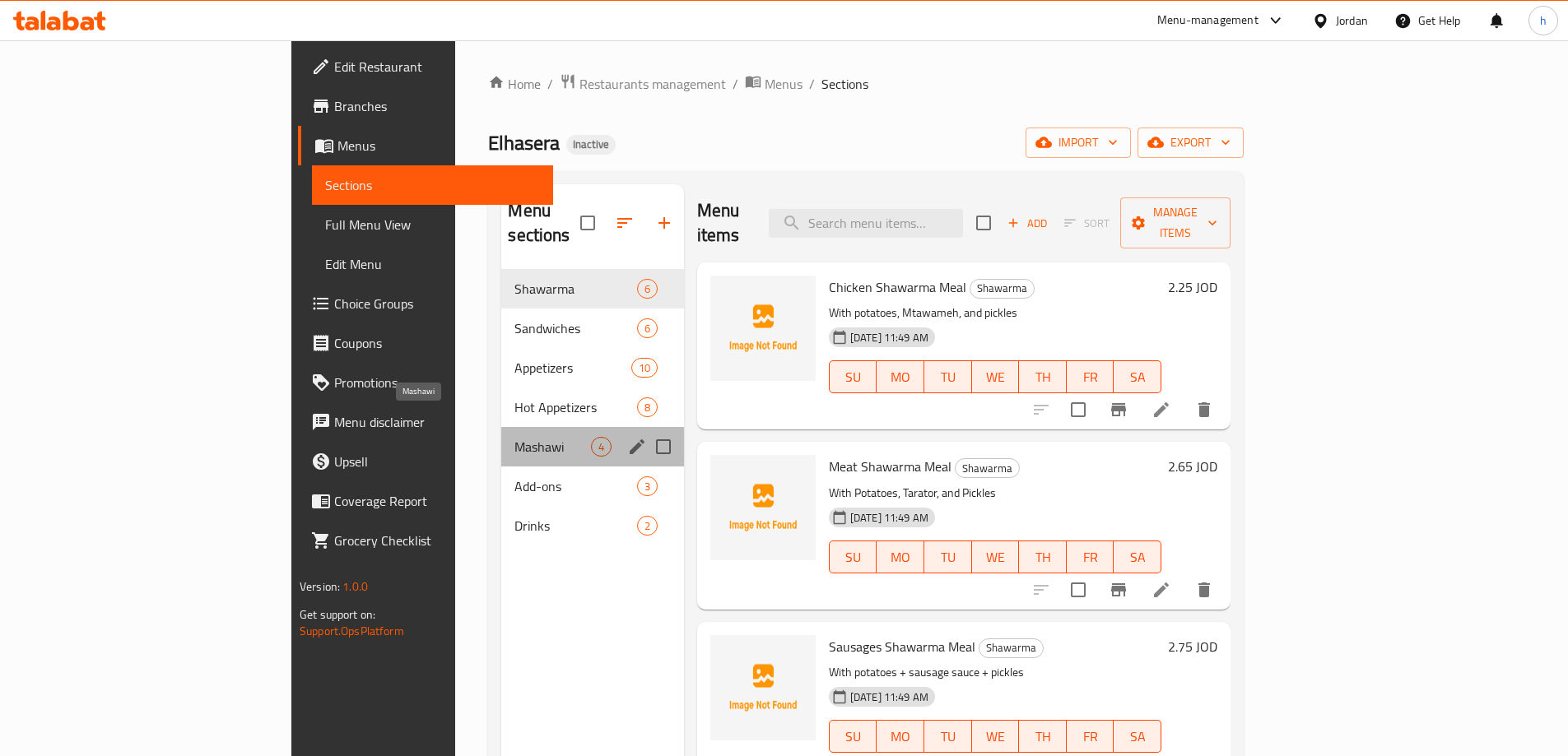
click at [514, 437] on span "Mashawi" at bounding box center [552, 447] width 75 height 20
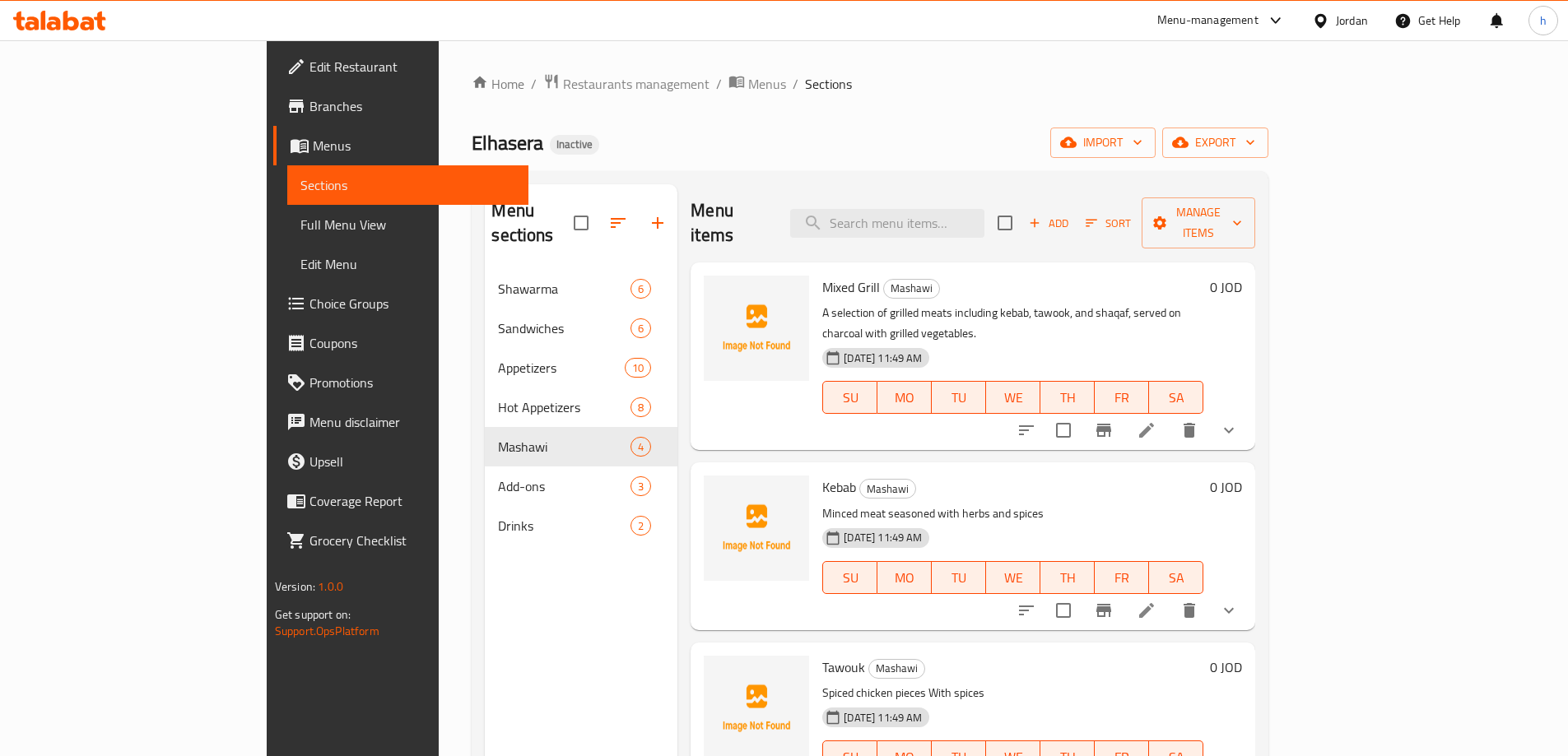
click at [1169, 416] on li at bounding box center [1146, 430] width 46 height 30
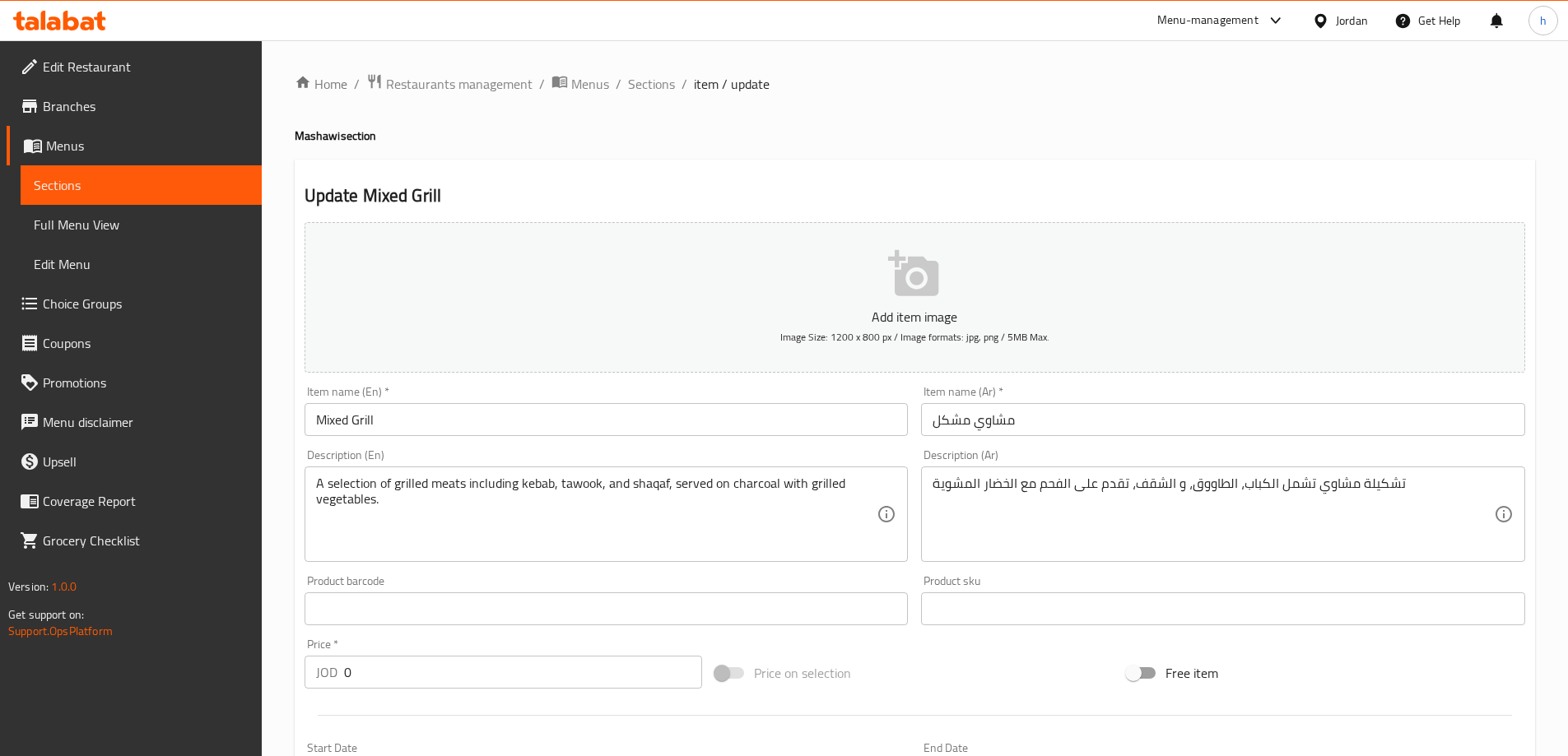
drag, startPoint x: 310, startPoint y: 483, endPoint x: 405, endPoint y: 483, distance: 95.0
click at [405, 483] on div "A selection of grilled meats including kebab, tawook, and shaqaf, served on cha…" at bounding box center [606, 513] width 604 height 95
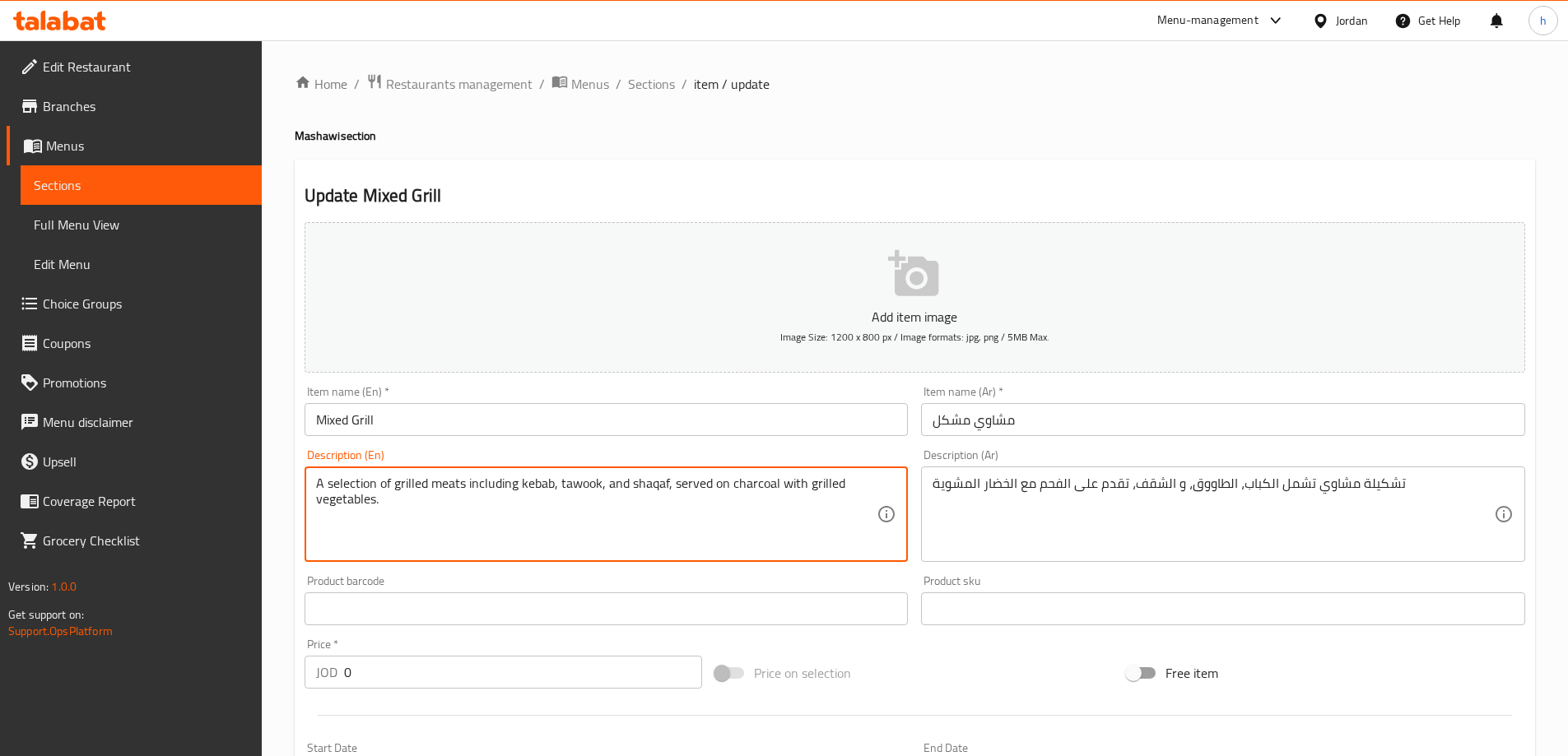
drag, startPoint x: 518, startPoint y: 483, endPoint x: 504, endPoint y: 483, distance: 14.0
click at [504, 483] on textarea "A selection of grilled meats including kebab, tawook, and shaqaf, served on cha…" at bounding box center [597, 514] width 562 height 78
drag, startPoint x: 552, startPoint y: 480, endPoint x: 303, endPoint y: 479, distance: 249.0
click at [304, 479] on div "A selection of grilled meats including kebab, tawook, and shaqaf, served on cha…" at bounding box center [606, 513] width 604 height 95
paste textarea "Grill selection including kebabs"
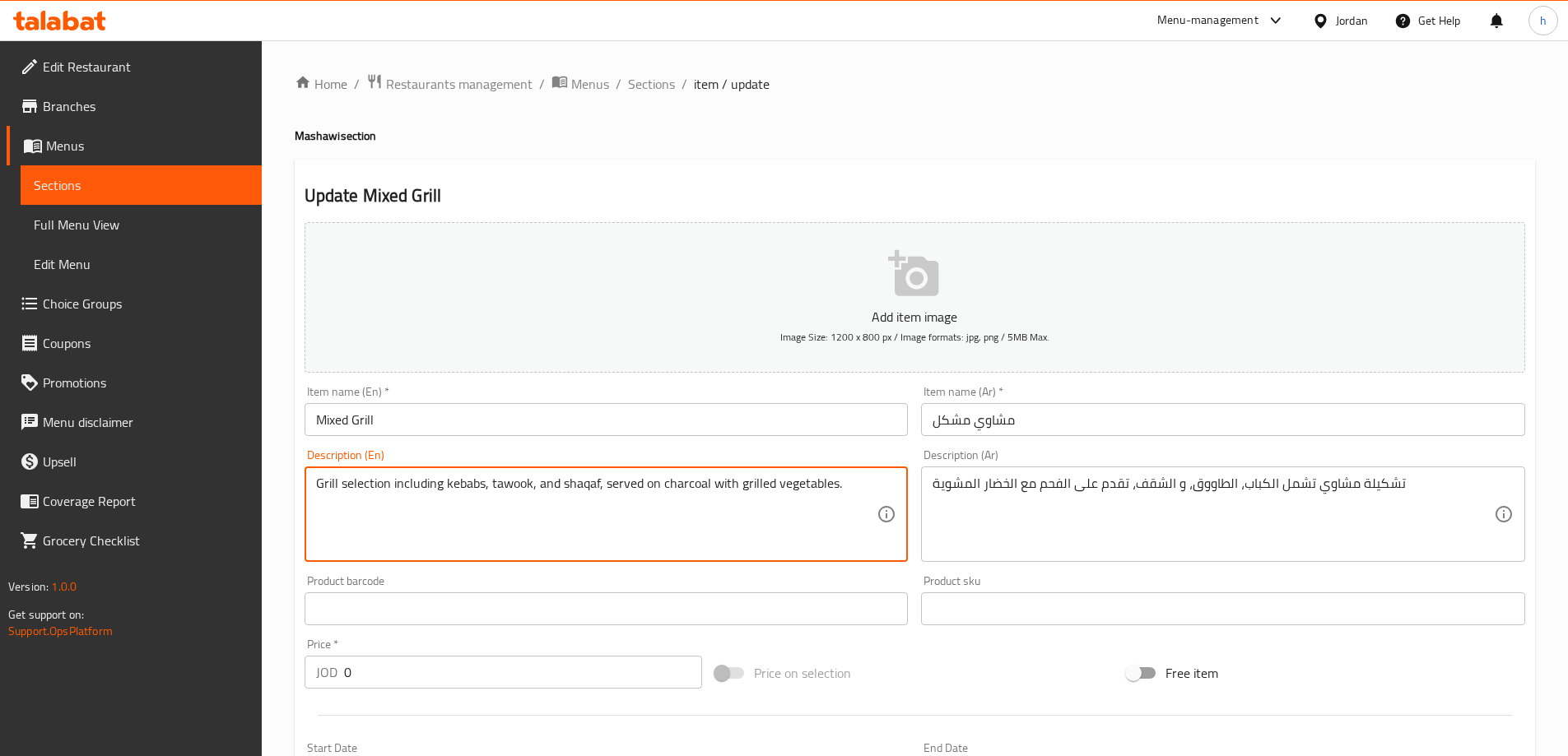
click at [473, 483] on textarea "Grill selection including kebabs, tawook, and shaqaf, served on charcoal with g…" at bounding box center [597, 514] width 562 height 78
click at [327, 484] on textarea "Grill selection including kebabs, tawook, and shaqaf, served on charcoal with g…" at bounding box center [597, 514] width 562 height 78
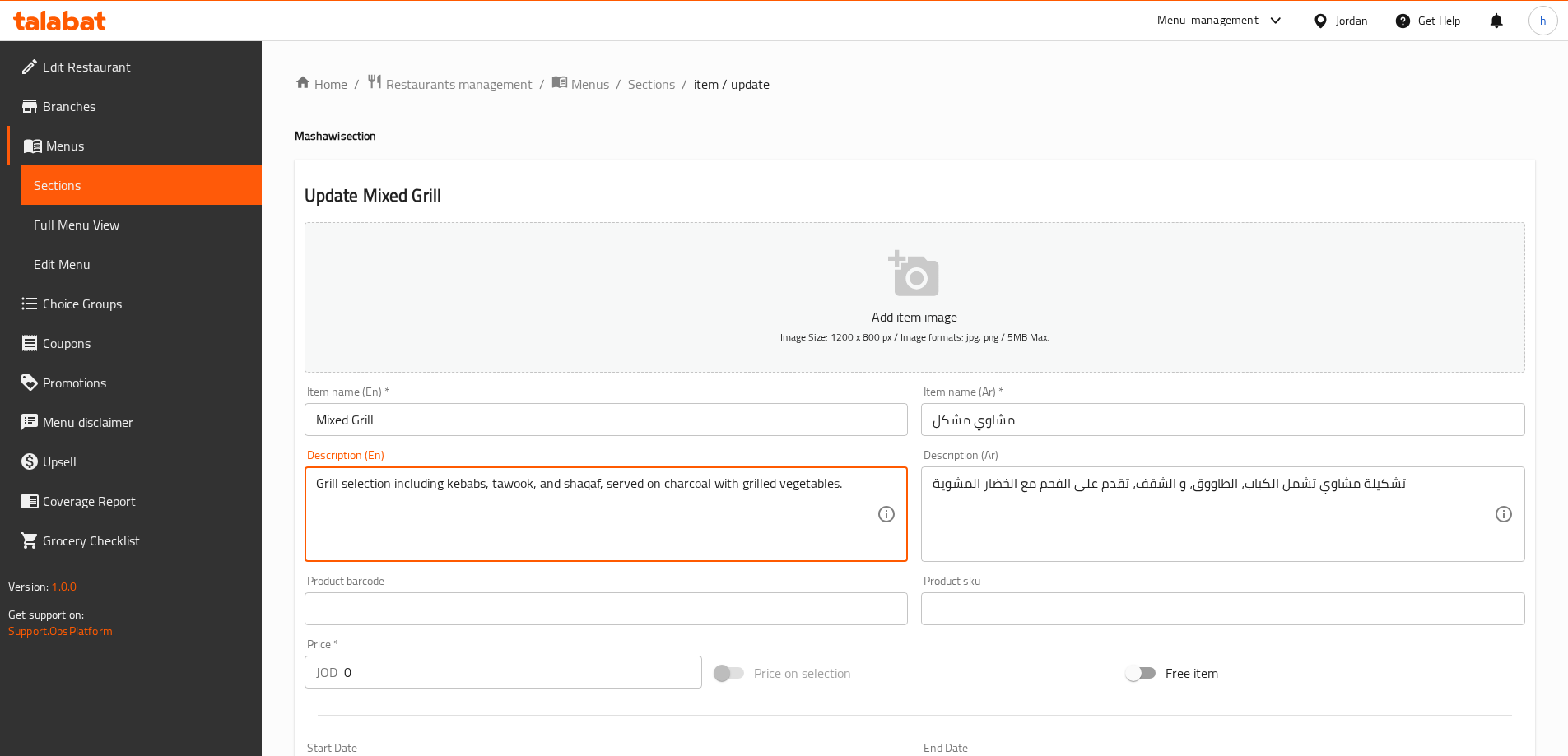
click at [372, 483] on textarea "Grill selection including kebabs, tawook, and shaqaf, served on charcoal with g…" at bounding box center [597, 514] width 562 height 78
click at [427, 483] on textarea "Grill selection including kebabs, tawook, and shaqaf, served on charcoal with g…" at bounding box center [597, 514] width 562 height 78
click at [455, 481] on textarea "Grill selection including kebabs, tawook, and shaqaf, served on charcoal with g…" at bounding box center [597, 514] width 562 height 78
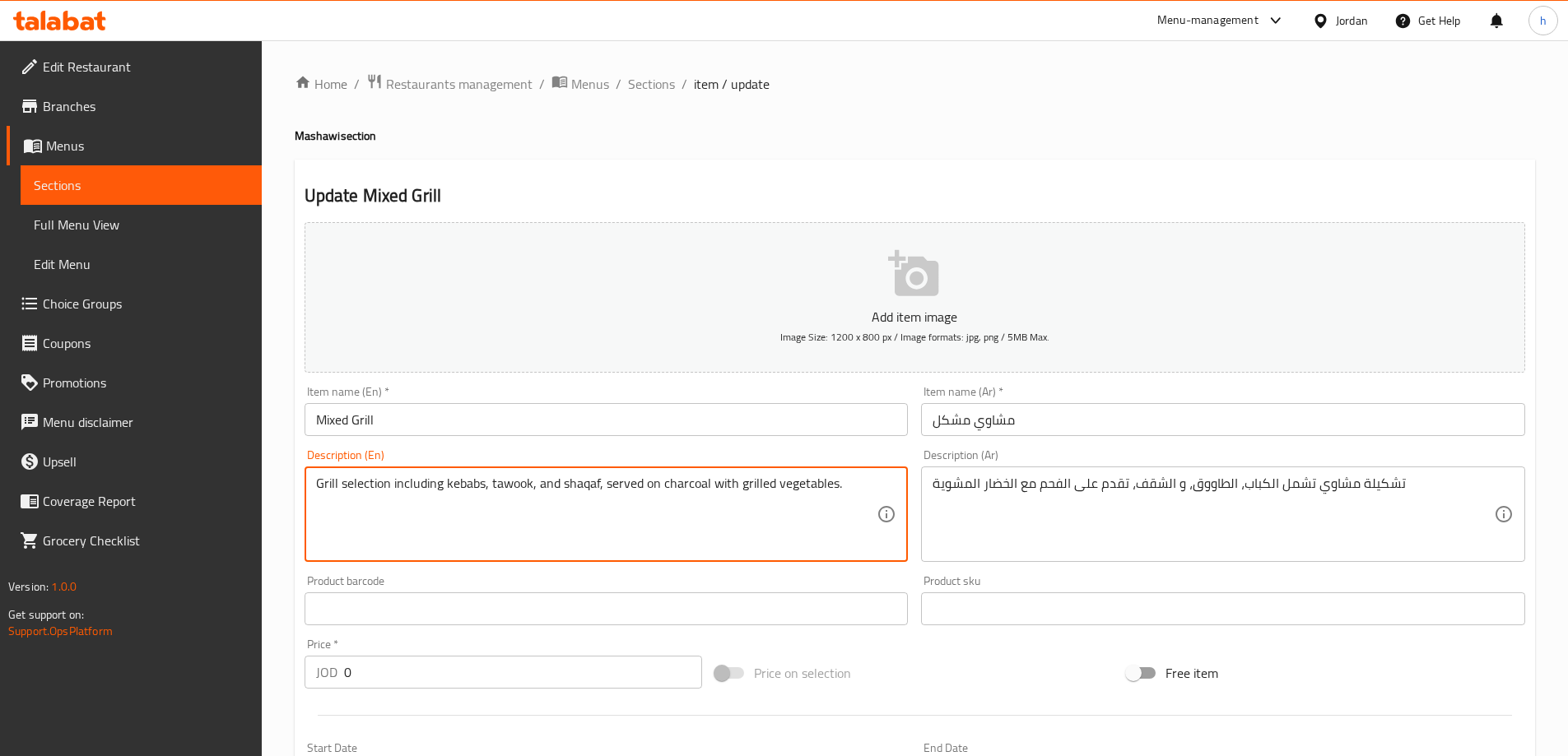
click at [455, 481] on textarea "Grill selection including kebabs, tawook, and shaqaf, served on charcoal with g…" at bounding box center [597, 514] width 562 height 78
click at [496, 510] on textarea "Grill selection including kebabs, tawook, and shaqaf, served on charcoal with g…" at bounding box center [597, 514] width 562 height 78
click at [519, 497] on textarea "Grill selection including kebabs, tawook, and shaqaf, served on charcoal with g…" at bounding box center [597, 514] width 562 height 78
click at [562, 489] on textarea "Grill selection including kebabs, tawook, and shaqaf, served on charcoal with g…" at bounding box center [597, 514] width 562 height 78
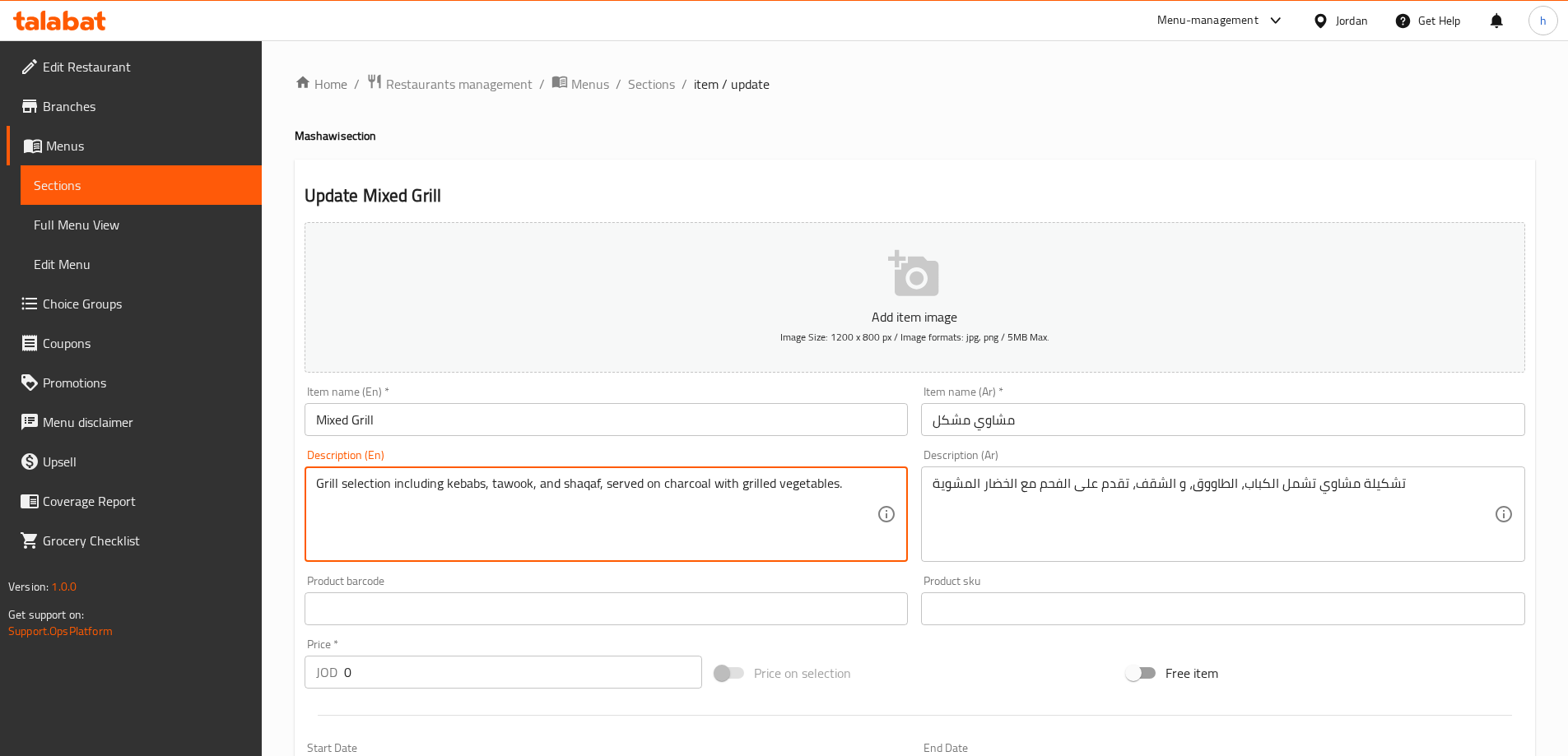
click at [562, 489] on textarea "Grill selection including kebabs, tawook, and shaqaf, served on charcoal with g…" at bounding box center [597, 514] width 562 height 78
click at [618, 490] on textarea "Grill selection including kebabs, tawook, and shaqaf, served on charcoal with g…" at bounding box center [597, 514] width 562 height 78
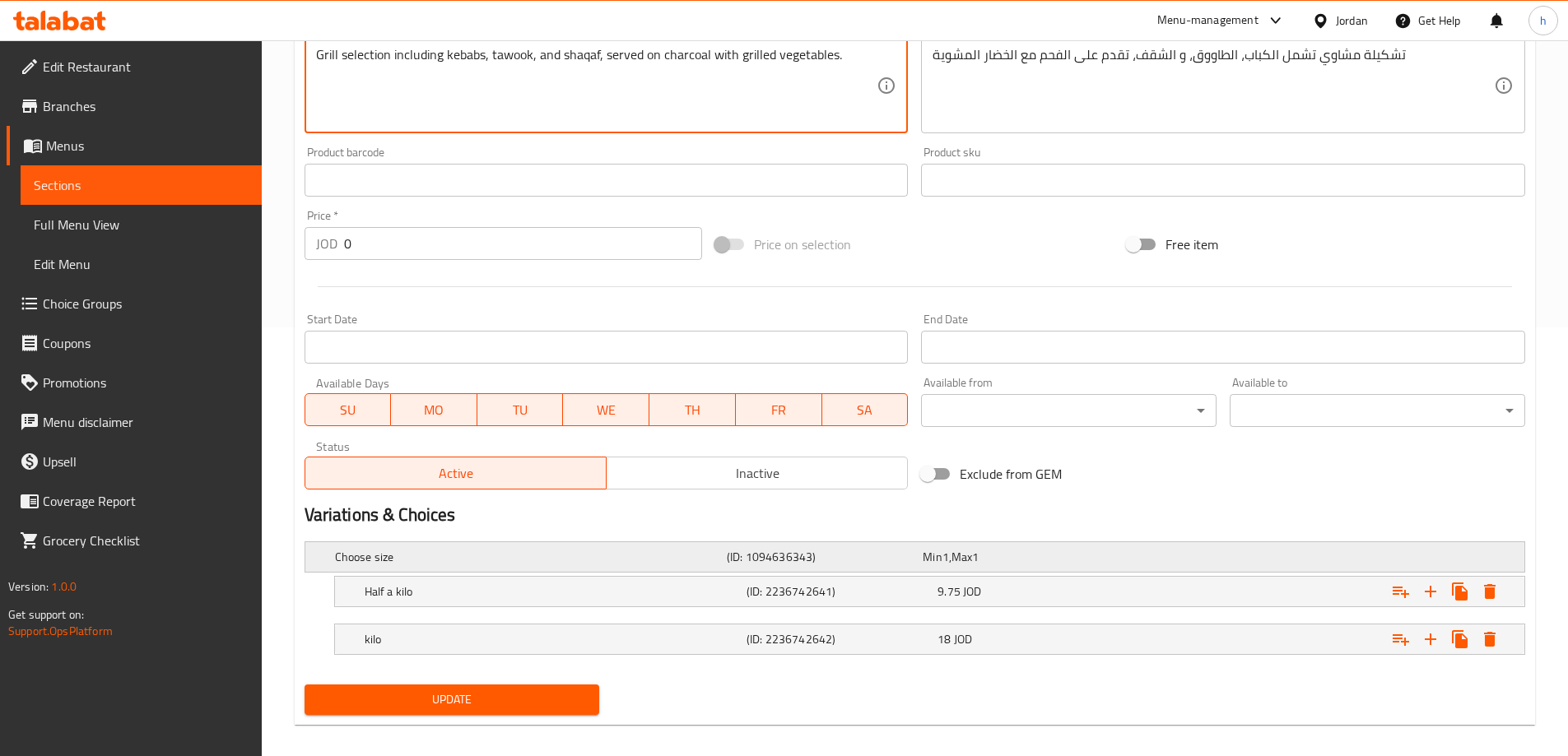
scroll to position [443, 0]
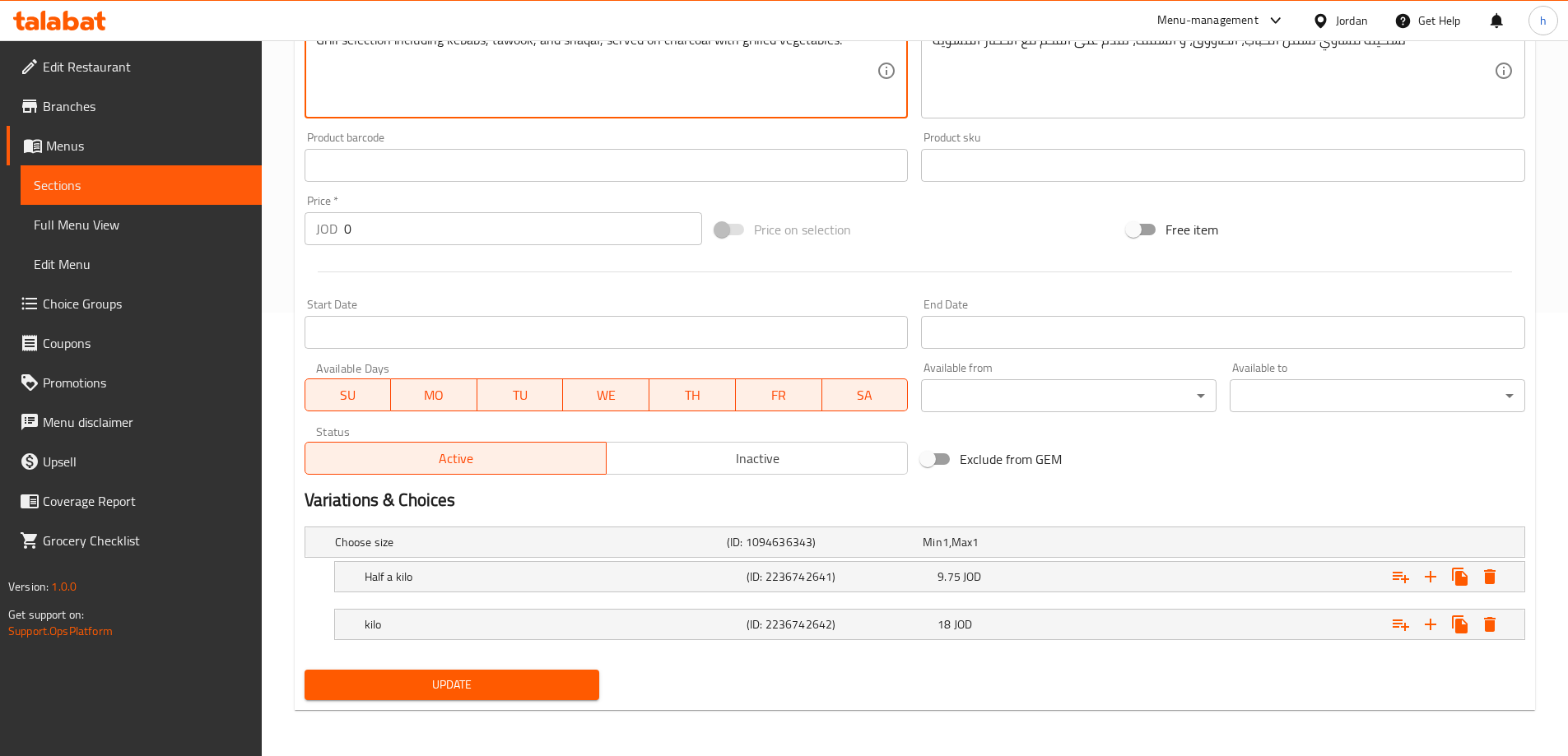
type textarea "Grill selection including kebabs, tawook, and shaqaf, served on charcoal with g…"
click at [560, 695] on button "Update" at bounding box center [452, 685] width 296 height 31
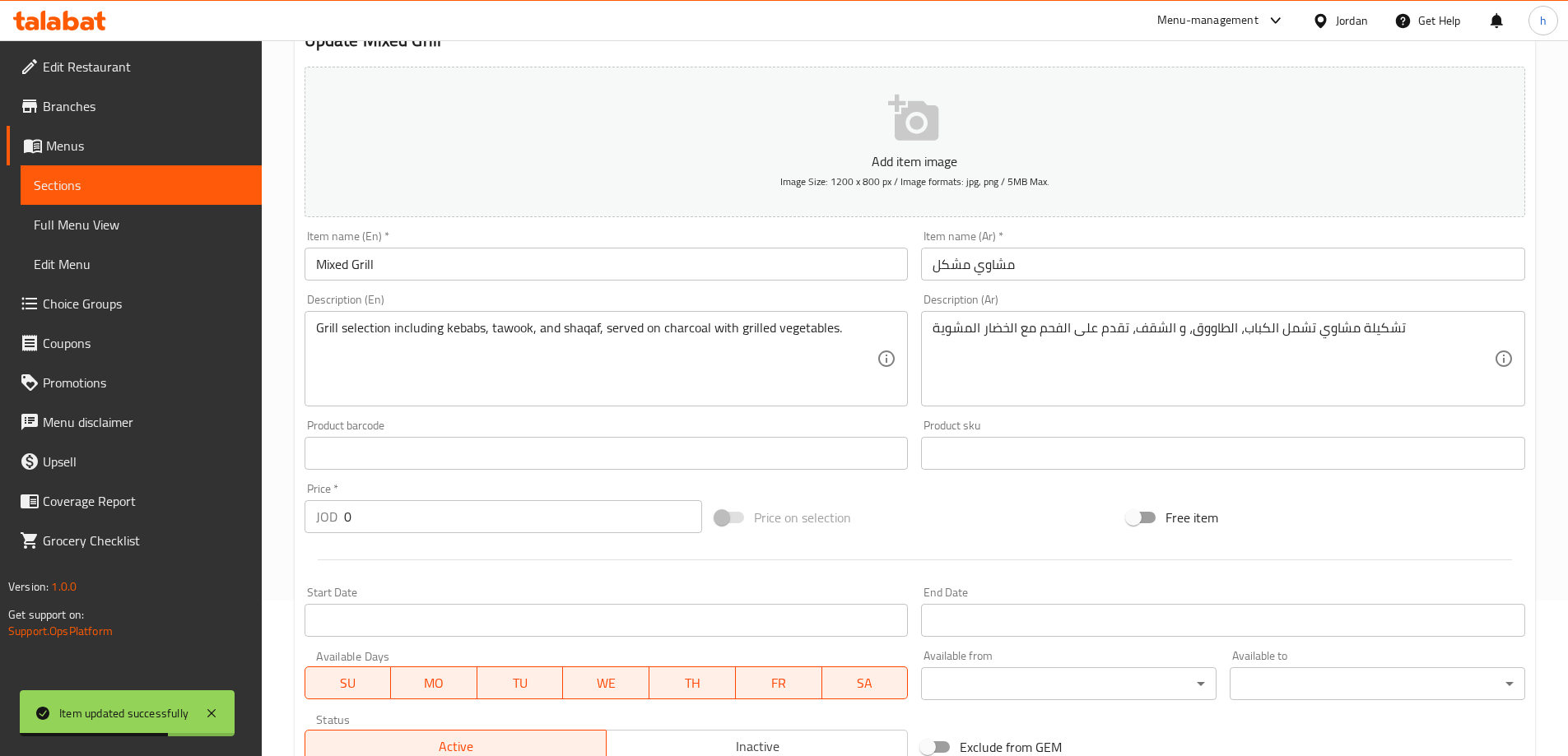
scroll to position [0, 0]
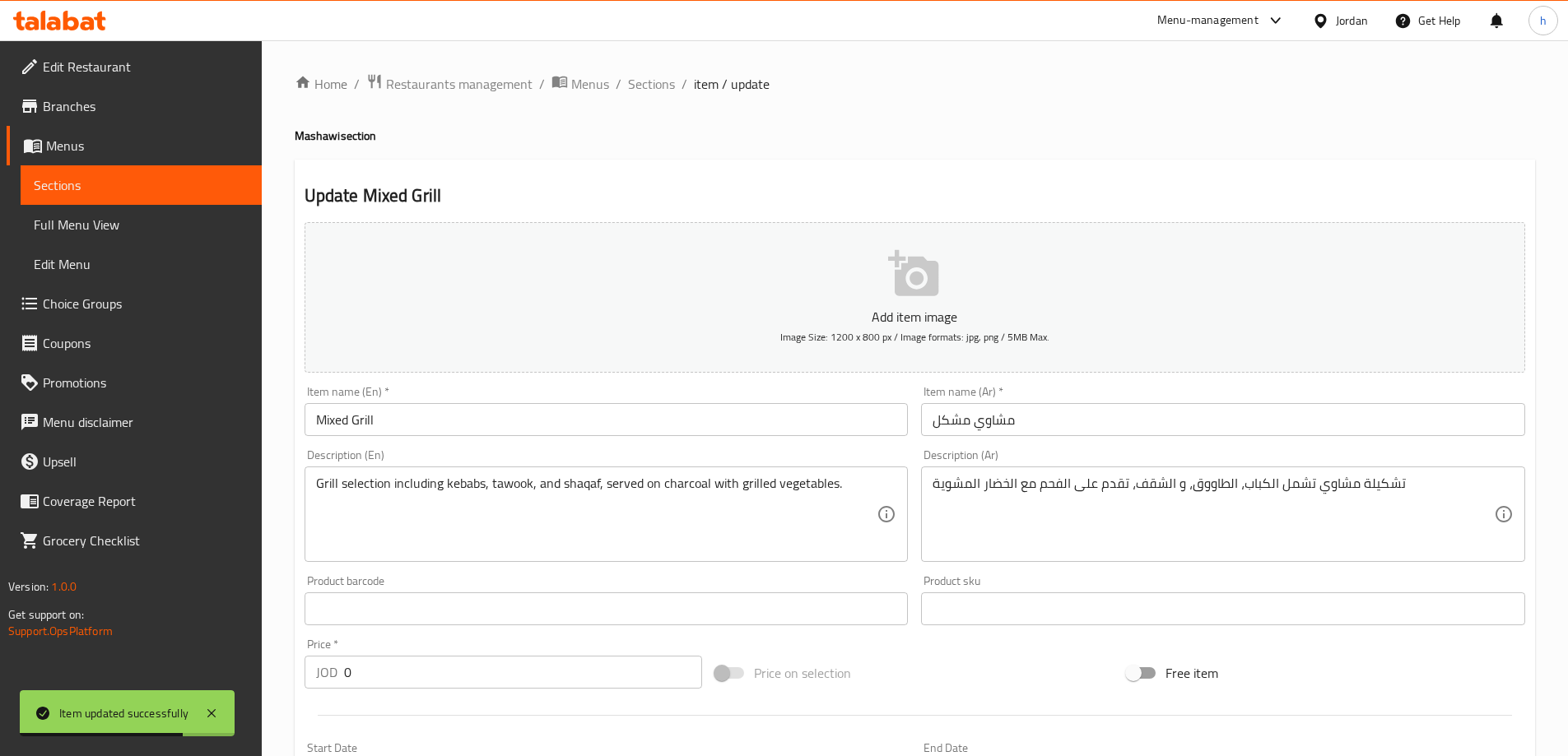
click at [173, 67] on span "Edit Restaurant" at bounding box center [146, 66] width 206 height 20
